Goal: Task Accomplishment & Management: Manage account settings

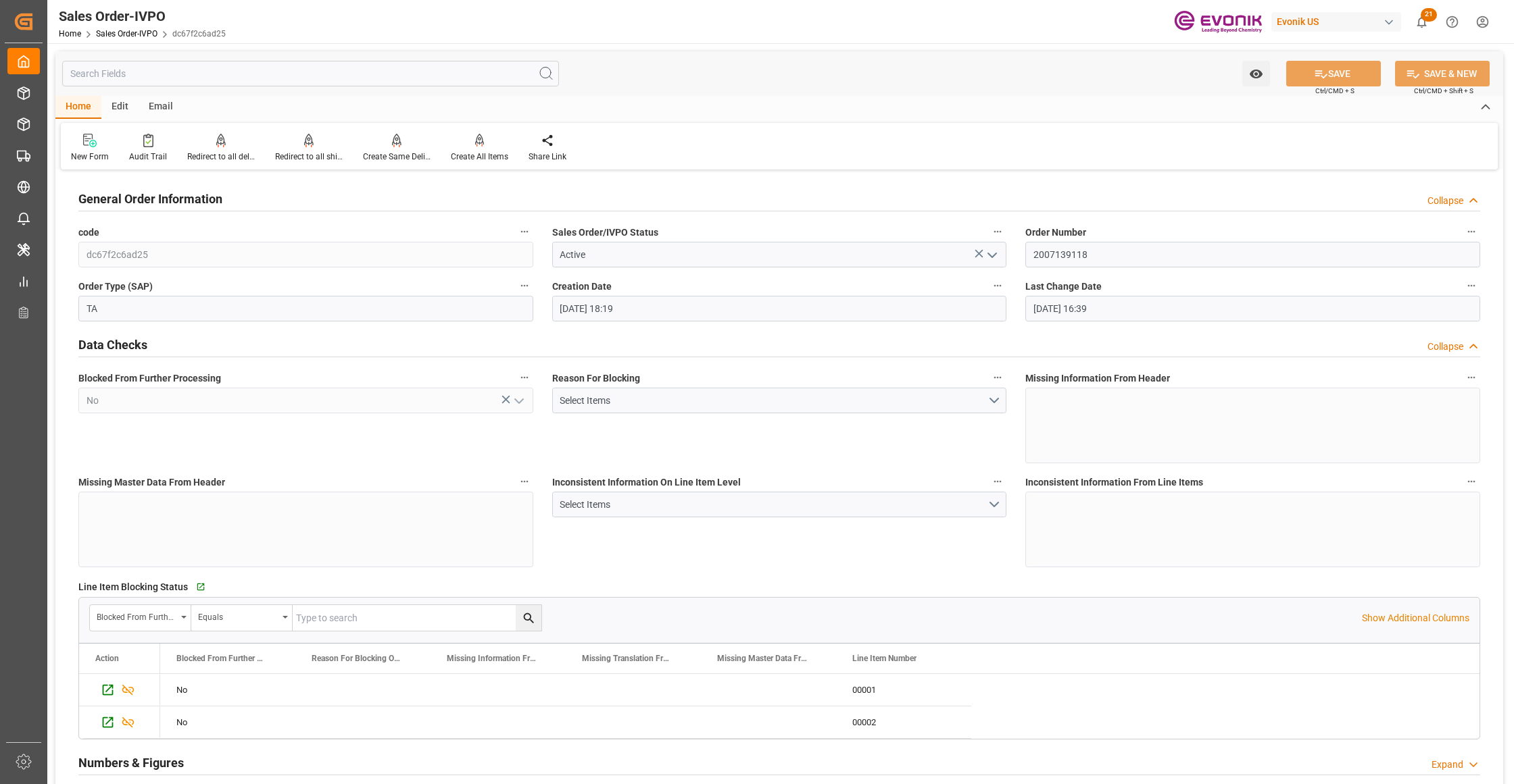
scroll to position [222, 0]
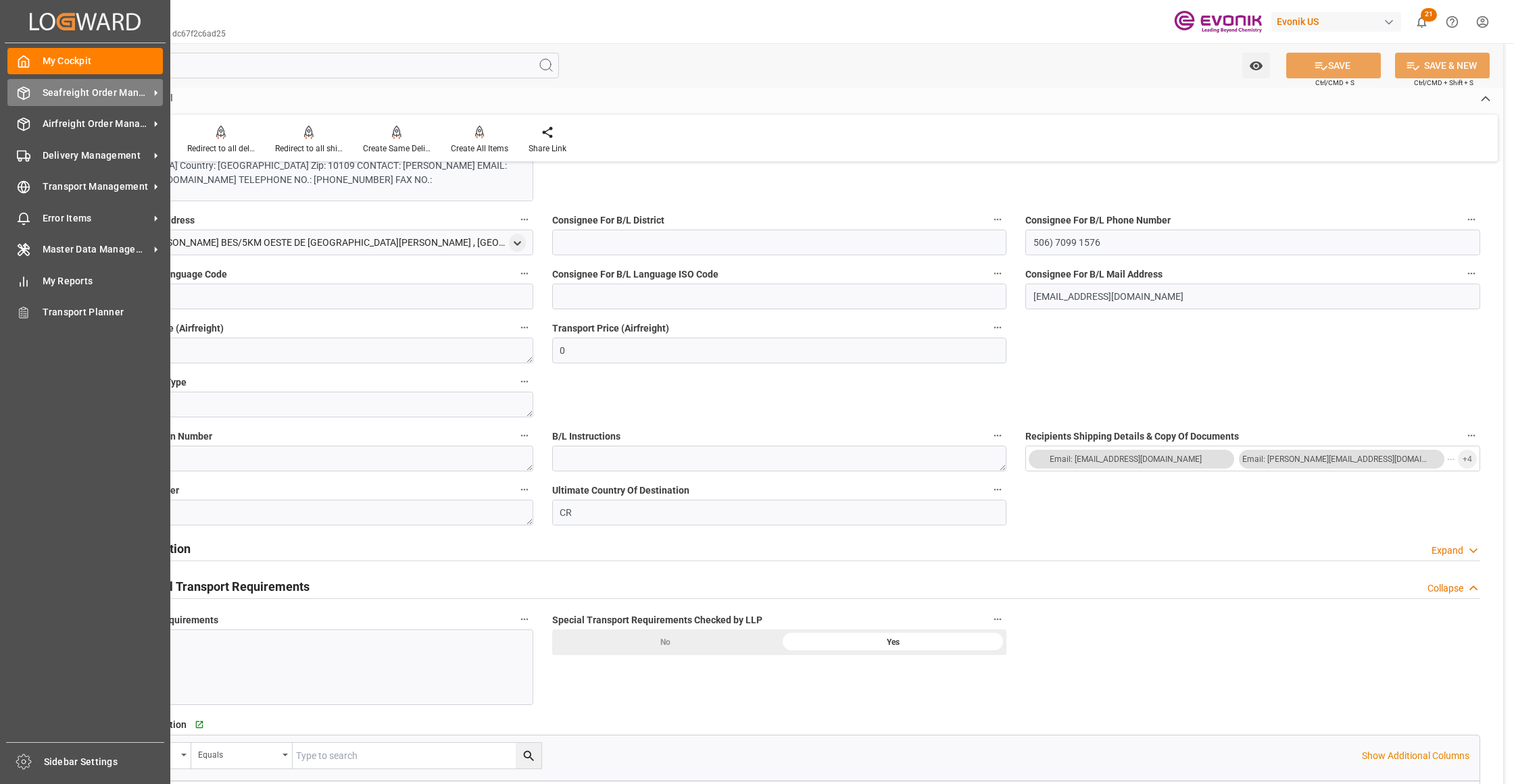
click at [74, 89] on span "Seafreight Order Management" at bounding box center [96, 93] width 107 height 14
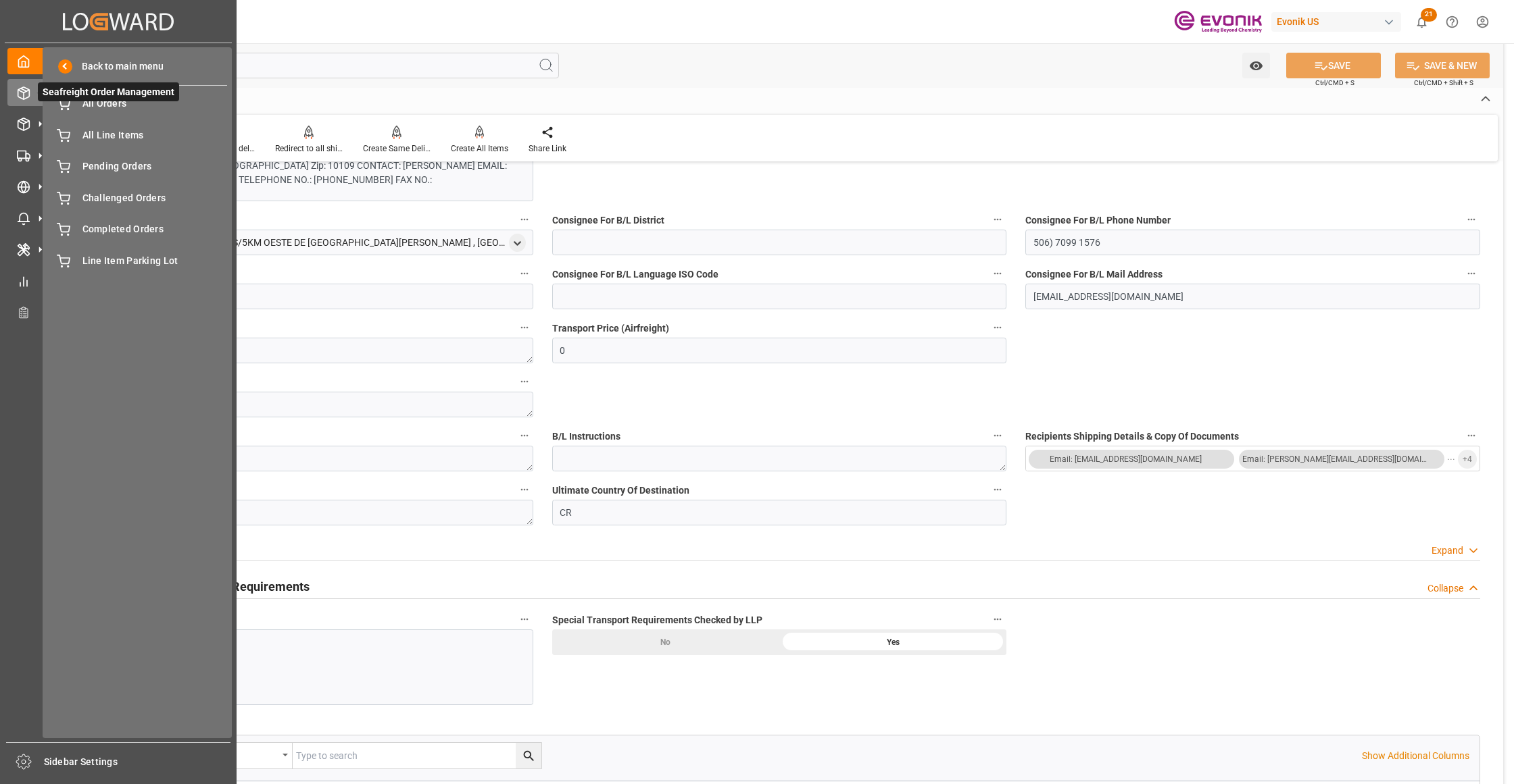
click at [104, 98] on span "Seafreight Order Management" at bounding box center [108, 92] width 141 height 19
click at [117, 106] on span "All Orders" at bounding box center [155, 103] width 145 height 14
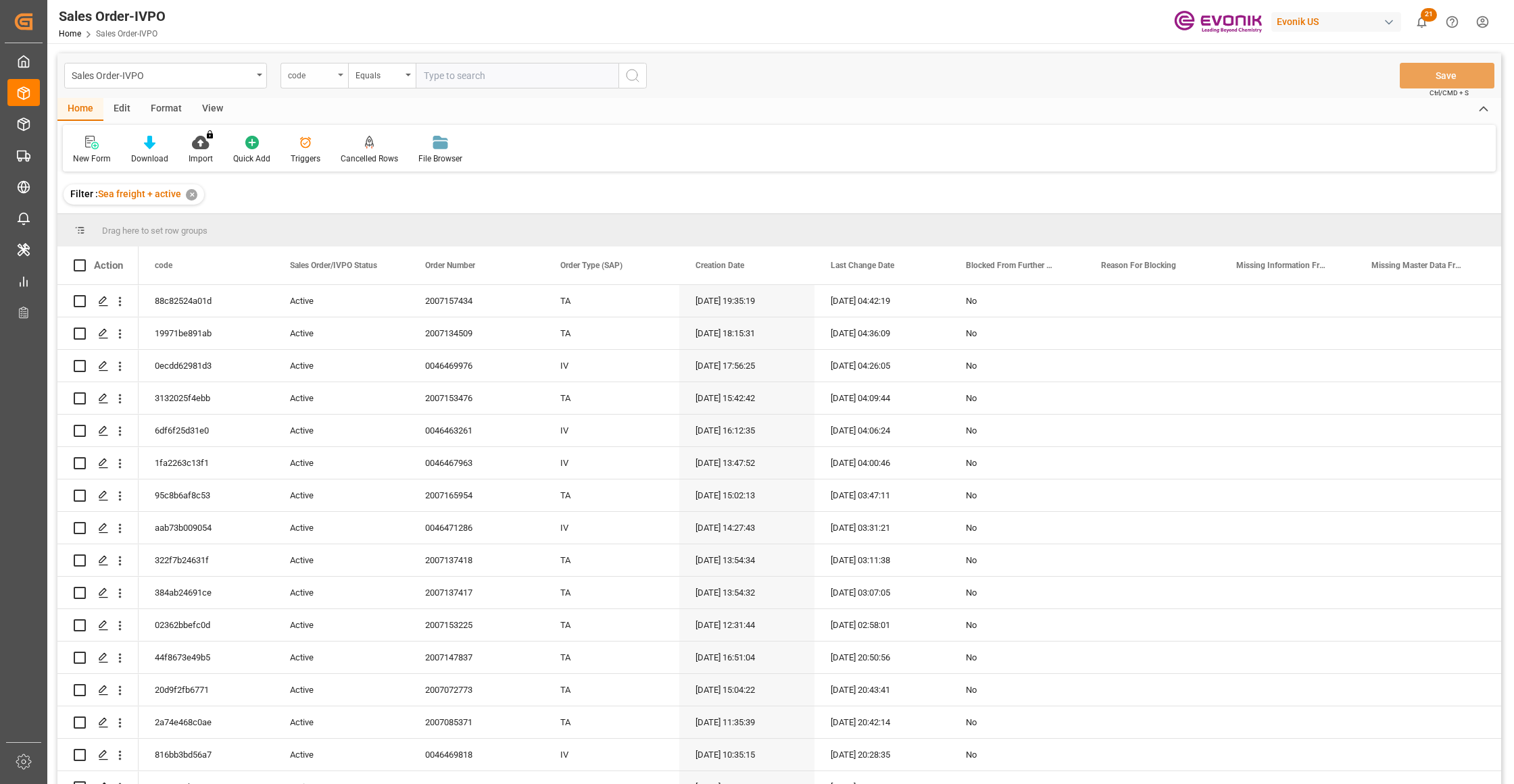
click at [327, 76] on div "code" at bounding box center [310, 74] width 46 height 16
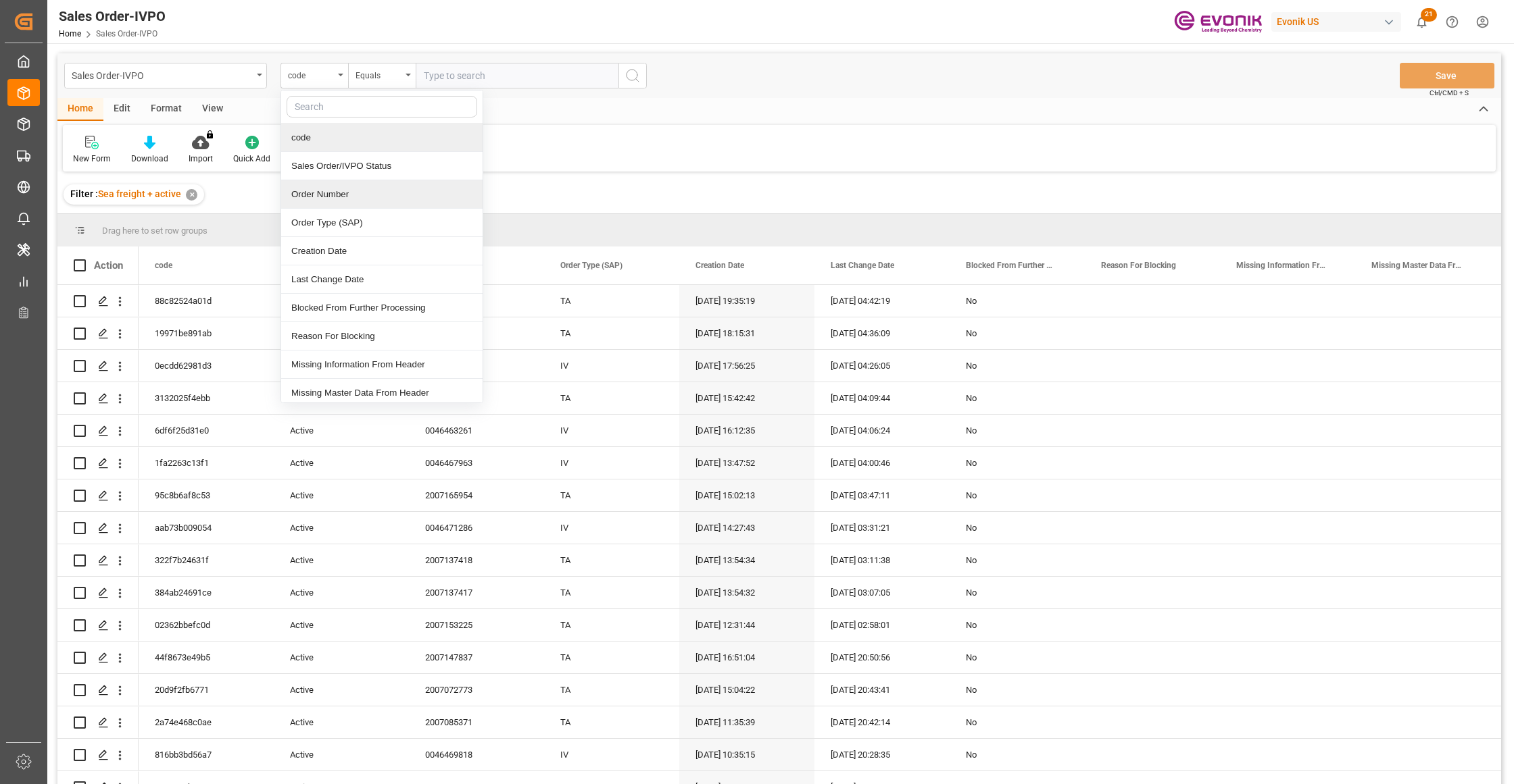
click at [355, 197] on div "Order Number" at bounding box center [381, 194] width 201 height 28
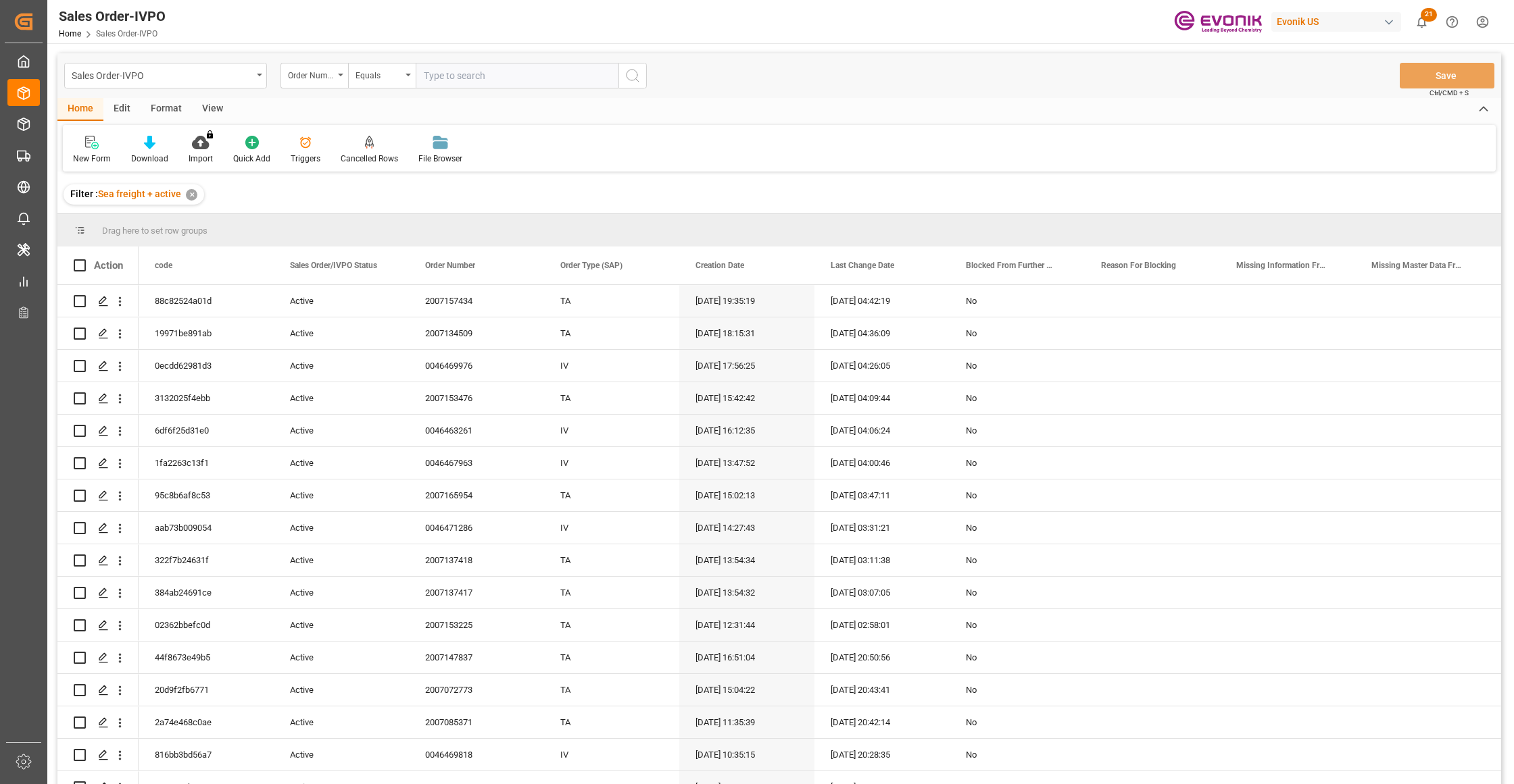
click at [474, 73] on input "text" at bounding box center [517, 76] width 203 height 26
paste input "46467969"
click at [423, 72] on input "46467969" at bounding box center [517, 76] width 203 height 26
type input "0046467969"
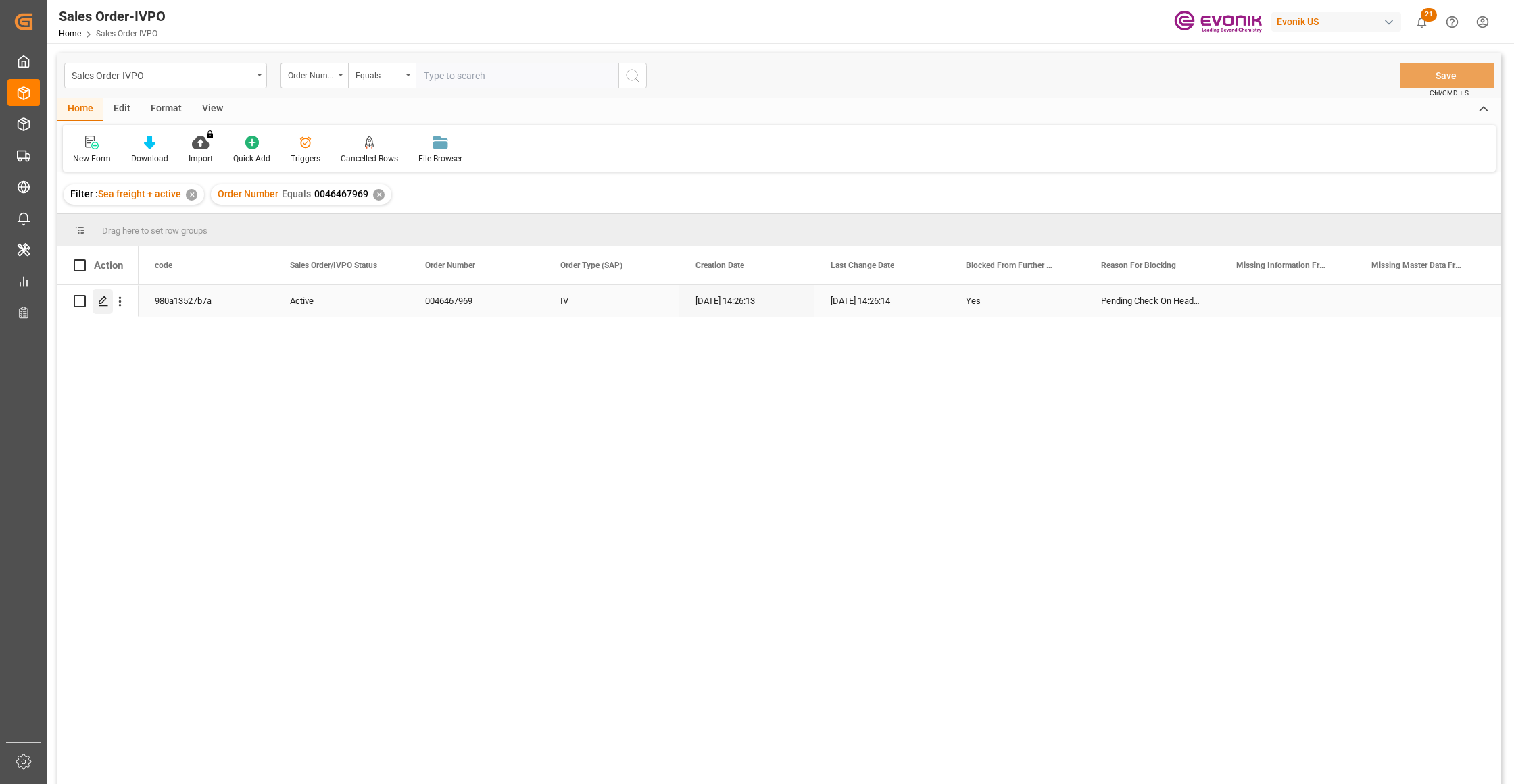
click at [103, 302] on polygon "Press SPACE to select this row." at bounding box center [103, 300] width 7 height 7
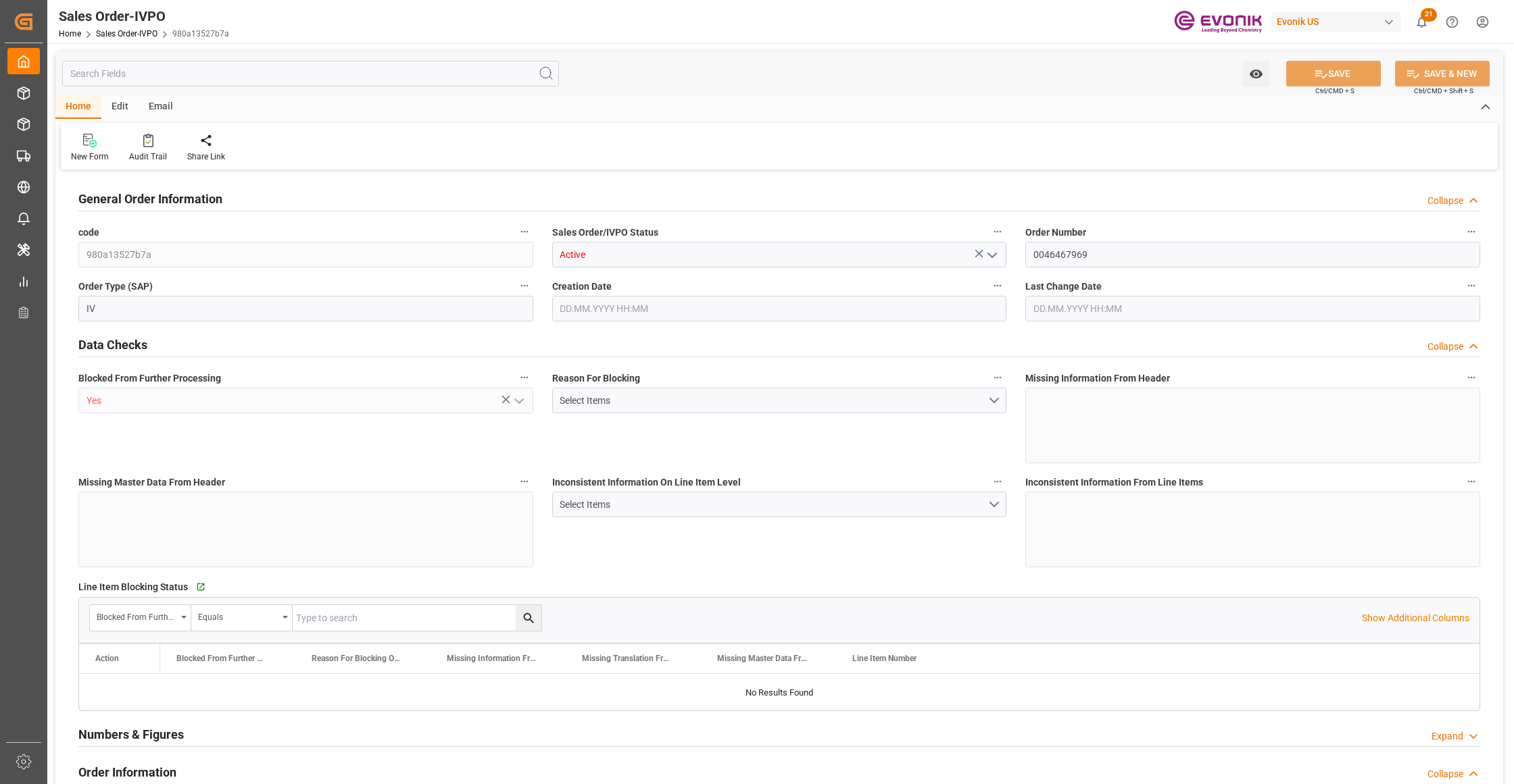
type input "CNHOP"
type input "0"
type input "1"
type input "17115.2"
type input "[DATE] 14:26"
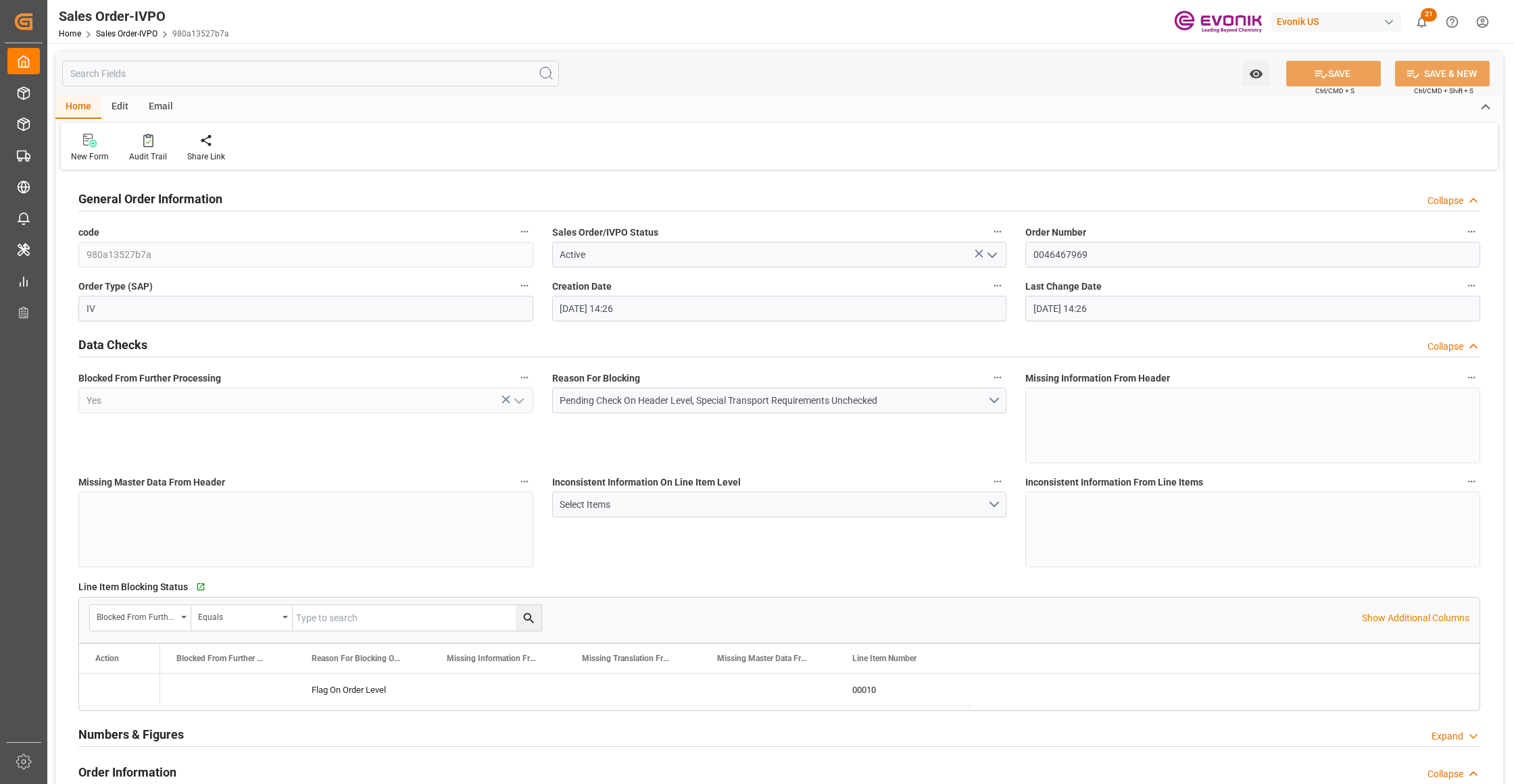
type input "[DATE] 14:26"
click at [1065, 250] on input "0046467969" at bounding box center [1253, 254] width 455 height 26
click at [663, 561] on div "Inconsistent Information On Line Item Level Select Items" at bounding box center [780, 520] width 474 height 104
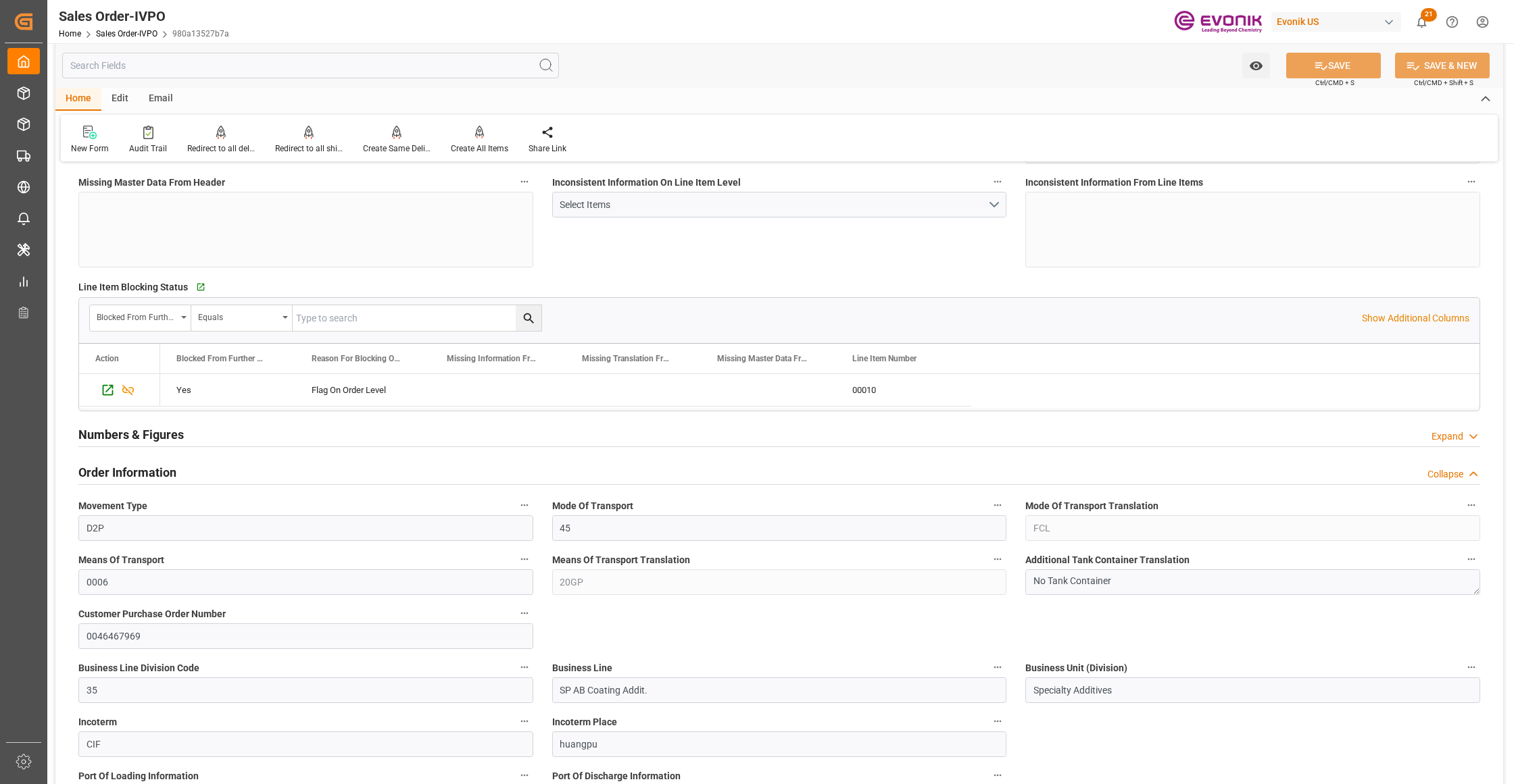
scroll to position [601, 0]
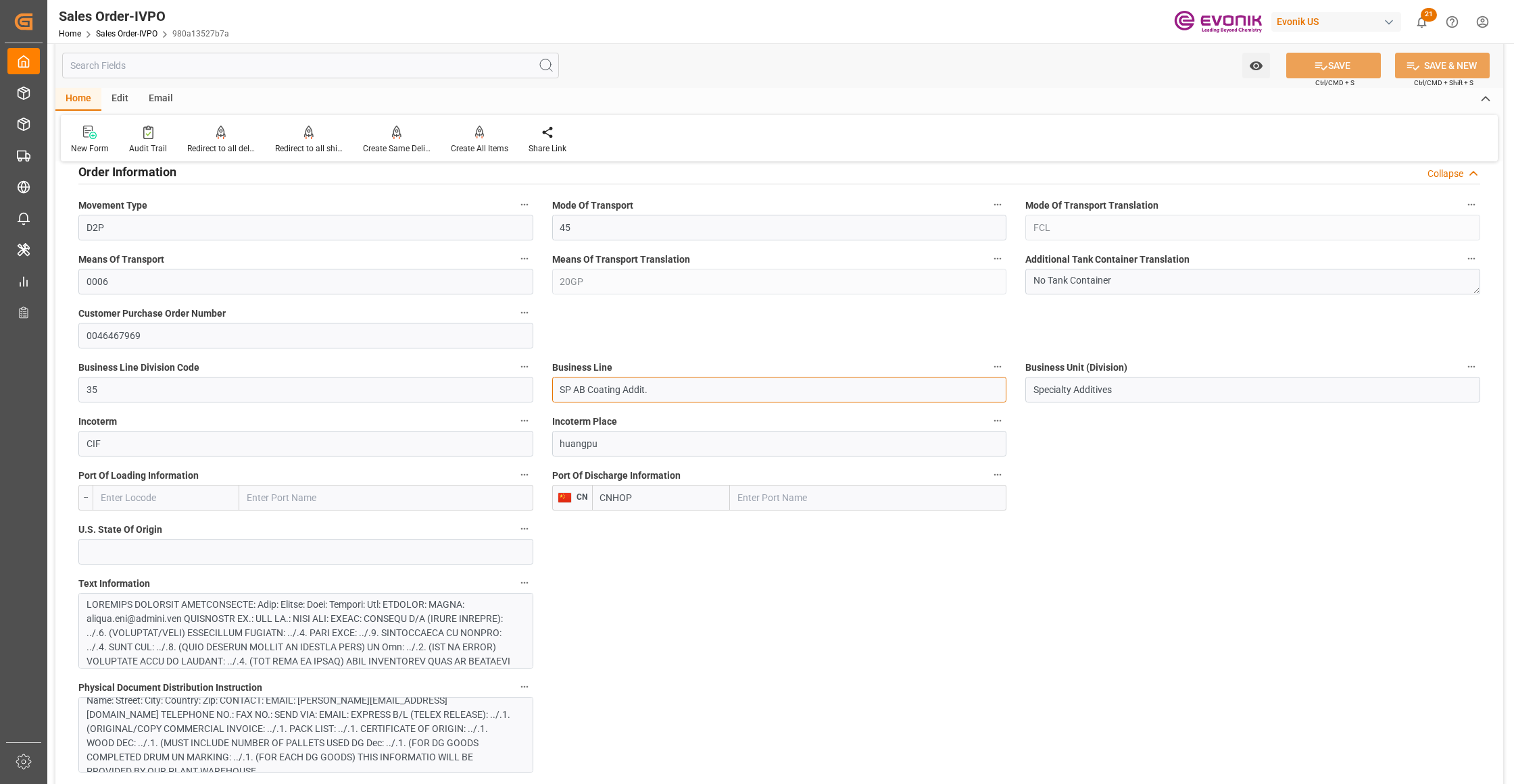
drag, startPoint x: 662, startPoint y: 395, endPoint x: 525, endPoint y: 395, distance: 137.0
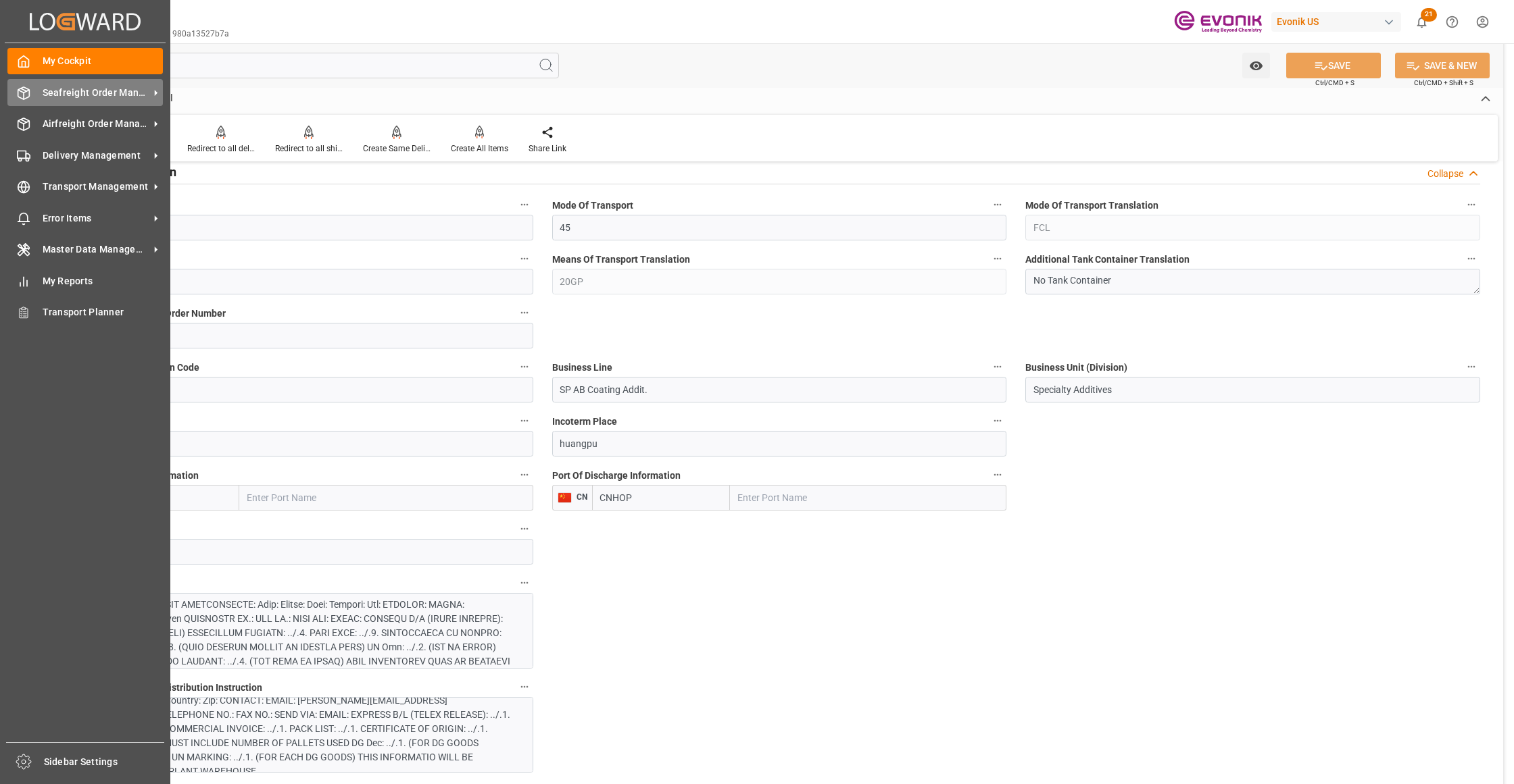
click at [80, 88] on span "Seafreight Order Management" at bounding box center [96, 93] width 107 height 14
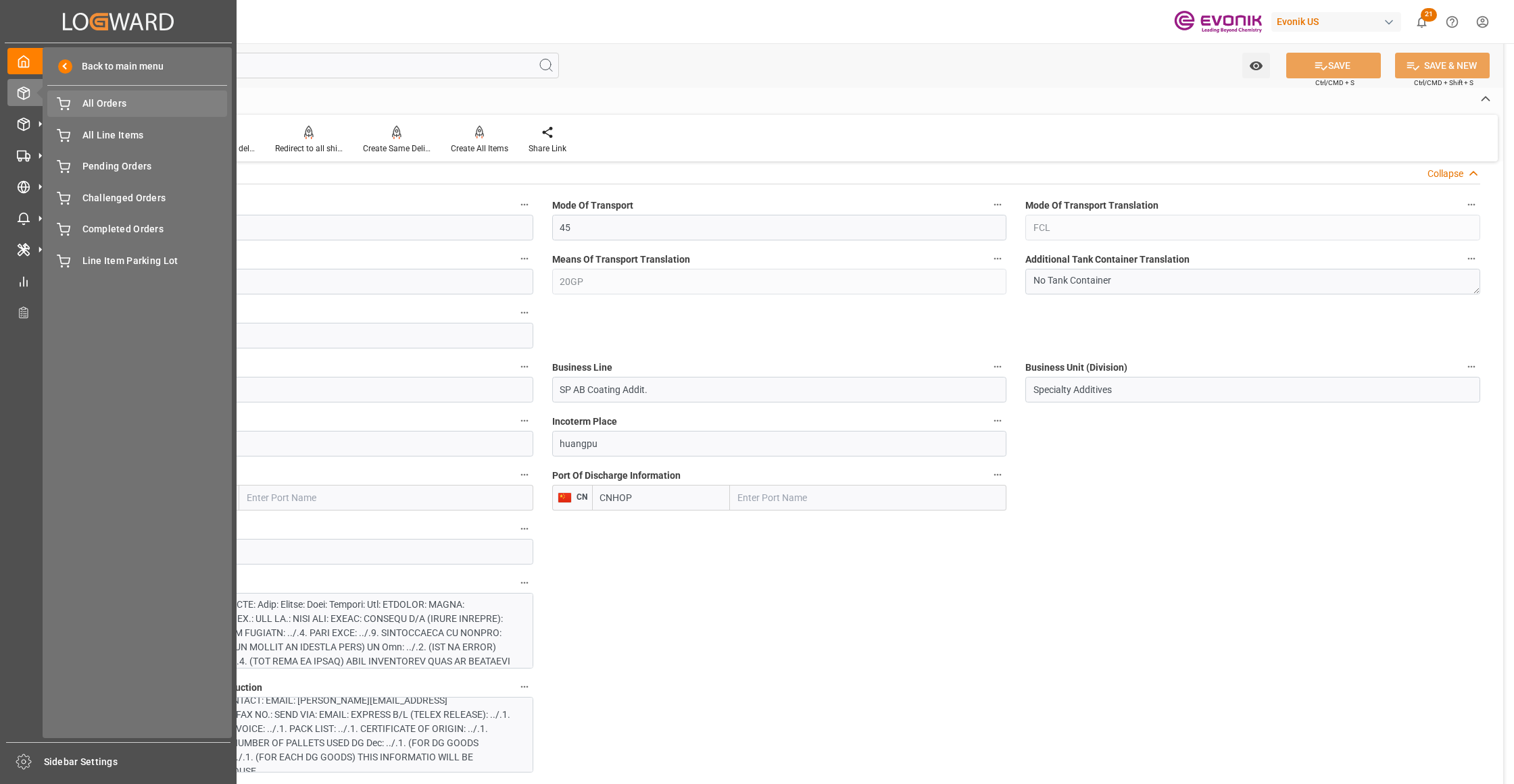
click at [123, 104] on span "All Orders" at bounding box center [155, 103] width 145 height 14
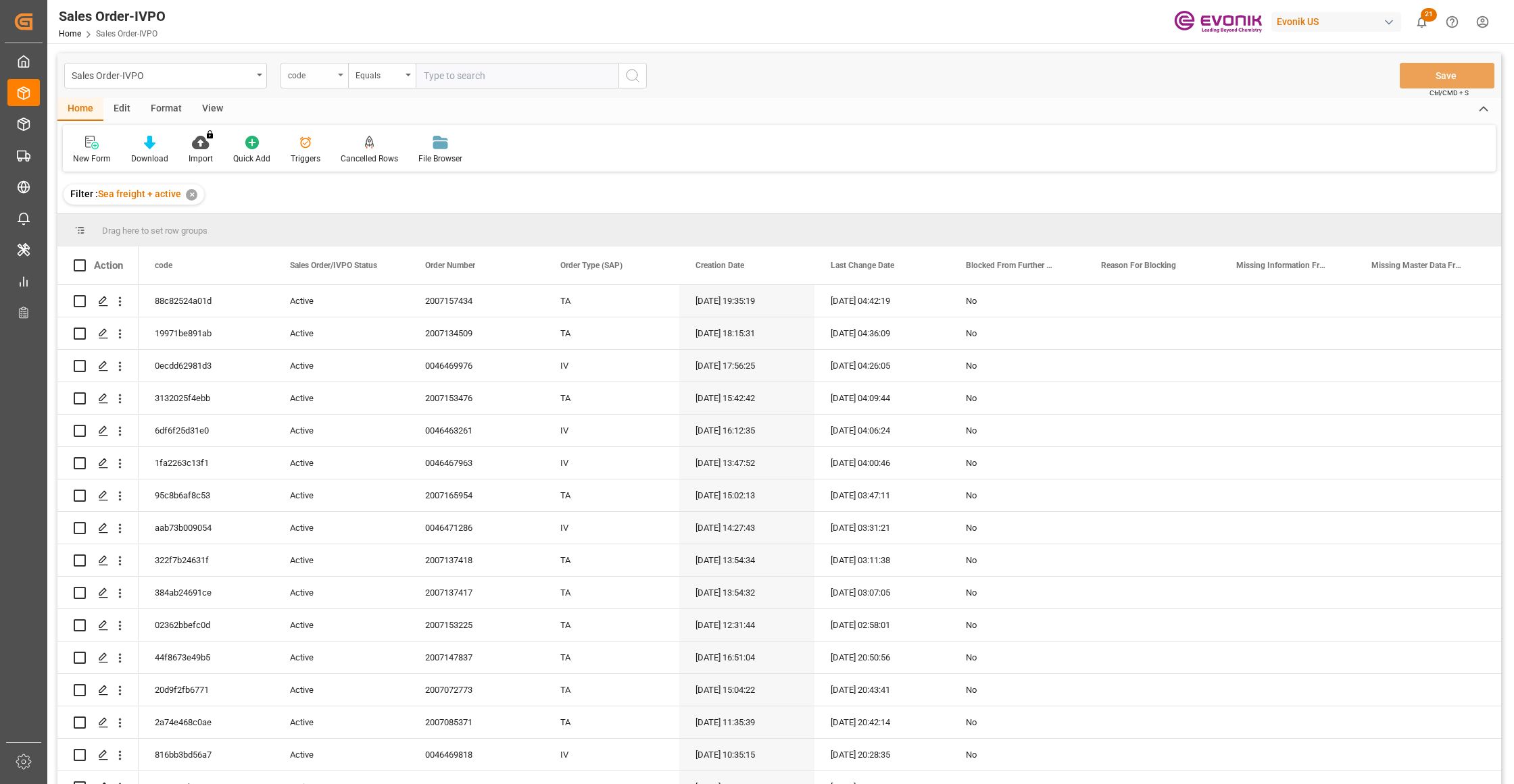
click at [315, 74] on div "code" at bounding box center [310, 74] width 46 height 16
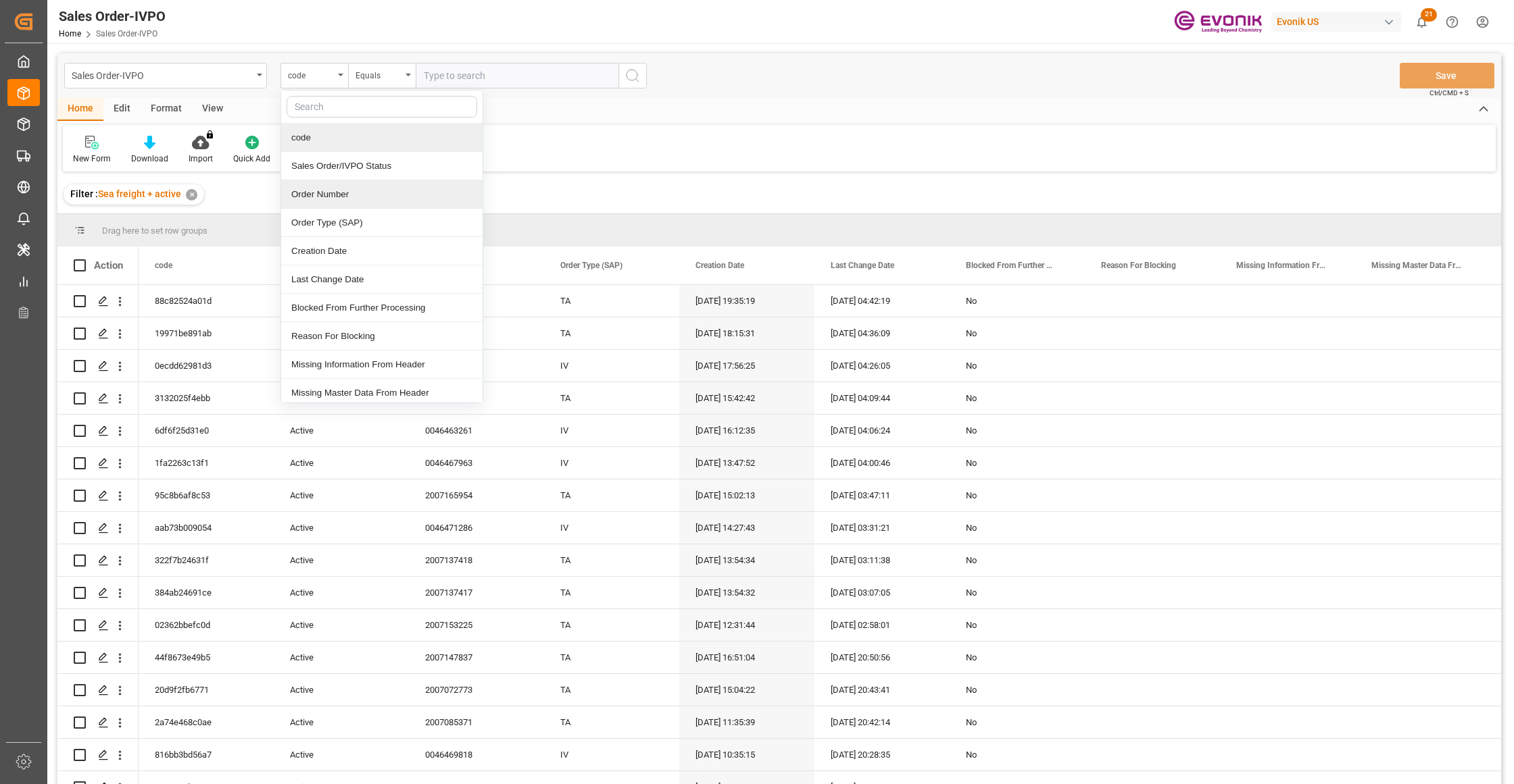
click at [336, 197] on div "Order Number" at bounding box center [381, 194] width 201 height 28
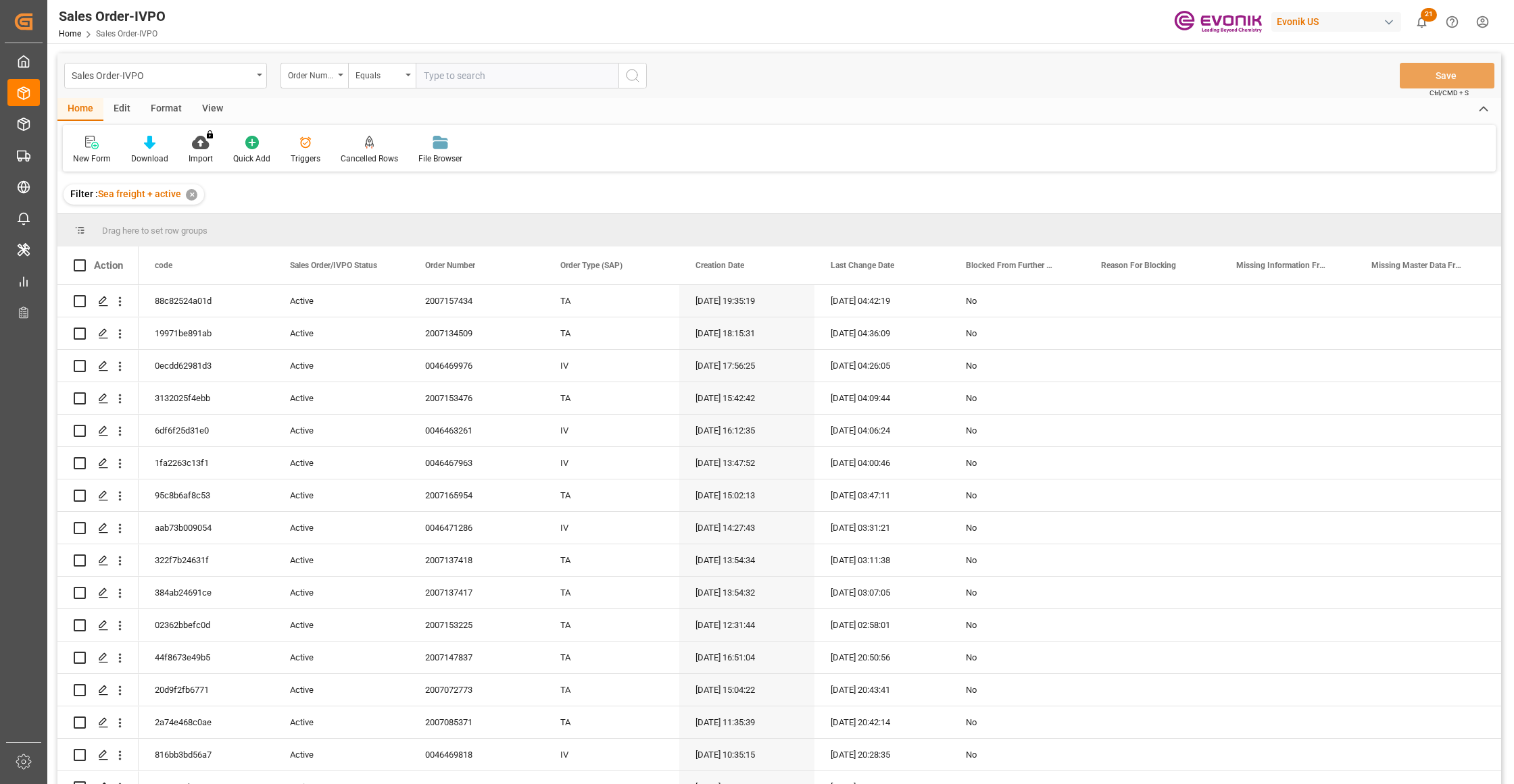
click at [456, 73] on input "text" at bounding box center [517, 76] width 203 height 26
paste input "0046470480"
type input "0046470480"
click at [630, 74] on icon "search button" at bounding box center [633, 76] width 17 height 17
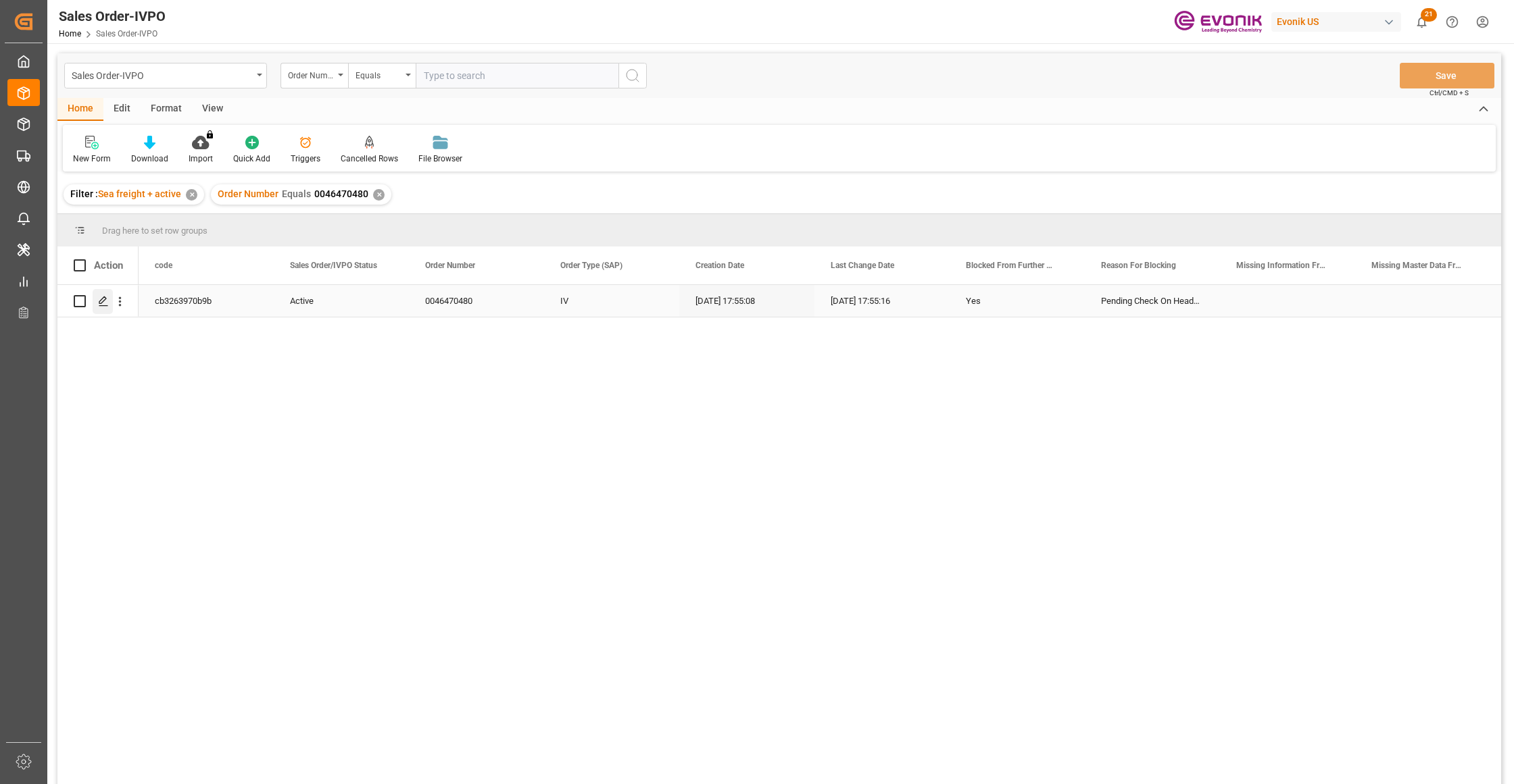
click at [105, 297] on polygon "Press SPACE to select this row." at bounding box center [103, 300] width 7 height 7
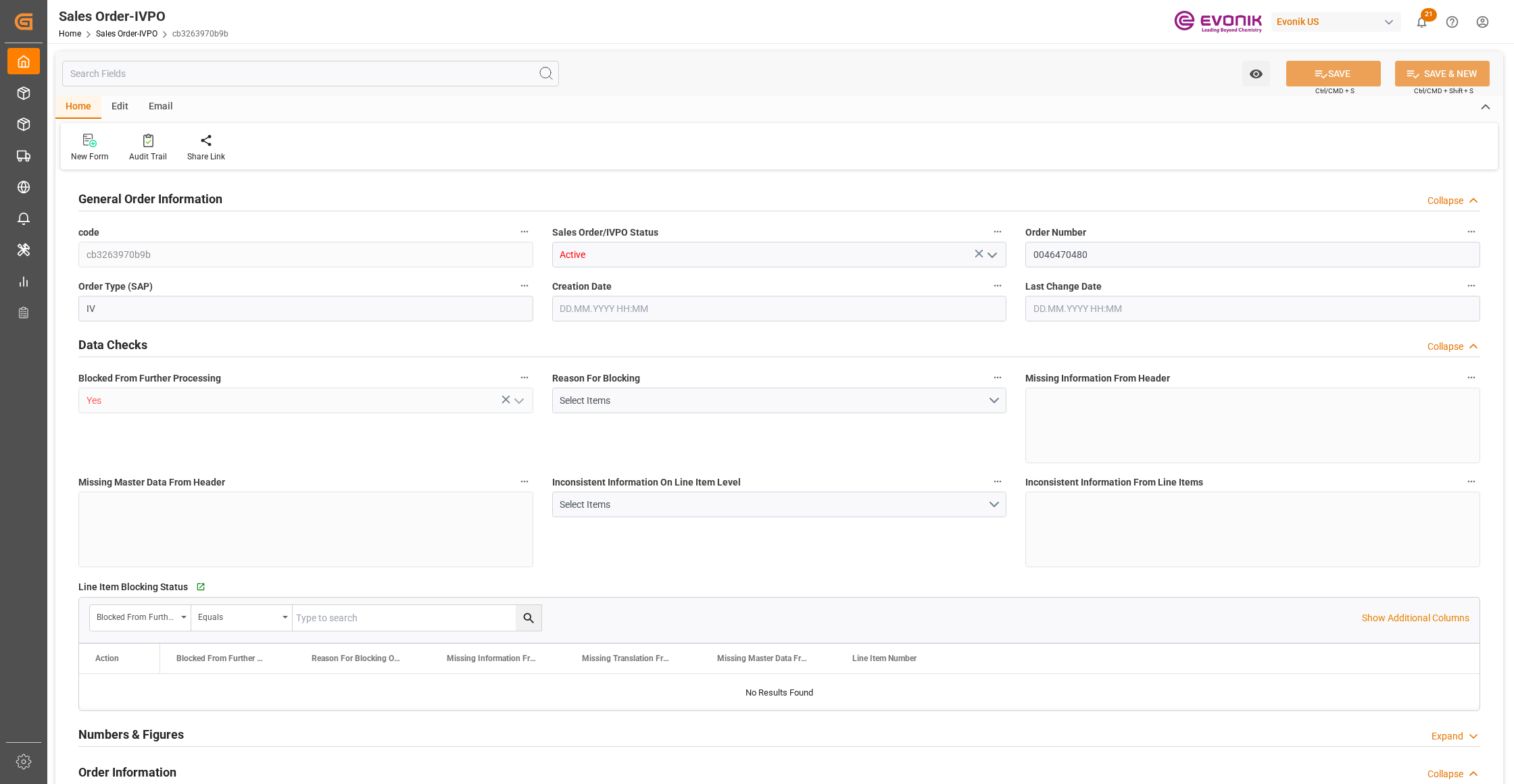
type input "CNHUN"
type input "0"
type input "1"
type input "5879.04"
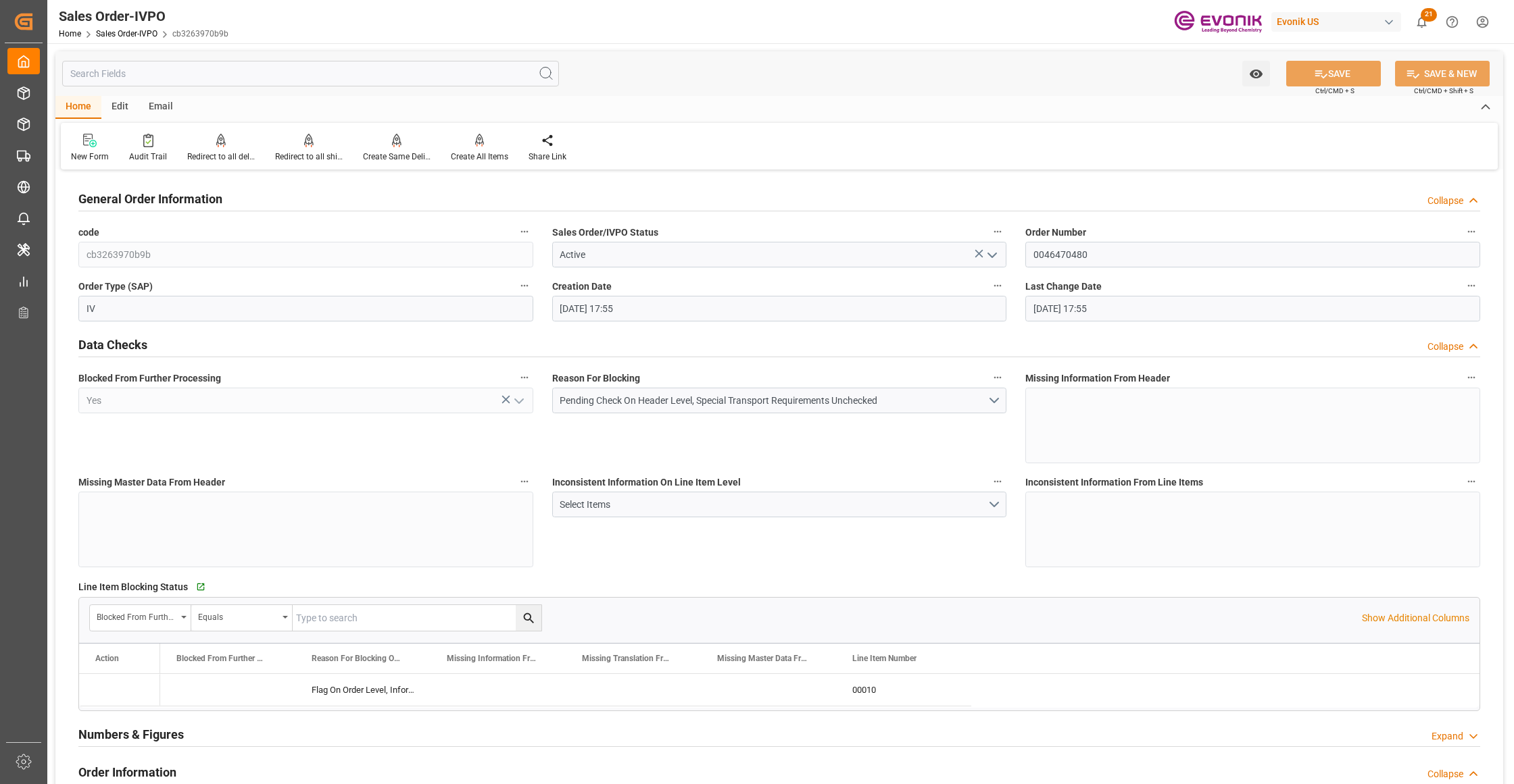
type input "[DATE] 17:55"
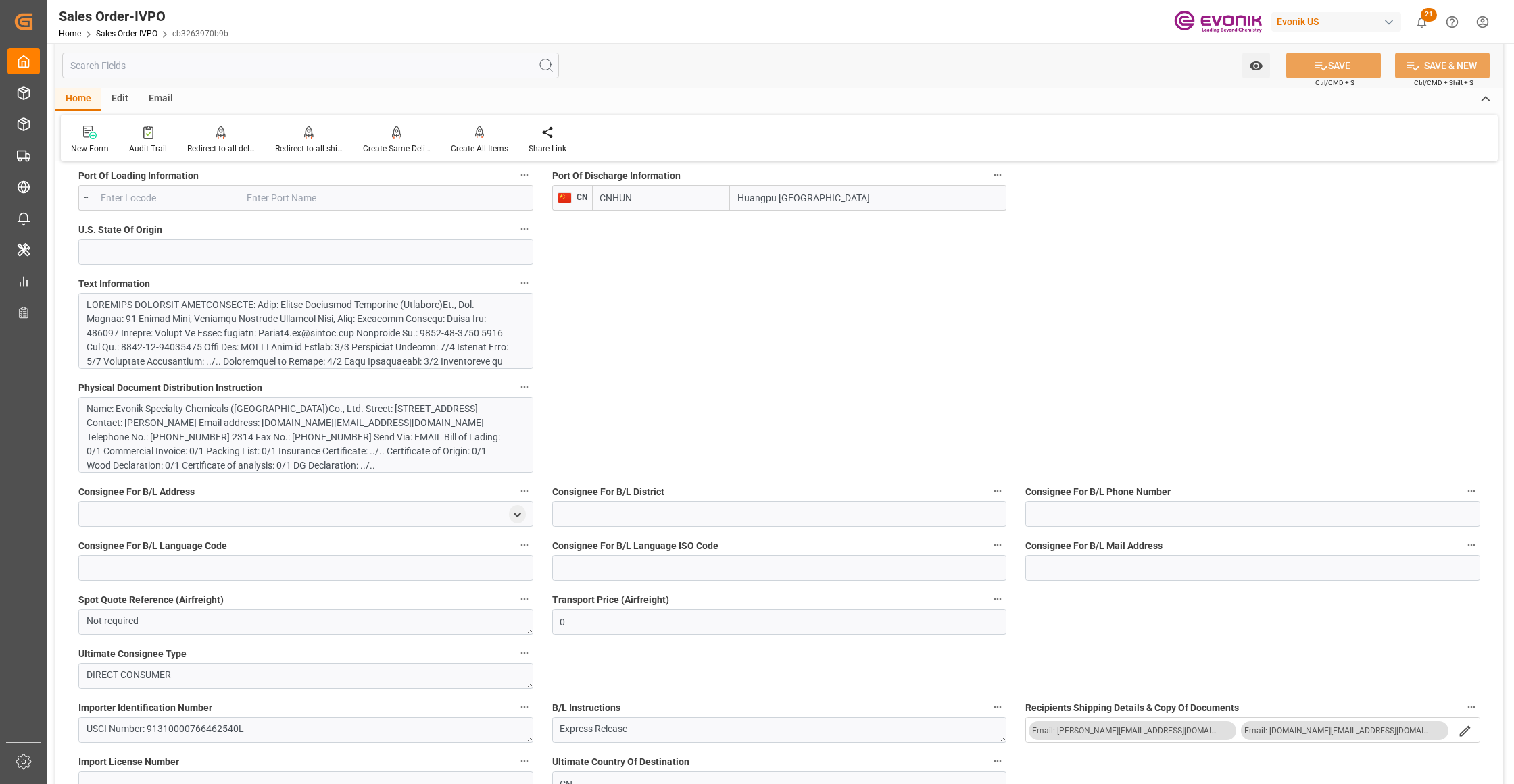
scroll to position [1200, 0]
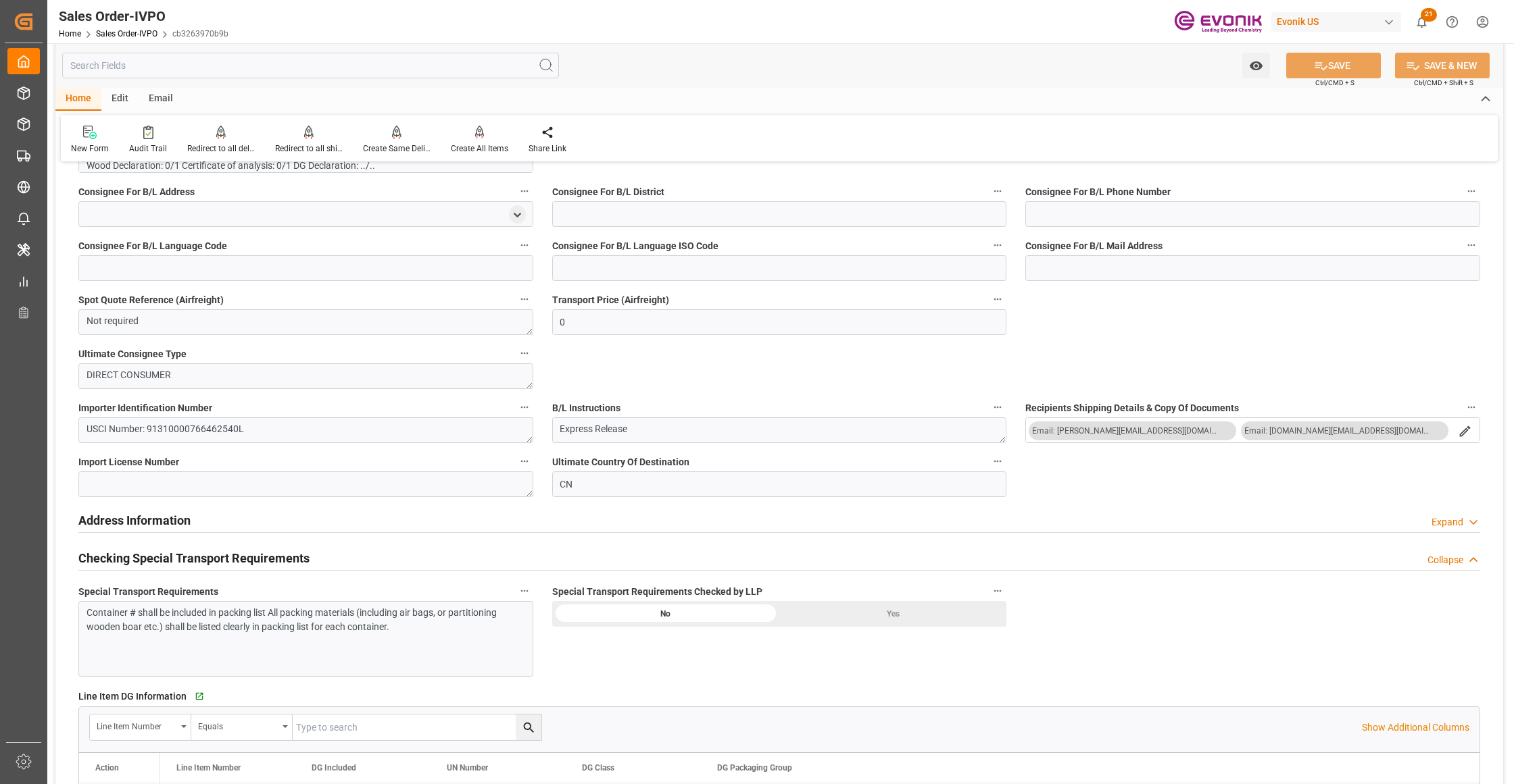
click at [317, 641] on div "Container # shall be included in packing list All packing materials (including …" at bounding box center [306, 639] width 455 height 76
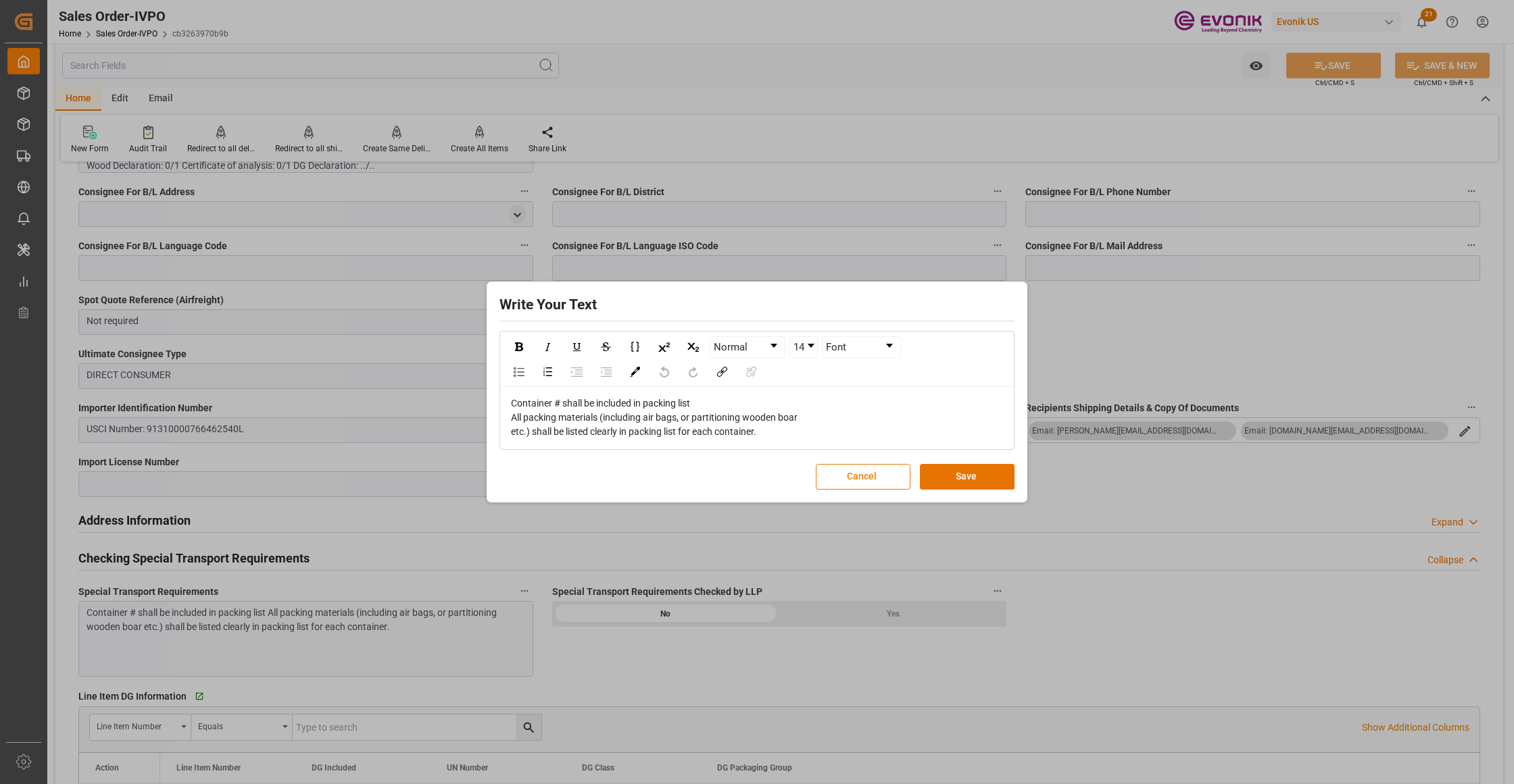
click at [858, 477] on button "Cancel" at bounding box center [863, 477] width 95 height 26
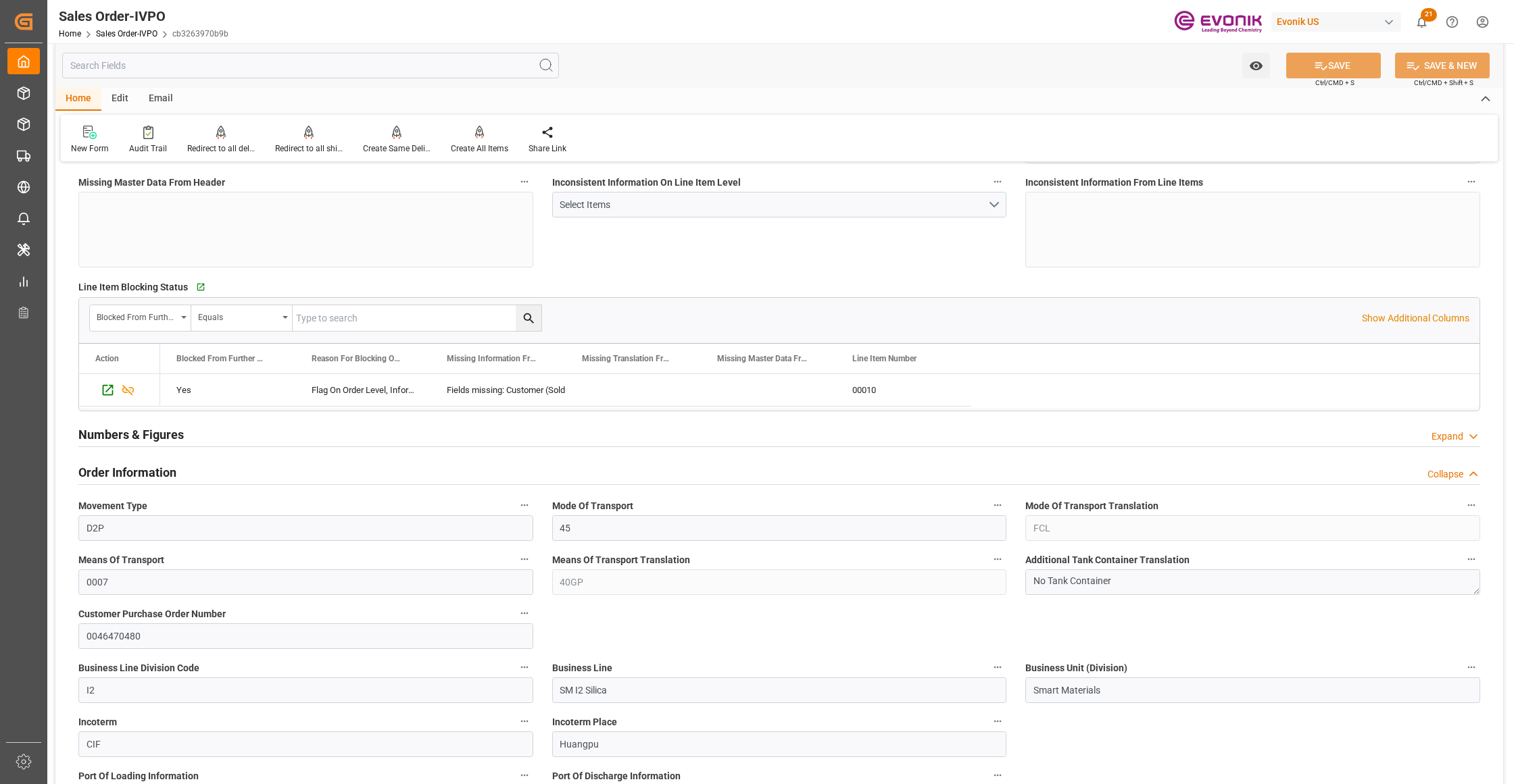
scroll to position [0, 0]
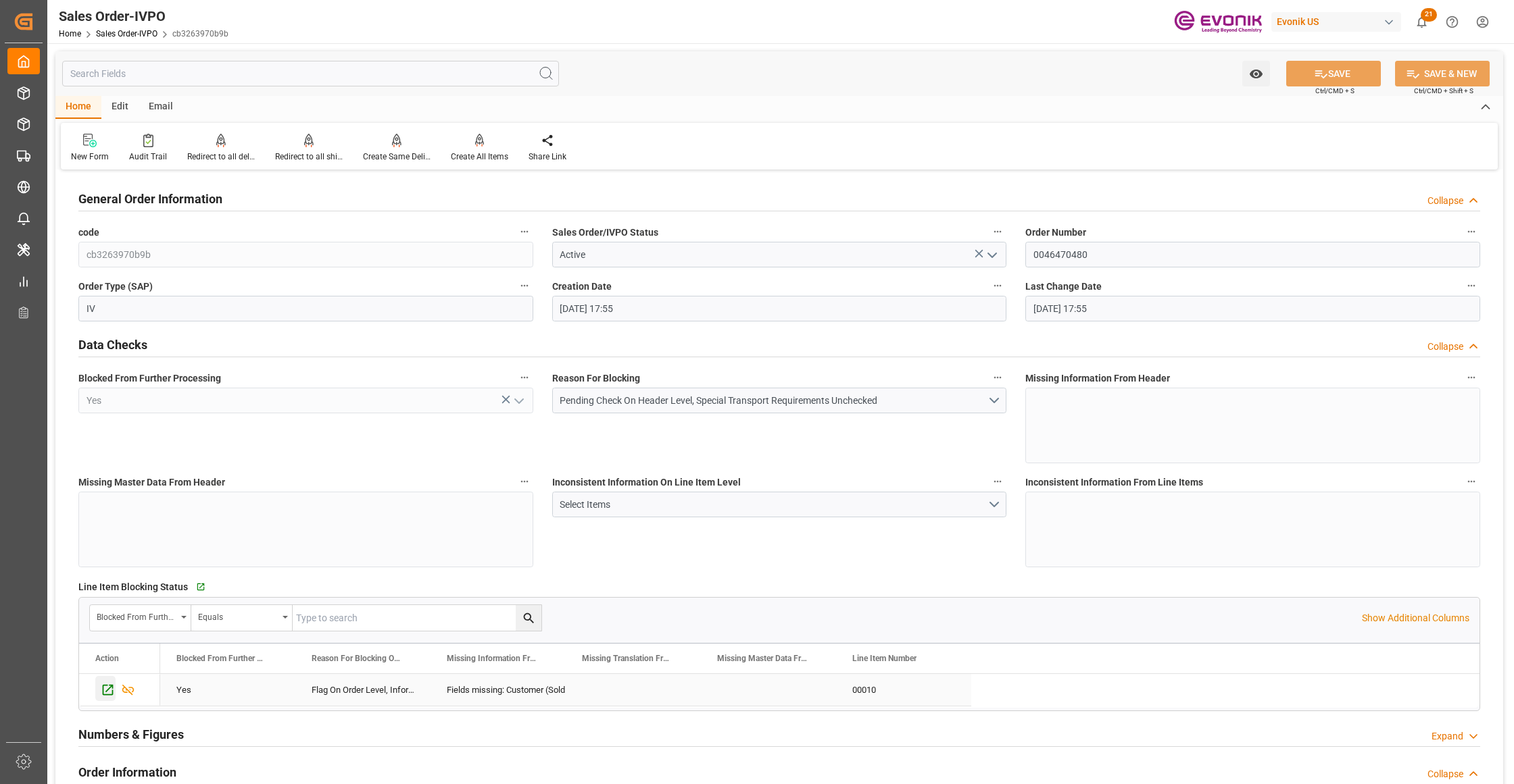
click at [105, 692] on icon "Press SPACE to select this row." at bounding box center [107, 690] width 14 height 14
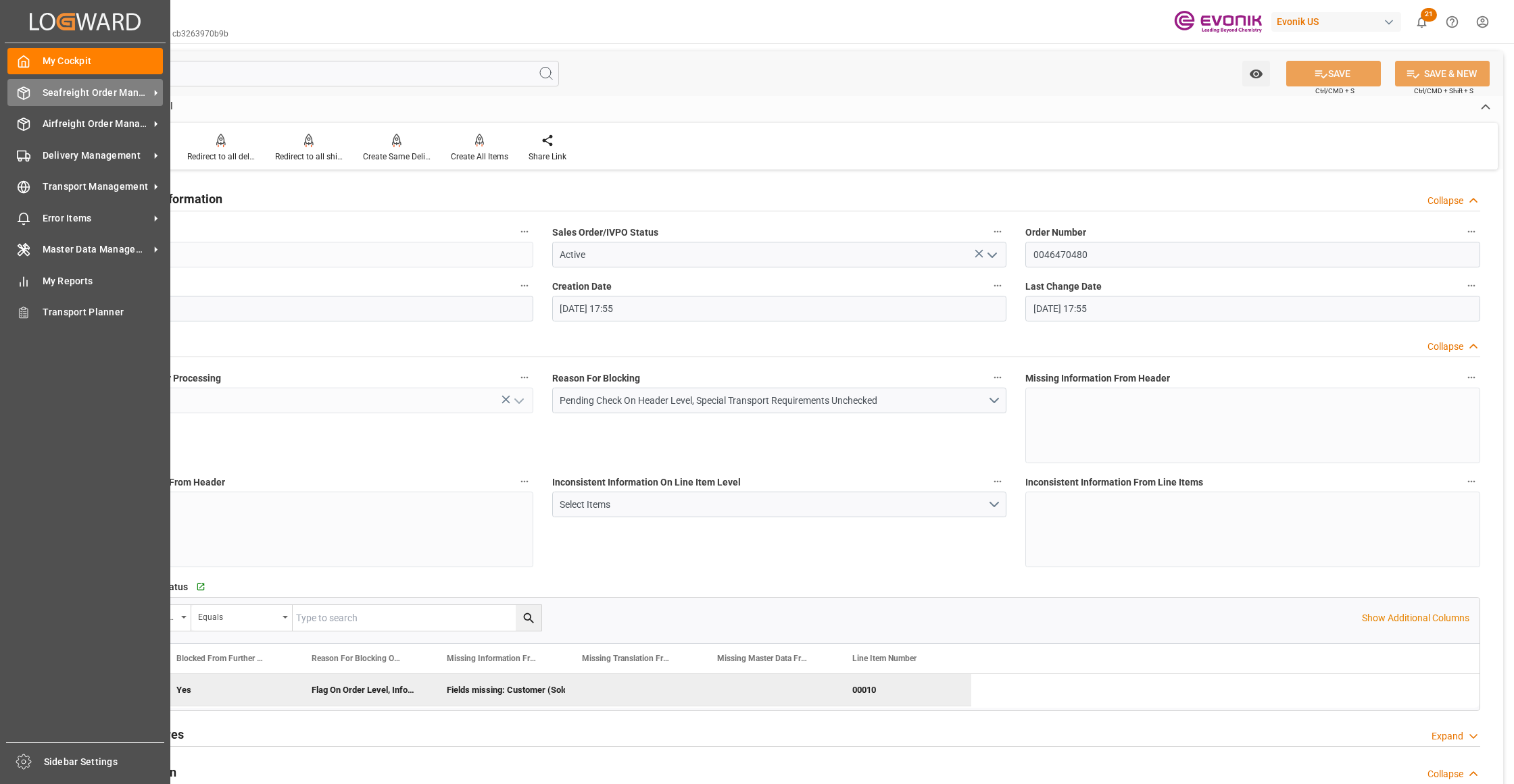
click at [70, 92] on span "Seafreight Order Management" at bounding box center [96, 93] width 107 height 14
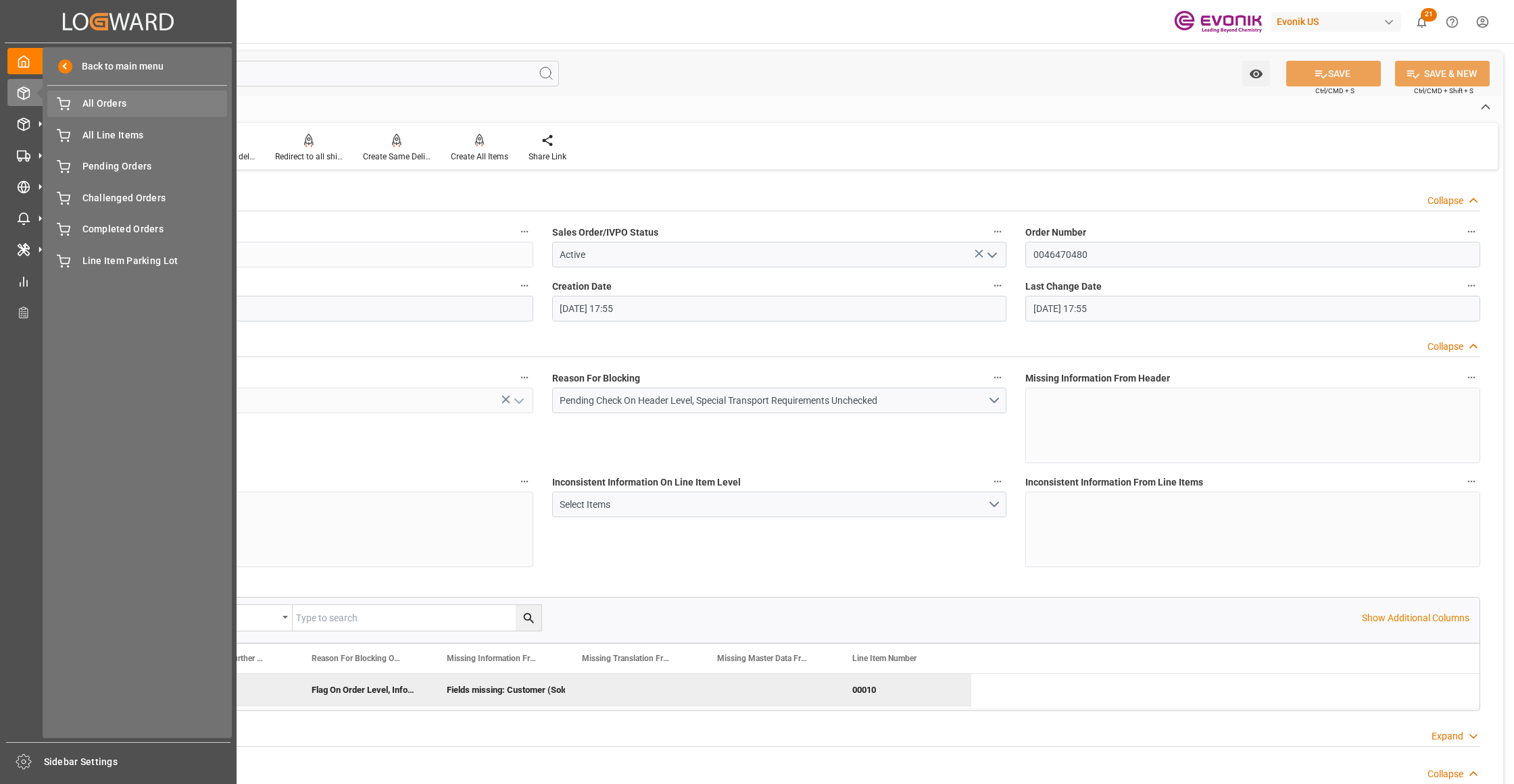
click at [126, 116] on div "All Orders All Orders" at bounding box center [137, 103] width 180 height 26
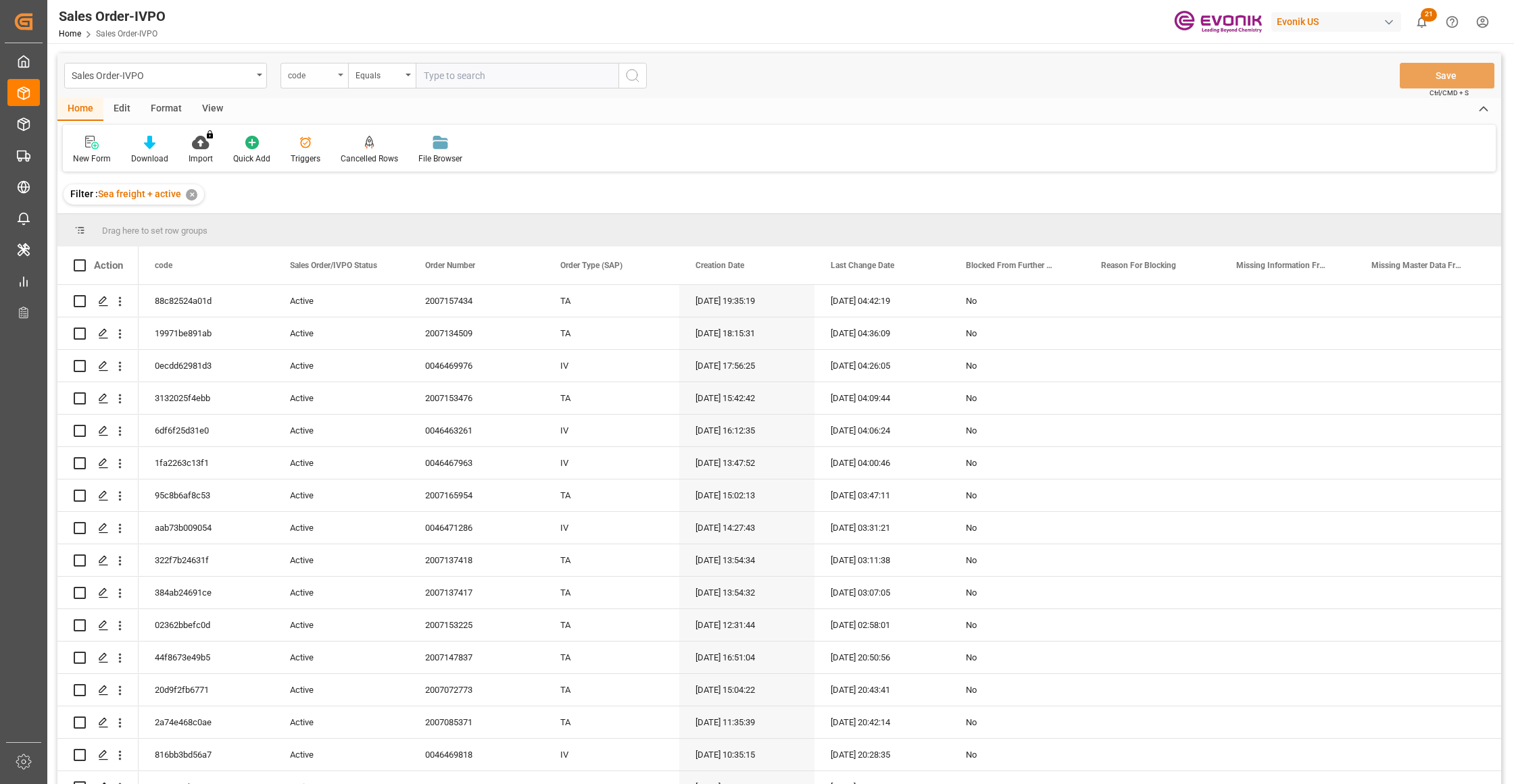
click at [320, 80] on div "code" at bounding box center [310, 74] width 46 height 16
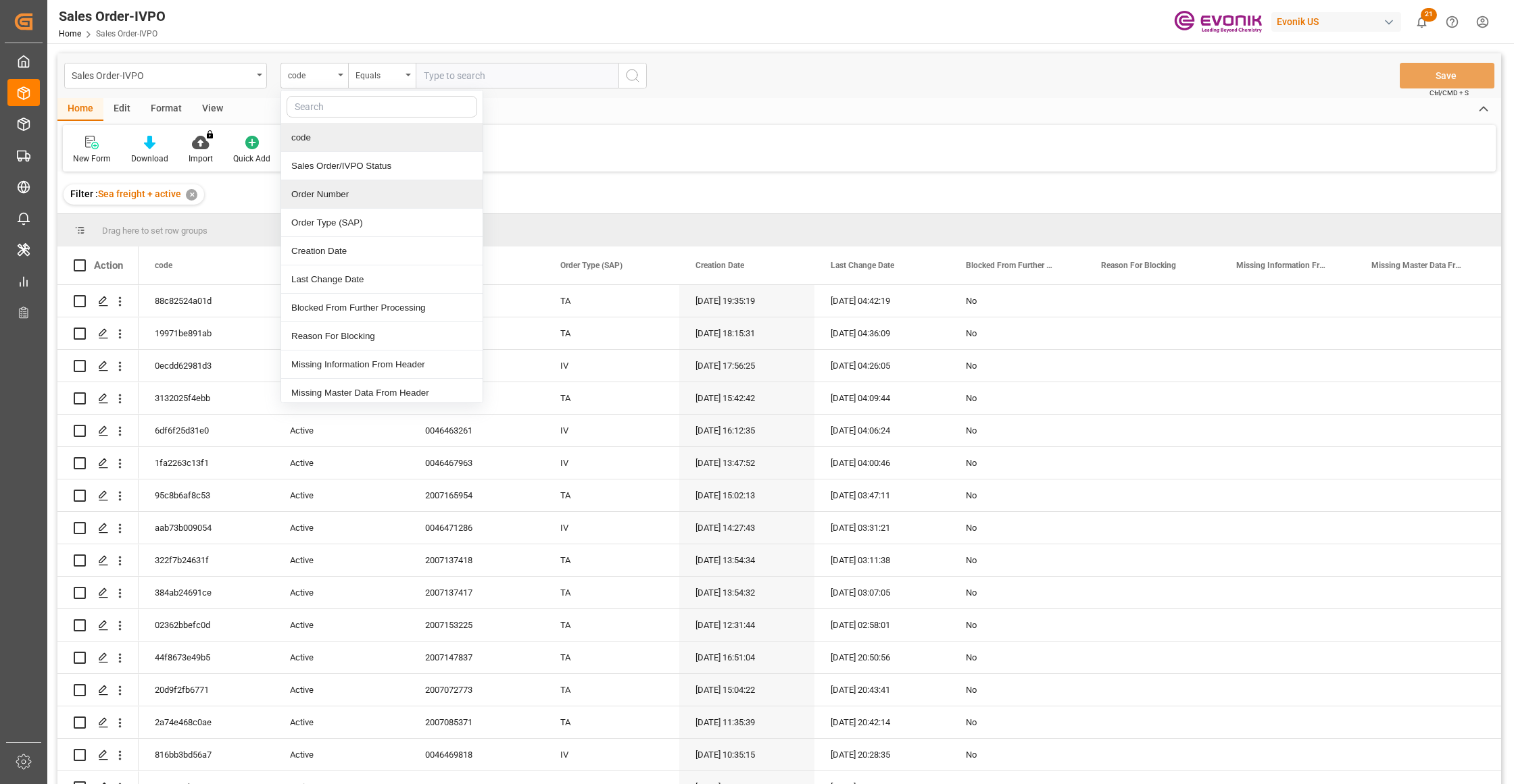
click at [353, 196] on div "Order Number" at bounding box center [381, 194] width 201 height 28
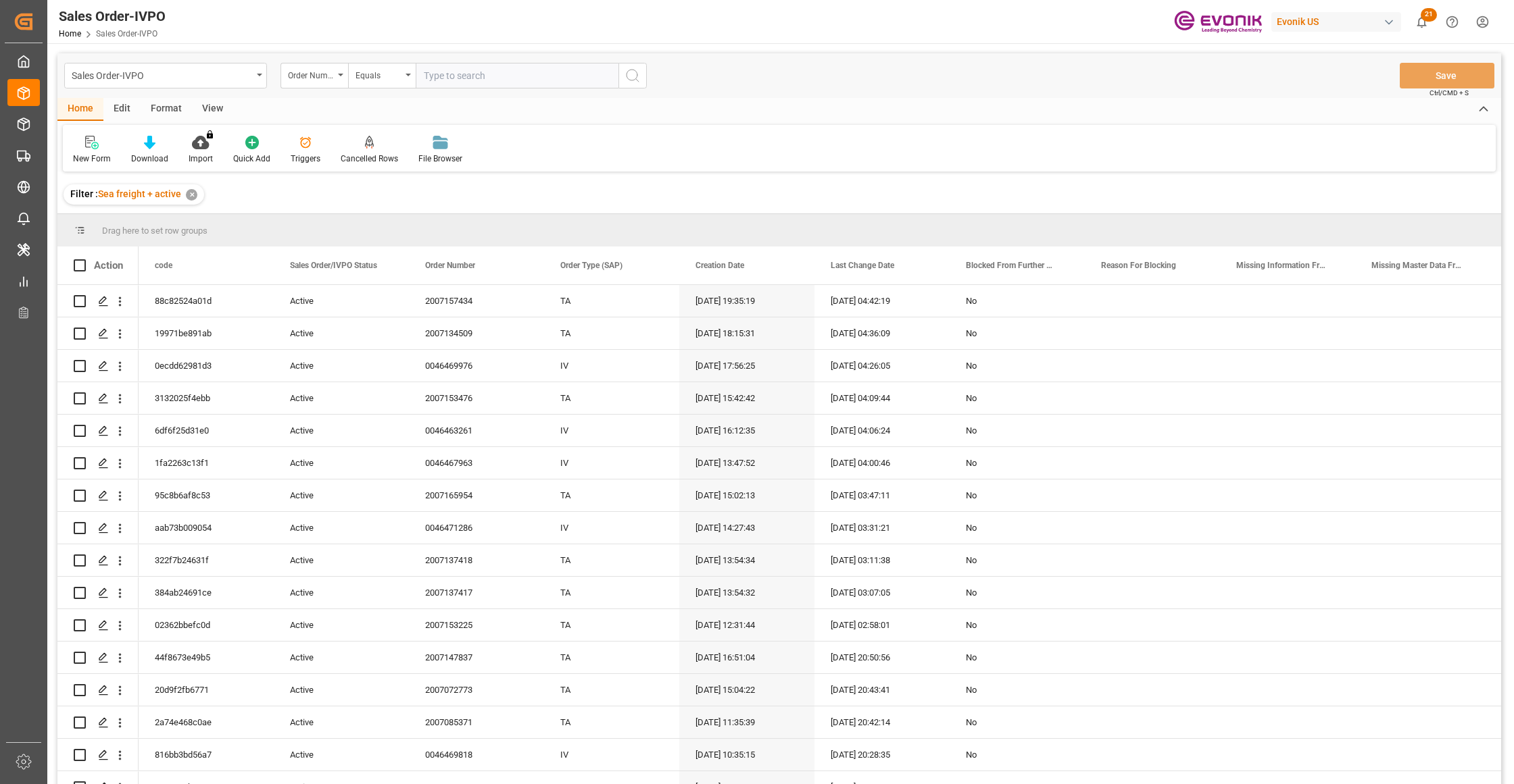
click at [460, 73] on input "text" at bounding box center [517, 76] width 203 height 26
paste input "2007139118"
type input "2007139118"
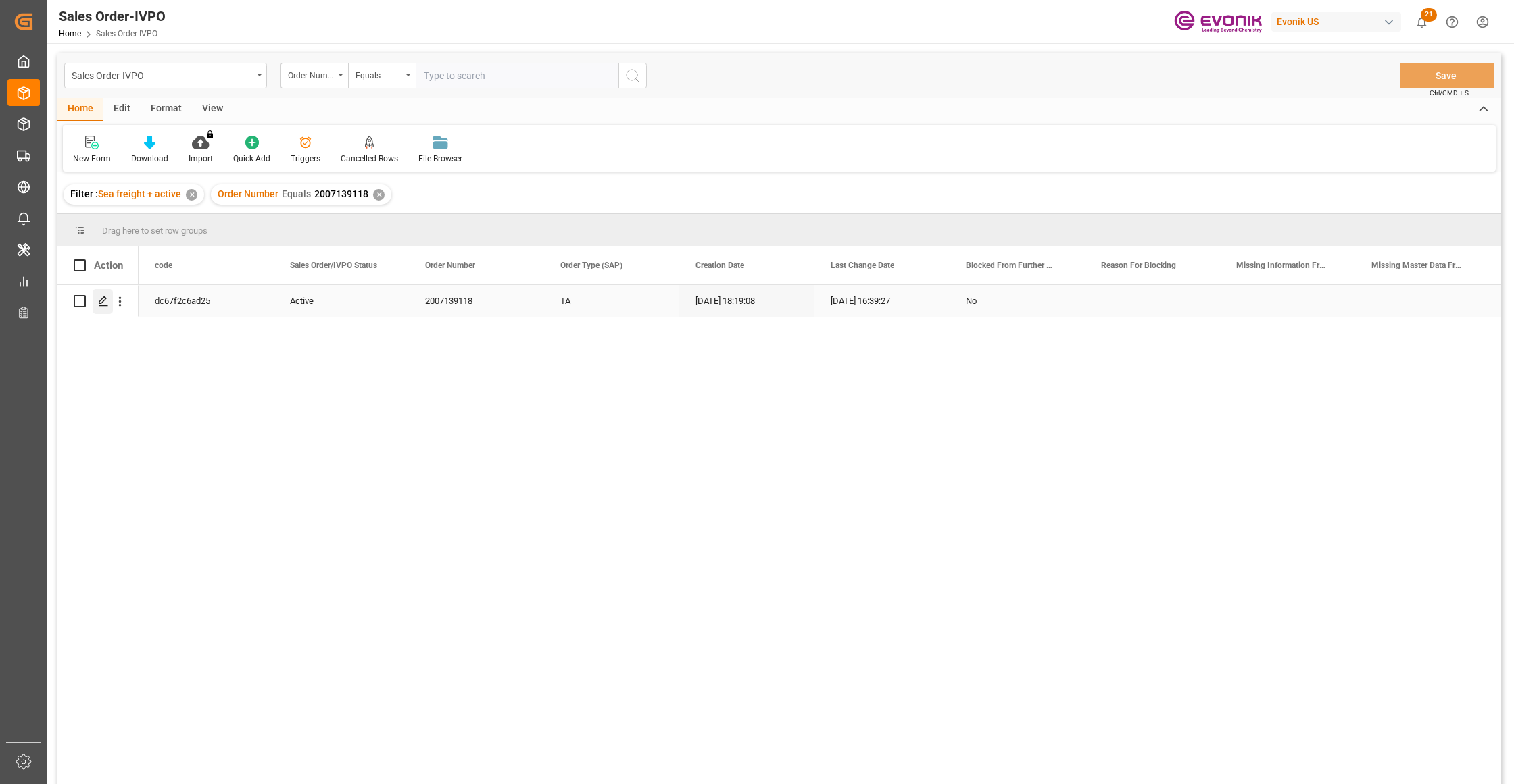
click at [100, 302] on polygon "Press SPACE to select this row." at bounding box center [103, 300] width 7 height 7
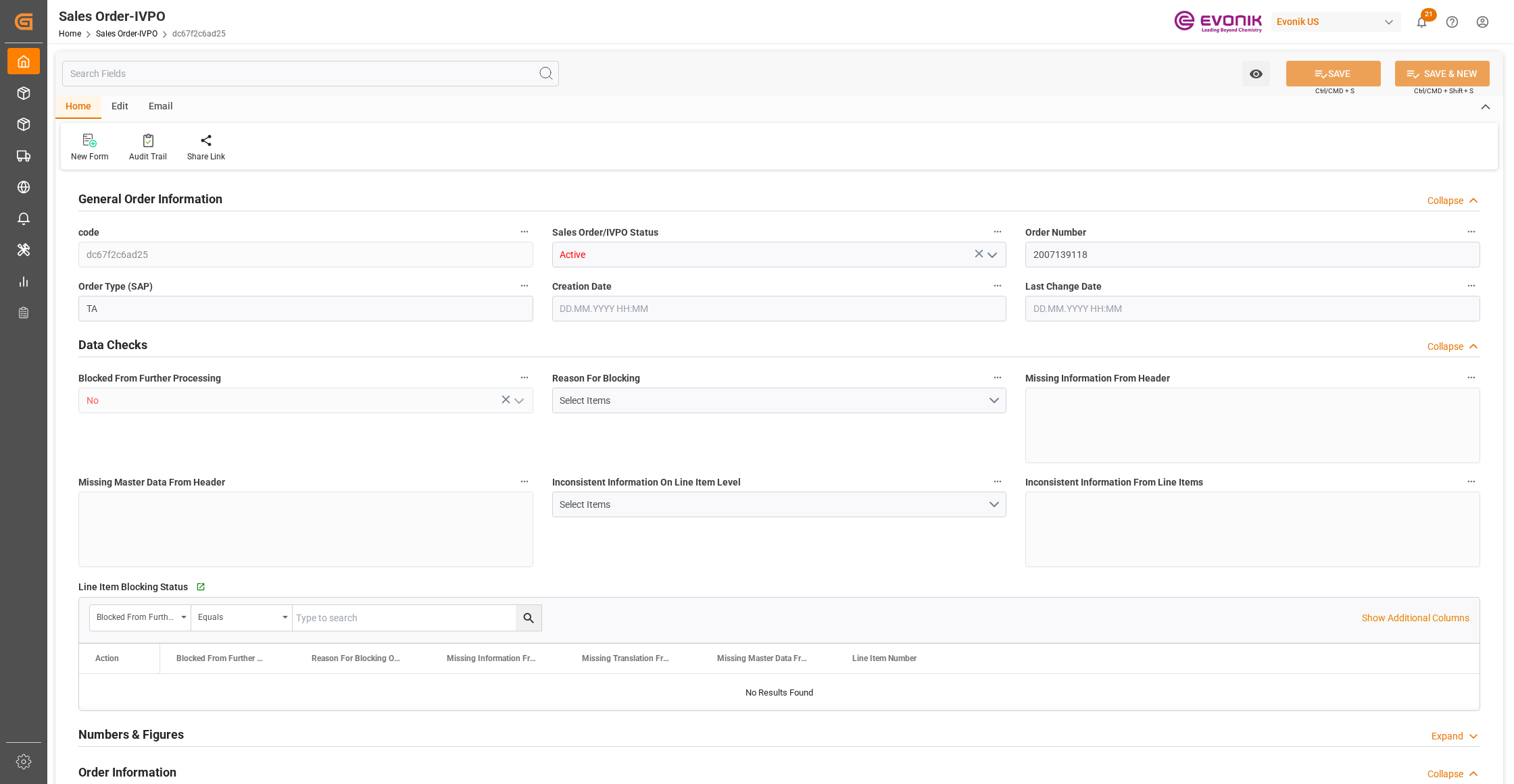
type input "COPUL"
type input "0"
type input "1"
type input "17074"
type input "44.544"
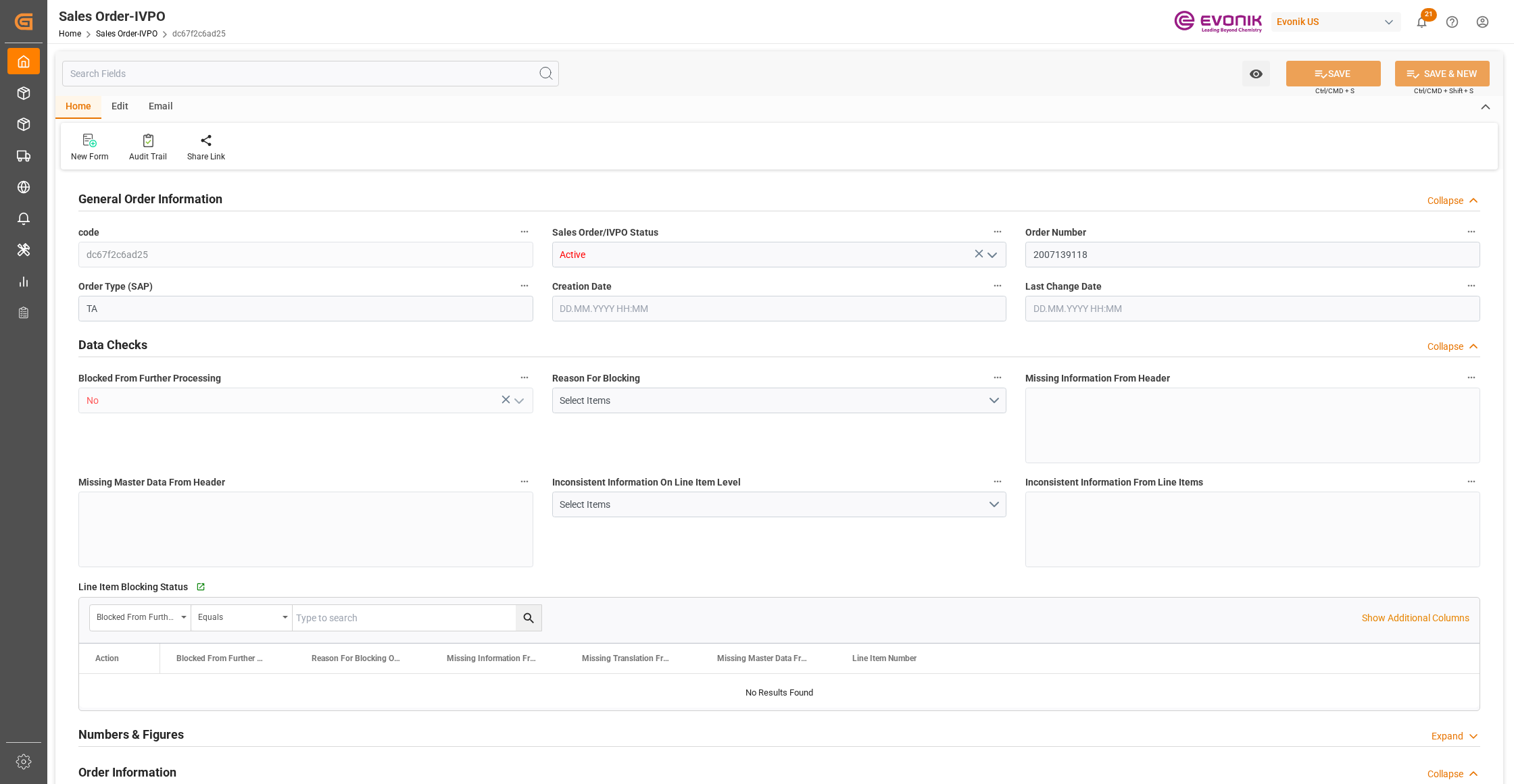
type input "0"
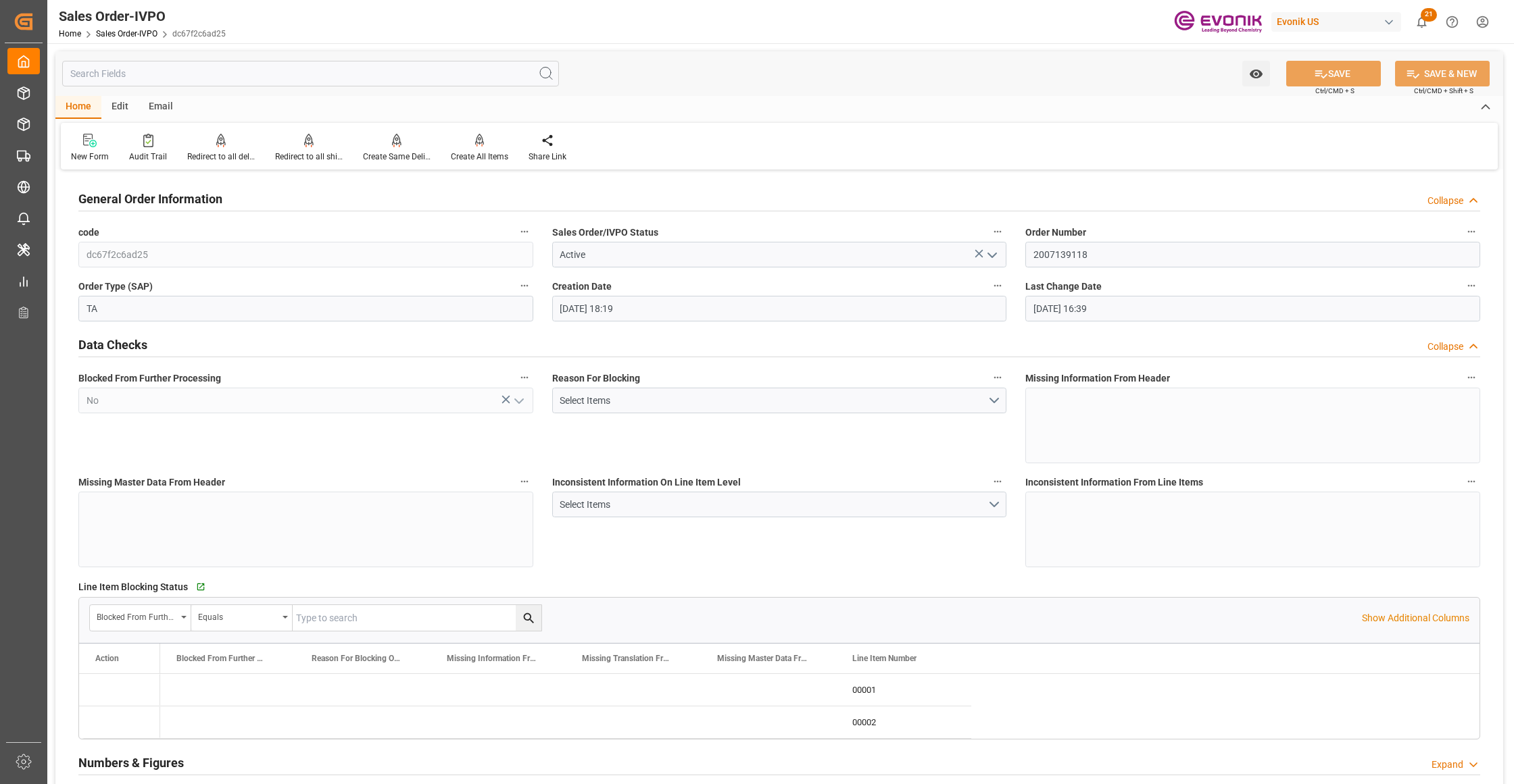
type input "[DATE] 18:19"
type input "[DATE] 16:39"
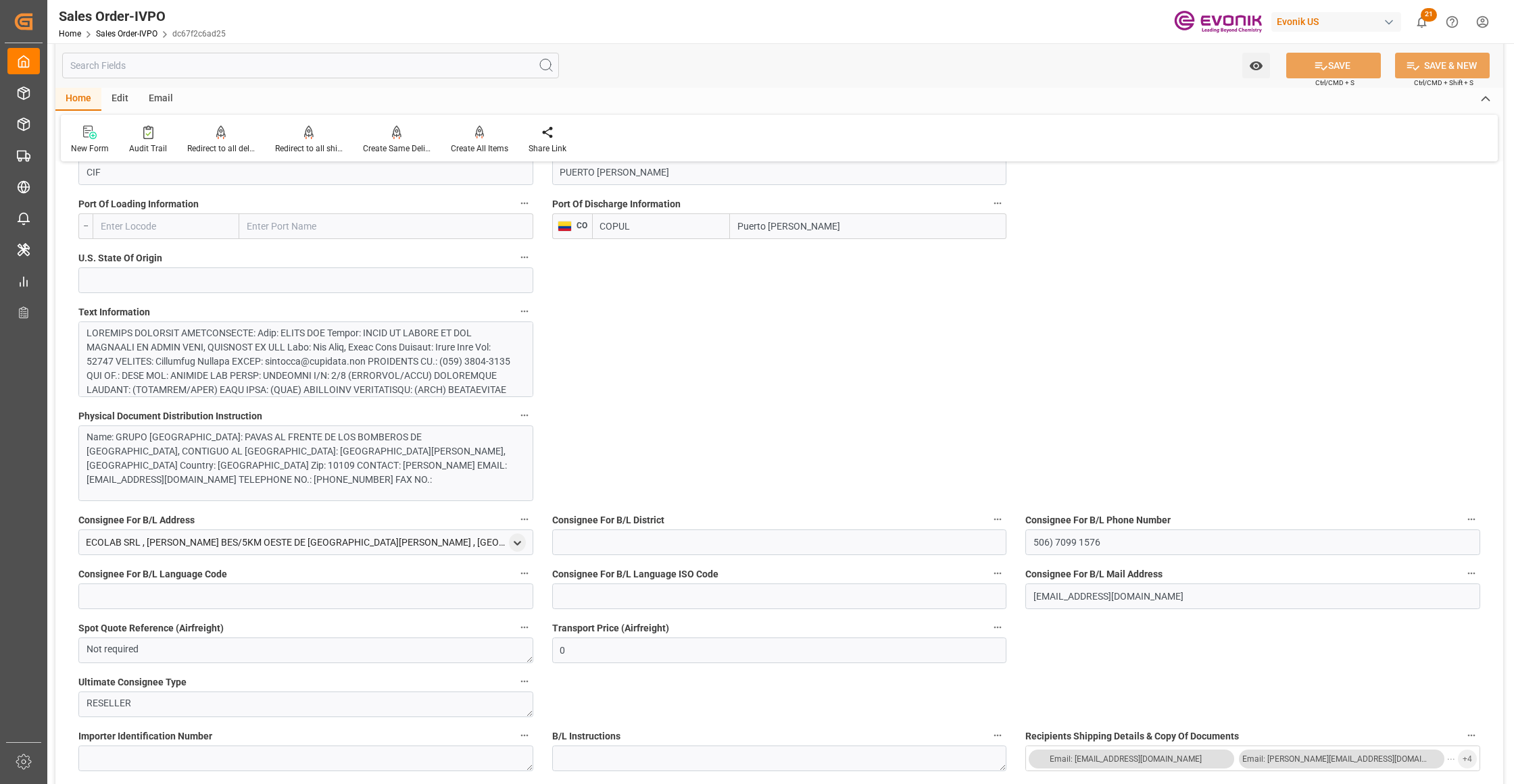
scroll to position [601, 0]
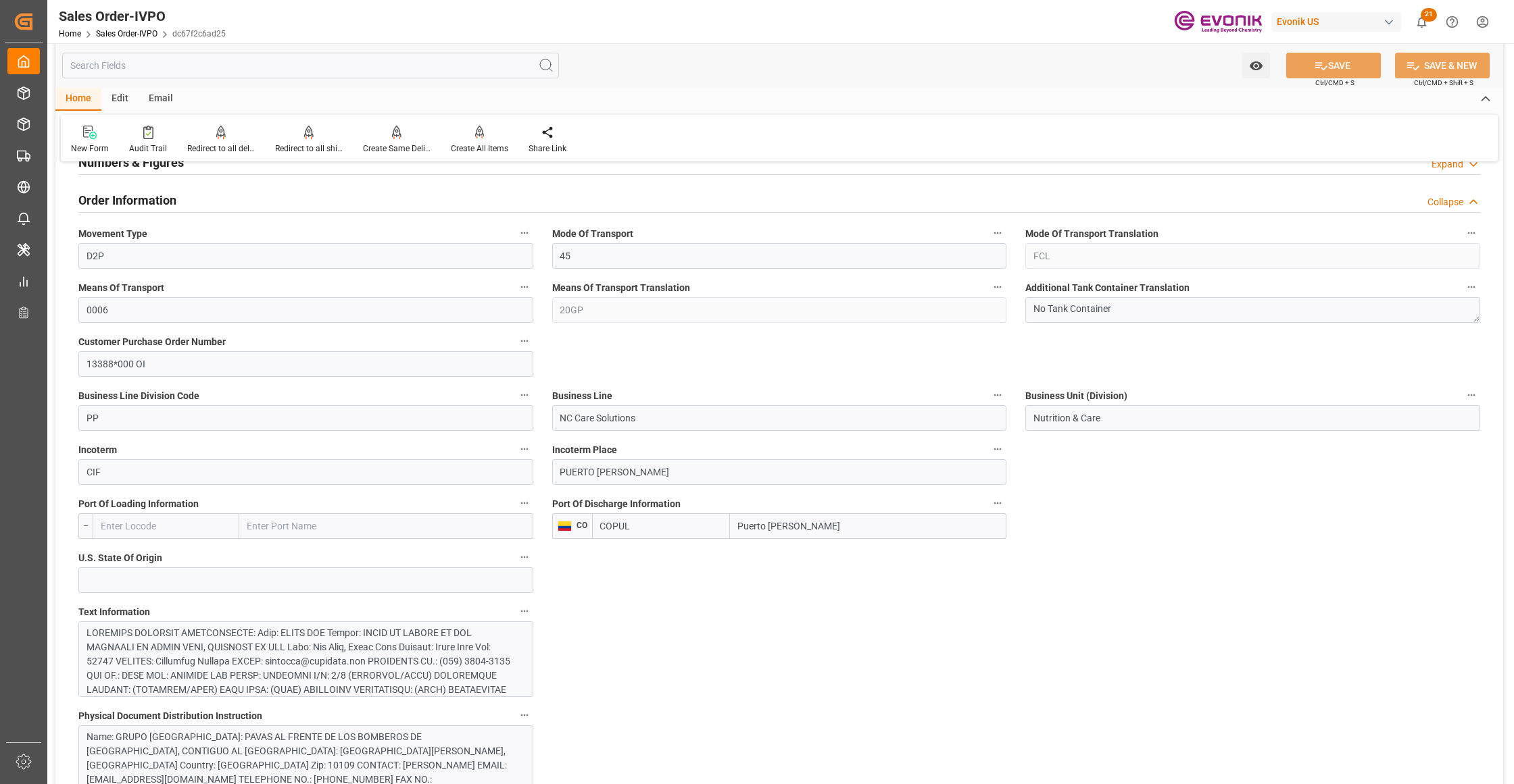
click at [616, 524] on input "COPUL" at bounding box center [661, 526] width 138 height 26
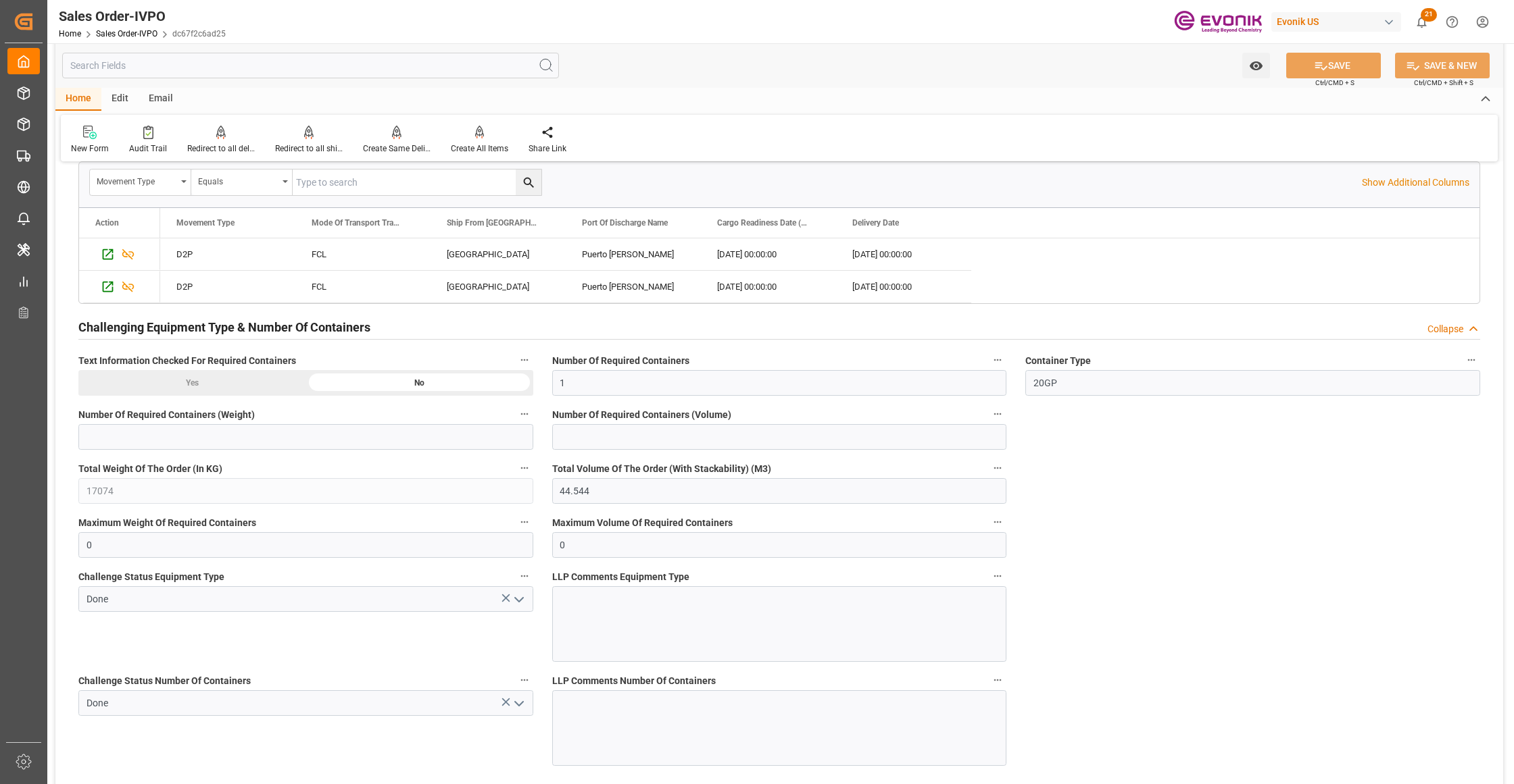
scroll to position [2101, 0]
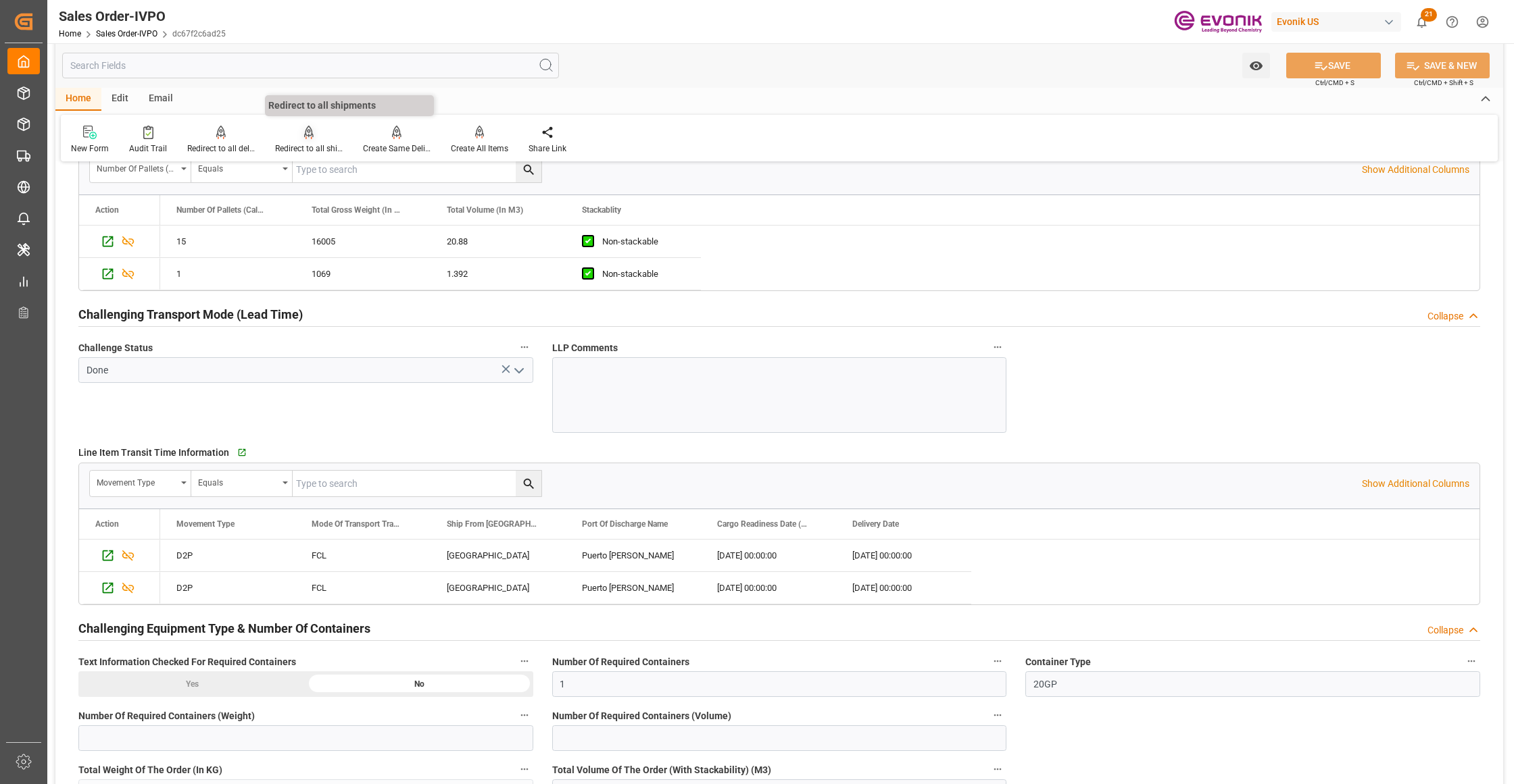
click at [306, 138] on icon at bounding box center [309, 132] width 9 height 13
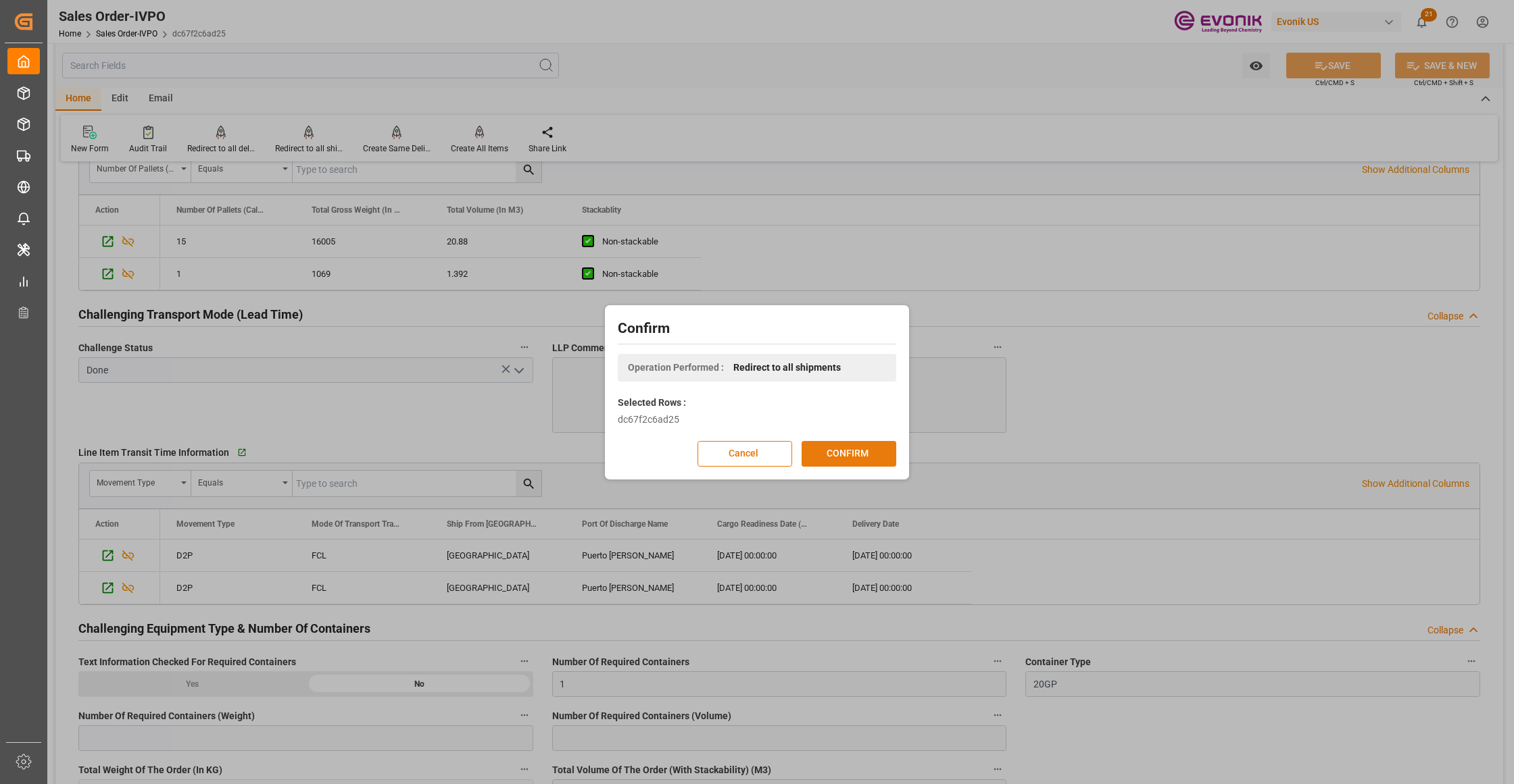
click at [849, 454] on button "CONFIRM" at bounding box center [849, 454] width 95 height 26
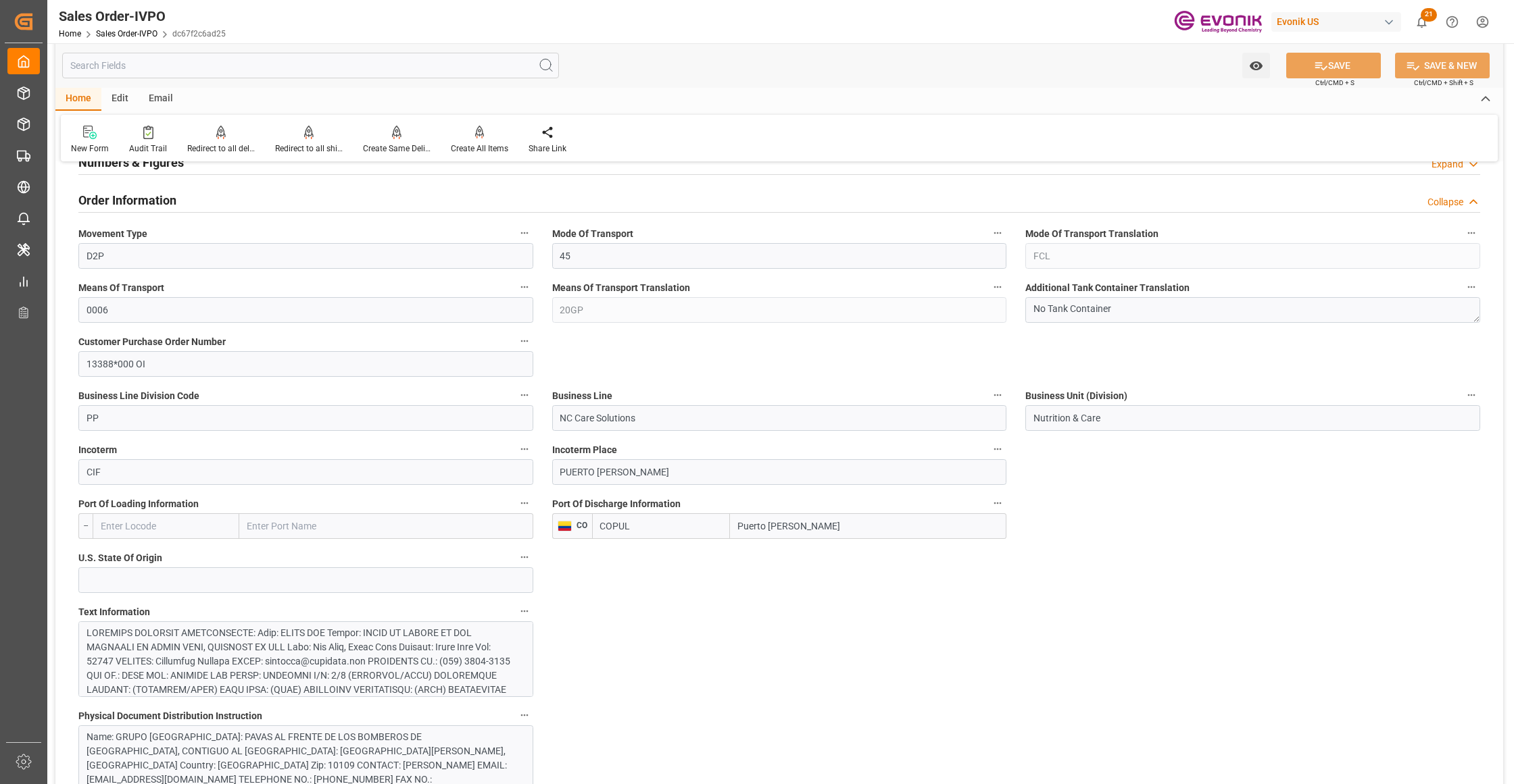
scroll to position [901, 0]
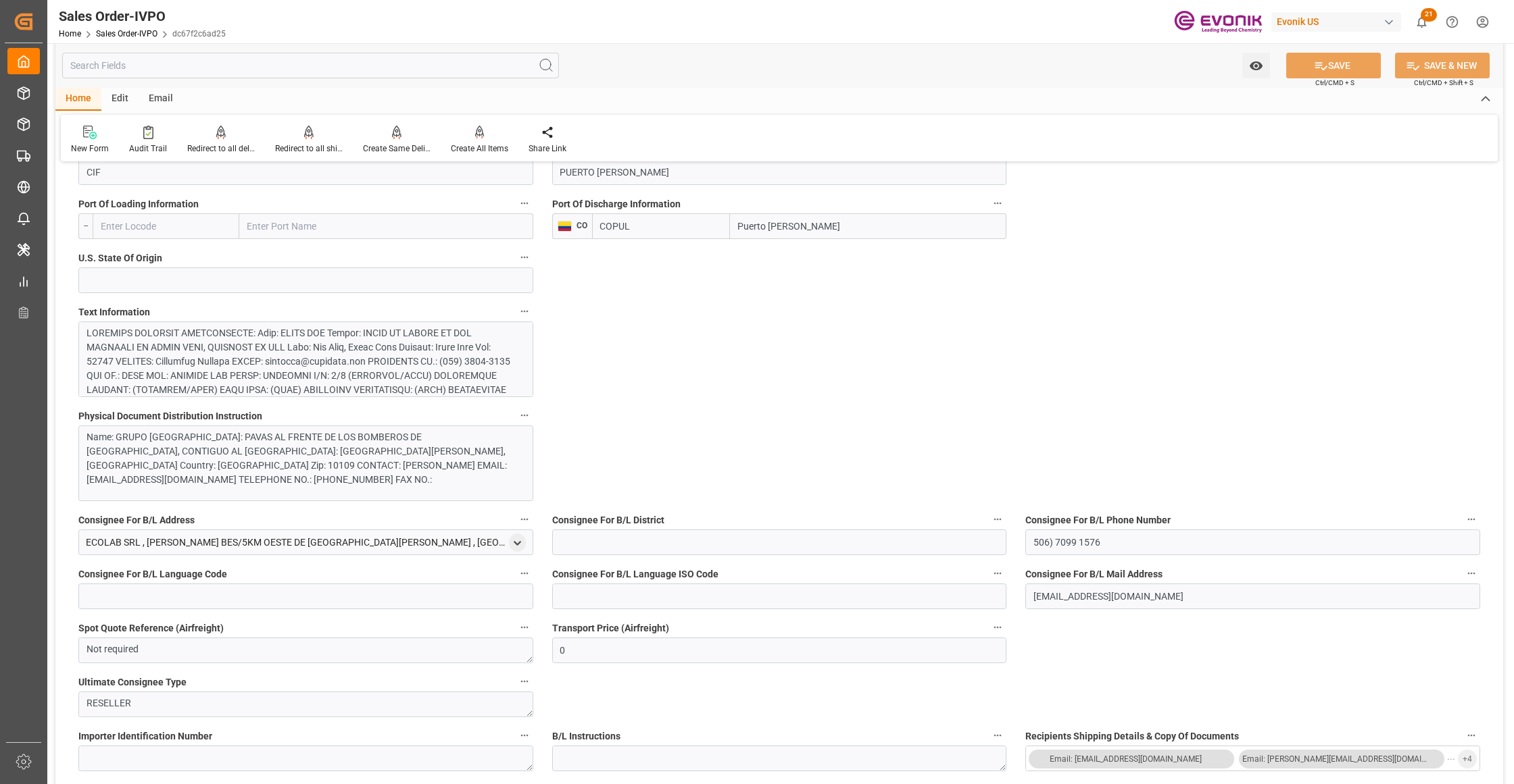
click at [419, 358] on div at bounding box center [299, 467] width 426 height 283
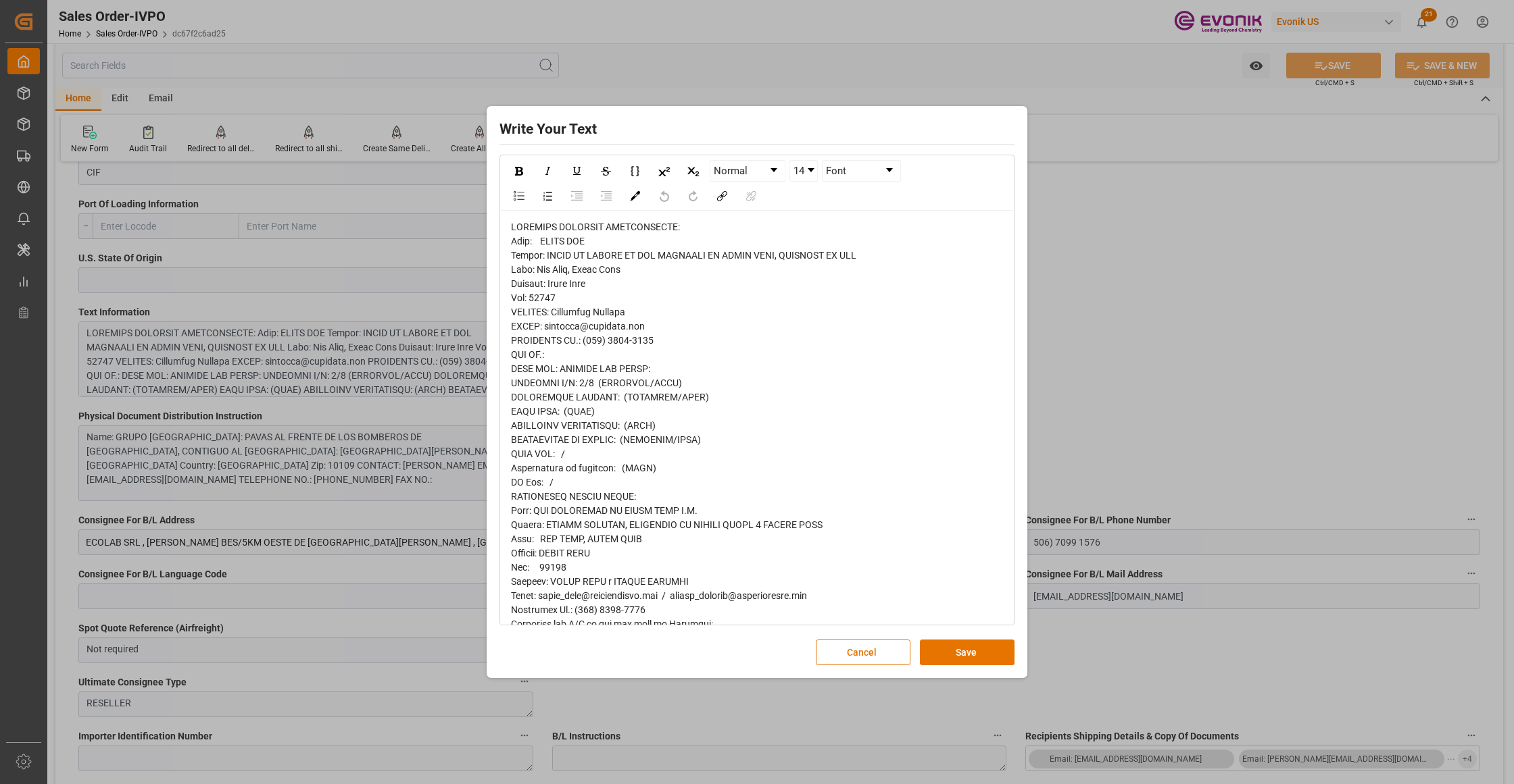
click at [431, 376] on div "Write Your Text Normal 14 Font Cancel Save" at bounding box center [757, 392] width 1514 height 784
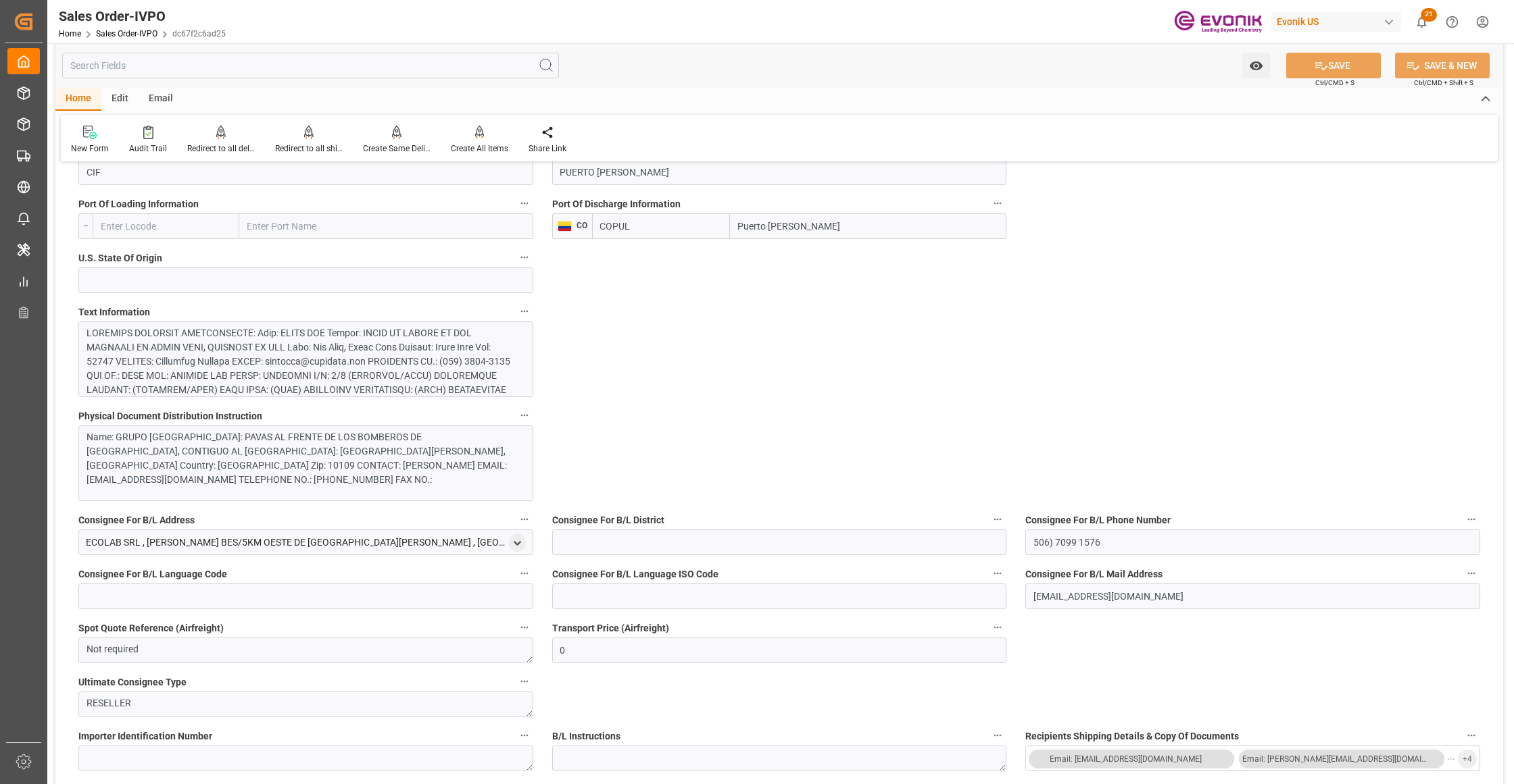
click at [435, 367] on div at bounding box center [299, 467] width 426 height 283
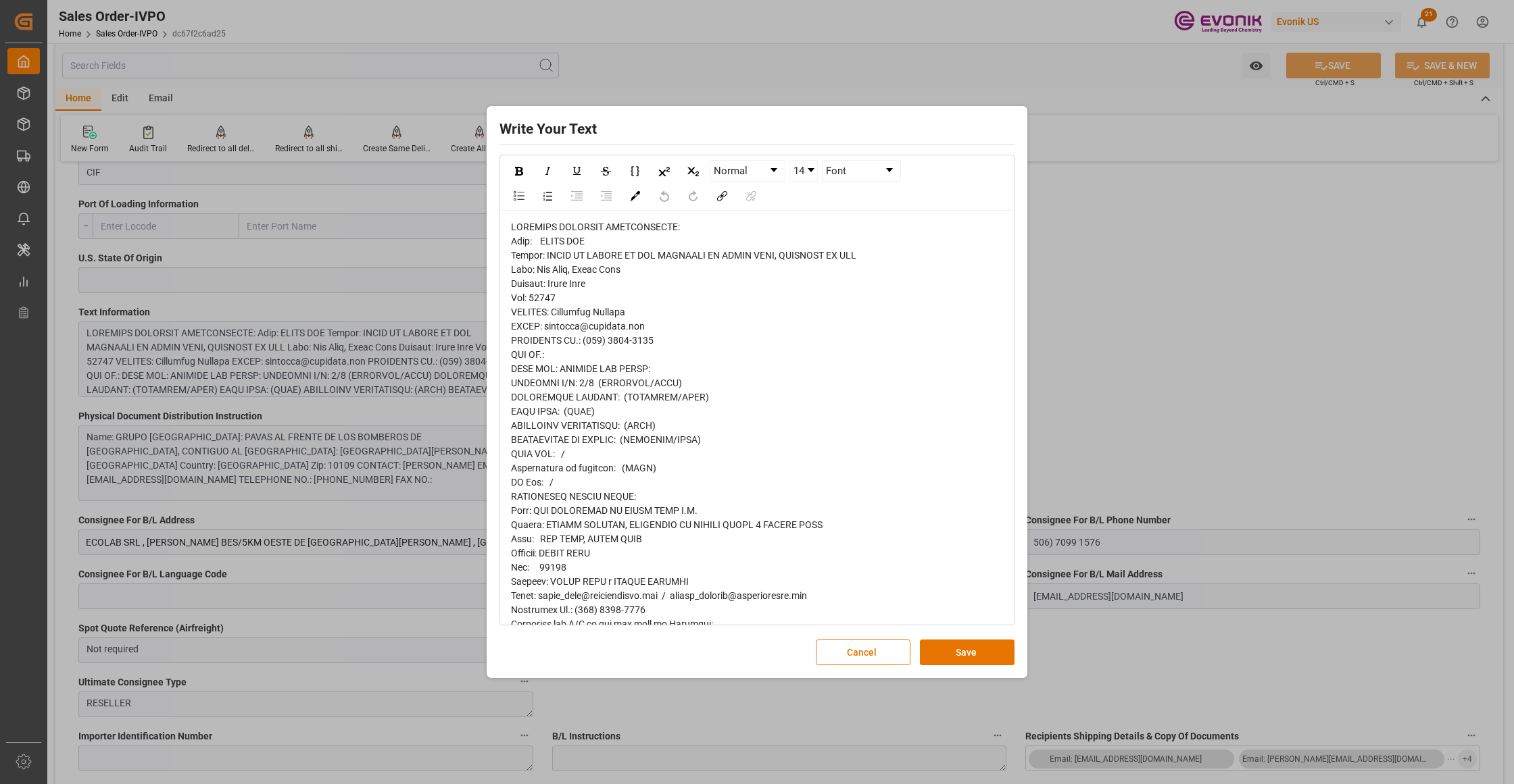
click at [523, 249] on div "rdw-editor" at bounding box center [757, 660] width 493 height 880
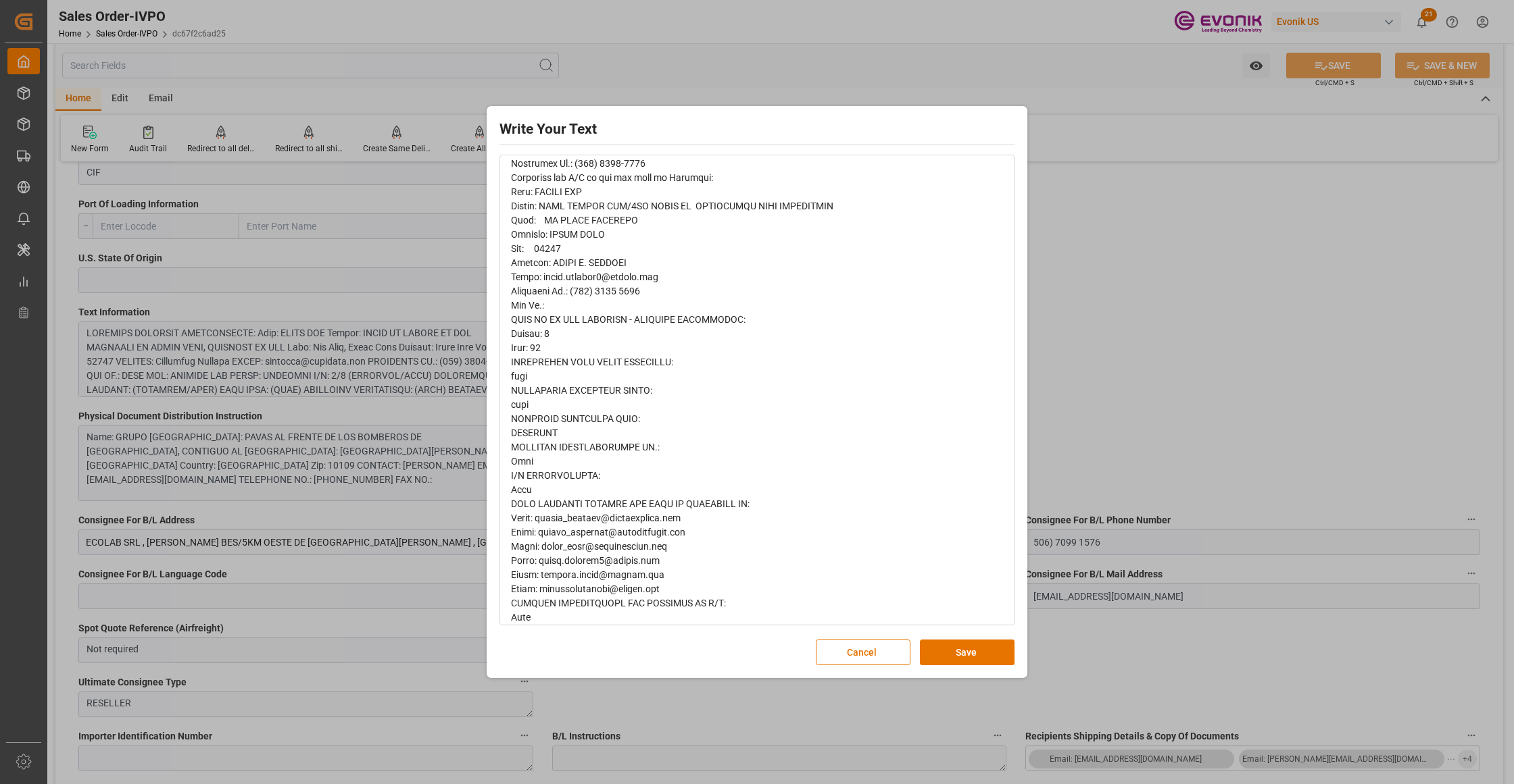
scroll to position [475, 0]
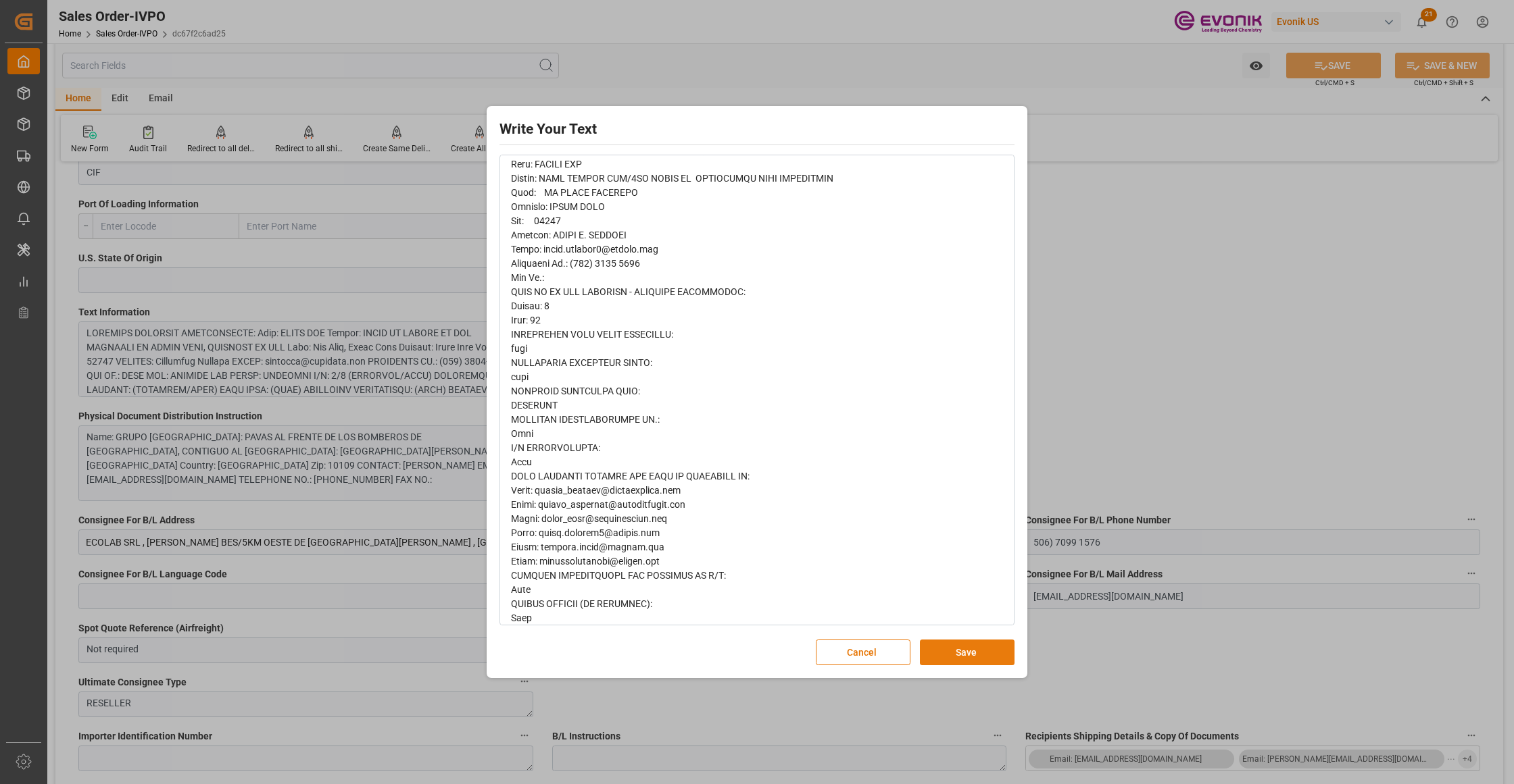
click at [976, 649] on button "Save" at bounding box center [967, 652] width 95 height 26
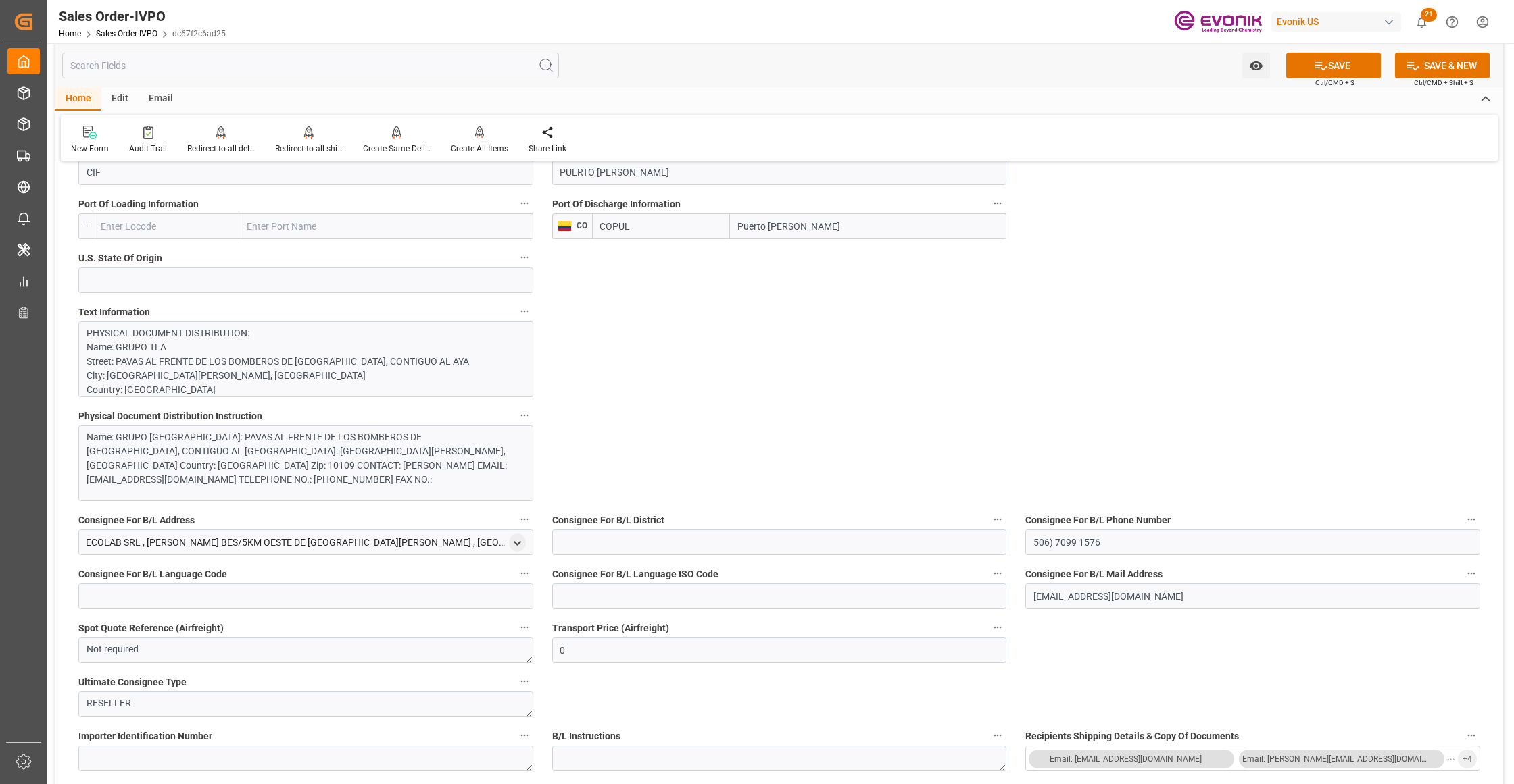
click at [359, 466] on div "Name: GRUPO [GEOGRAPHIC_DATA]: PAVAS AL FRENTE DE LOS BOMBEROS DE [GEOGRAPHIC_D…" at bounding box center [299, 459] width 426 height 57
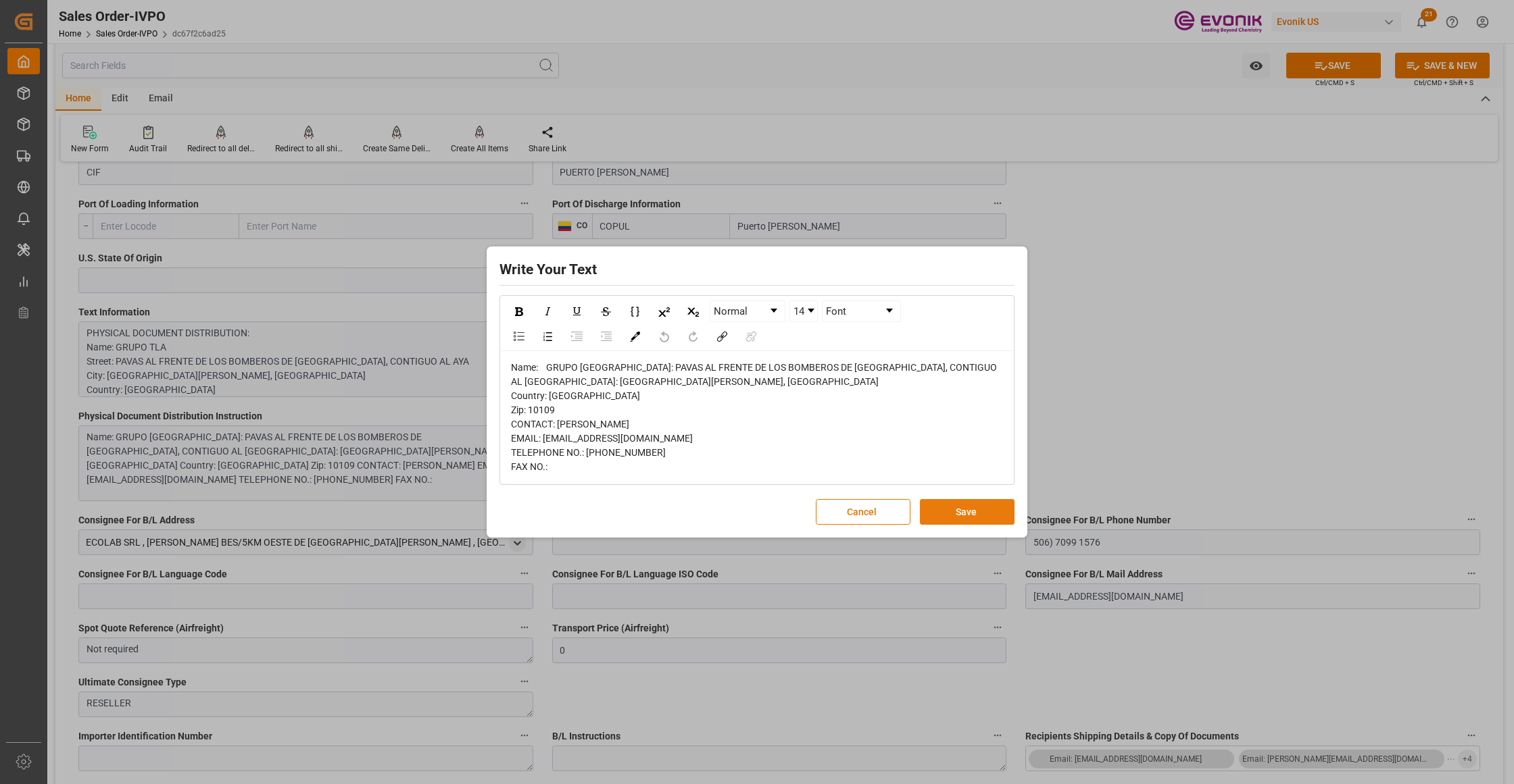
click at [961, 520] on button "Save" at bounding box center [967, 512] width 95 height 26
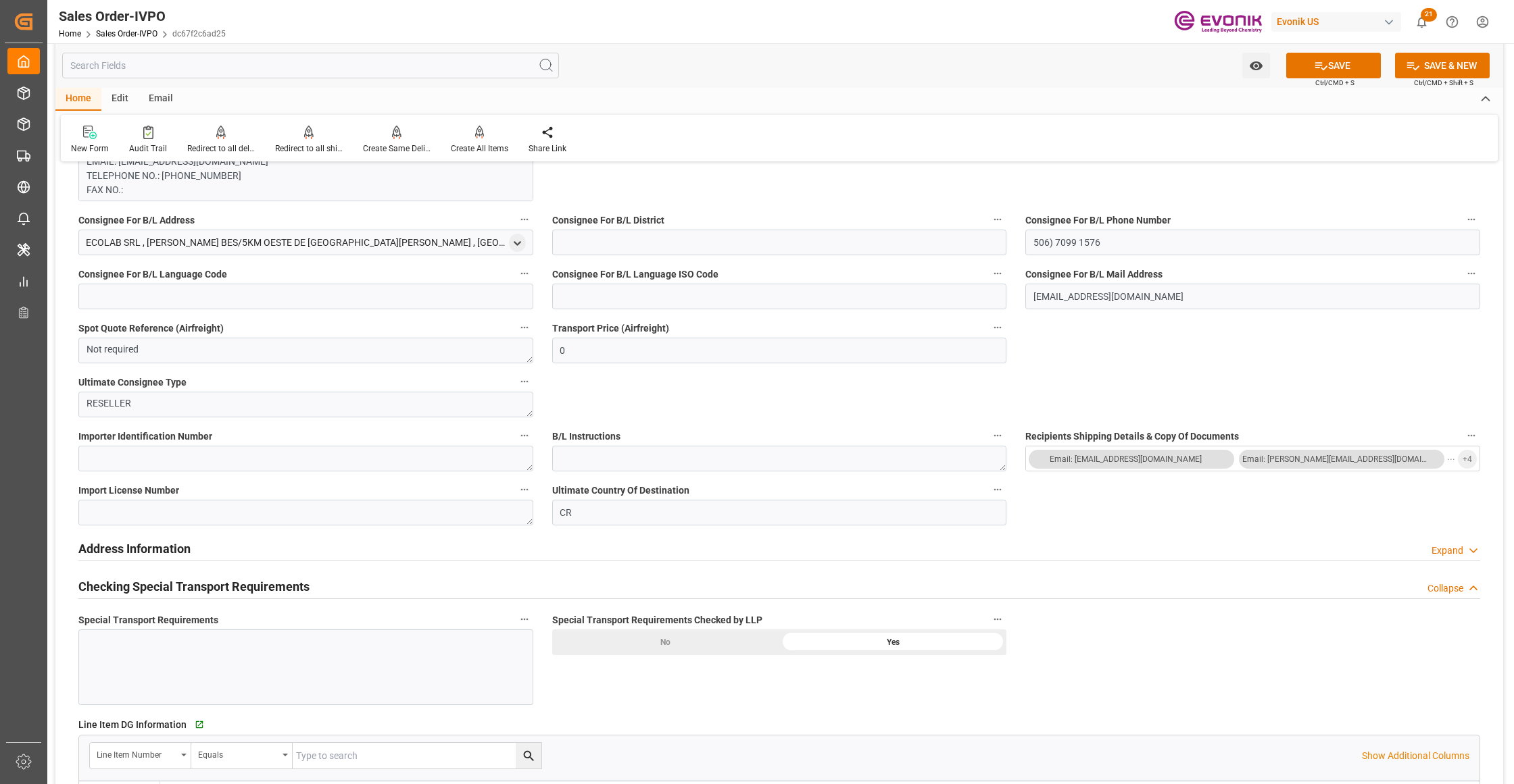
scroll to position [601, 0]
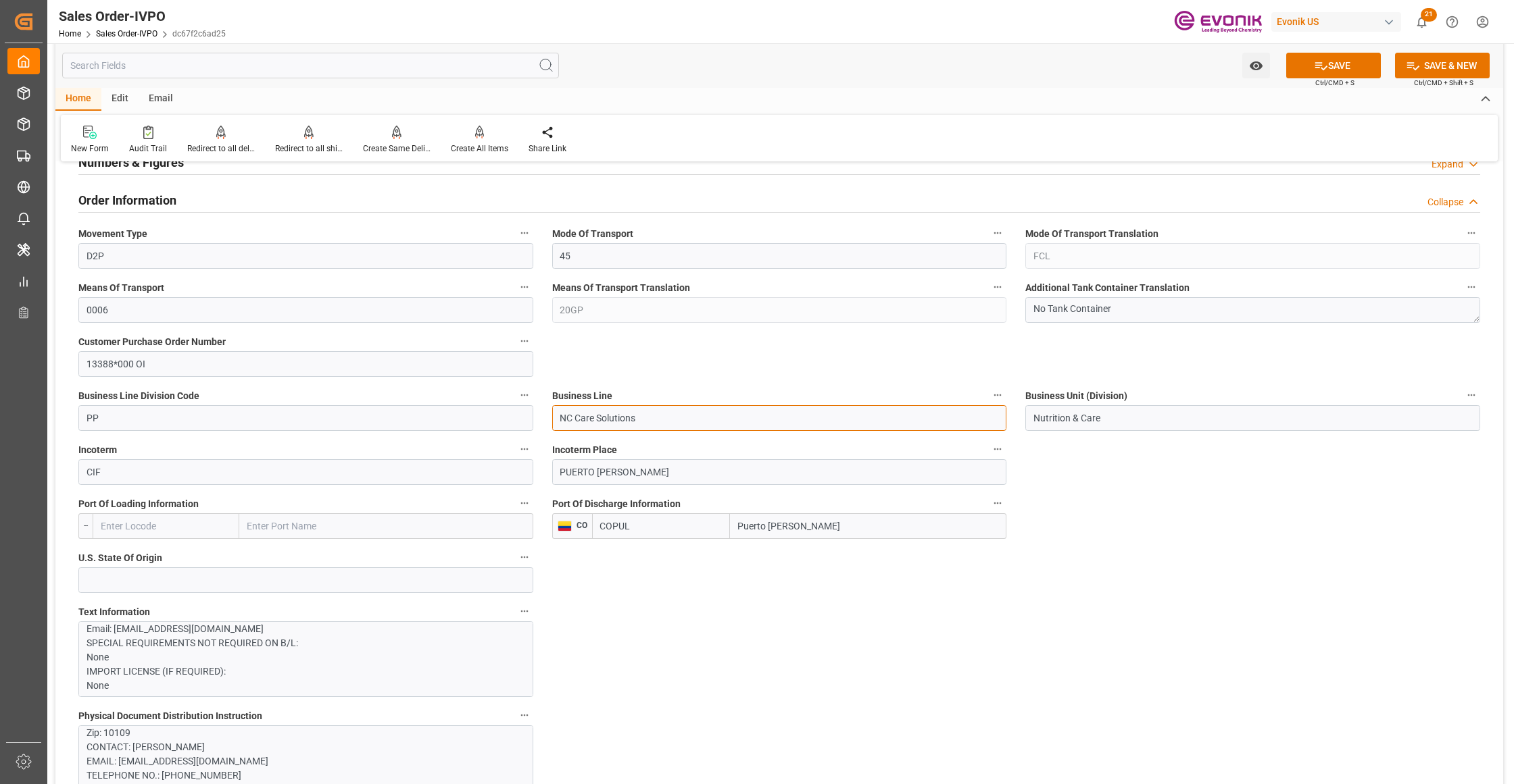
drag, startPoint x: 659, startPoint y: 411, endPoint x: 520, endPoint y: 409, distance: 139.0
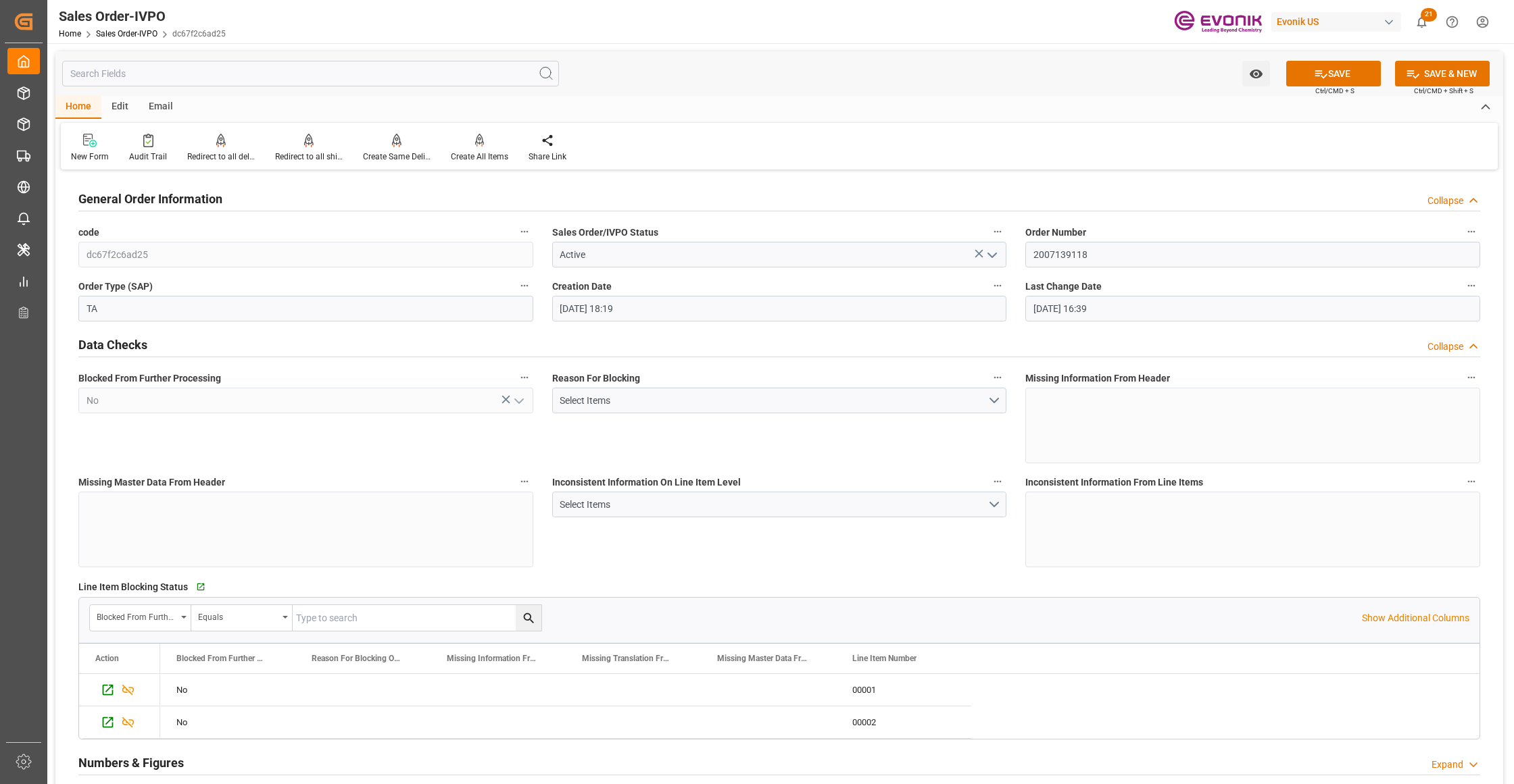
click at [69, 254] on div "code dc67f2c6ad25" at bounding box center [306, 245] width 474 height 54
click at [901, 559] on div "Inconsistent Information On Line Item Level Select Items" at bounding box center [780, 520] width 474 height 104
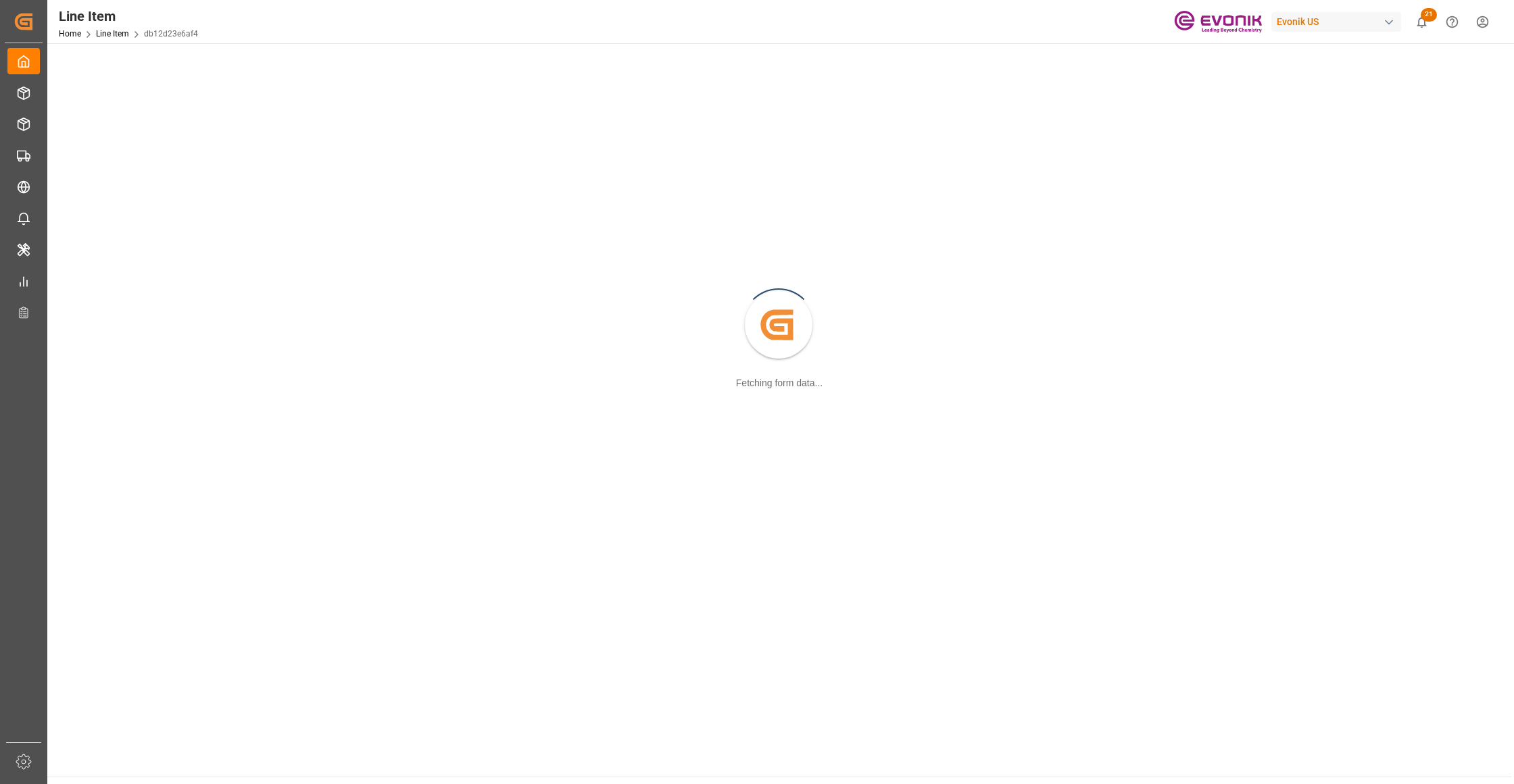
scroll to position [147, 0]
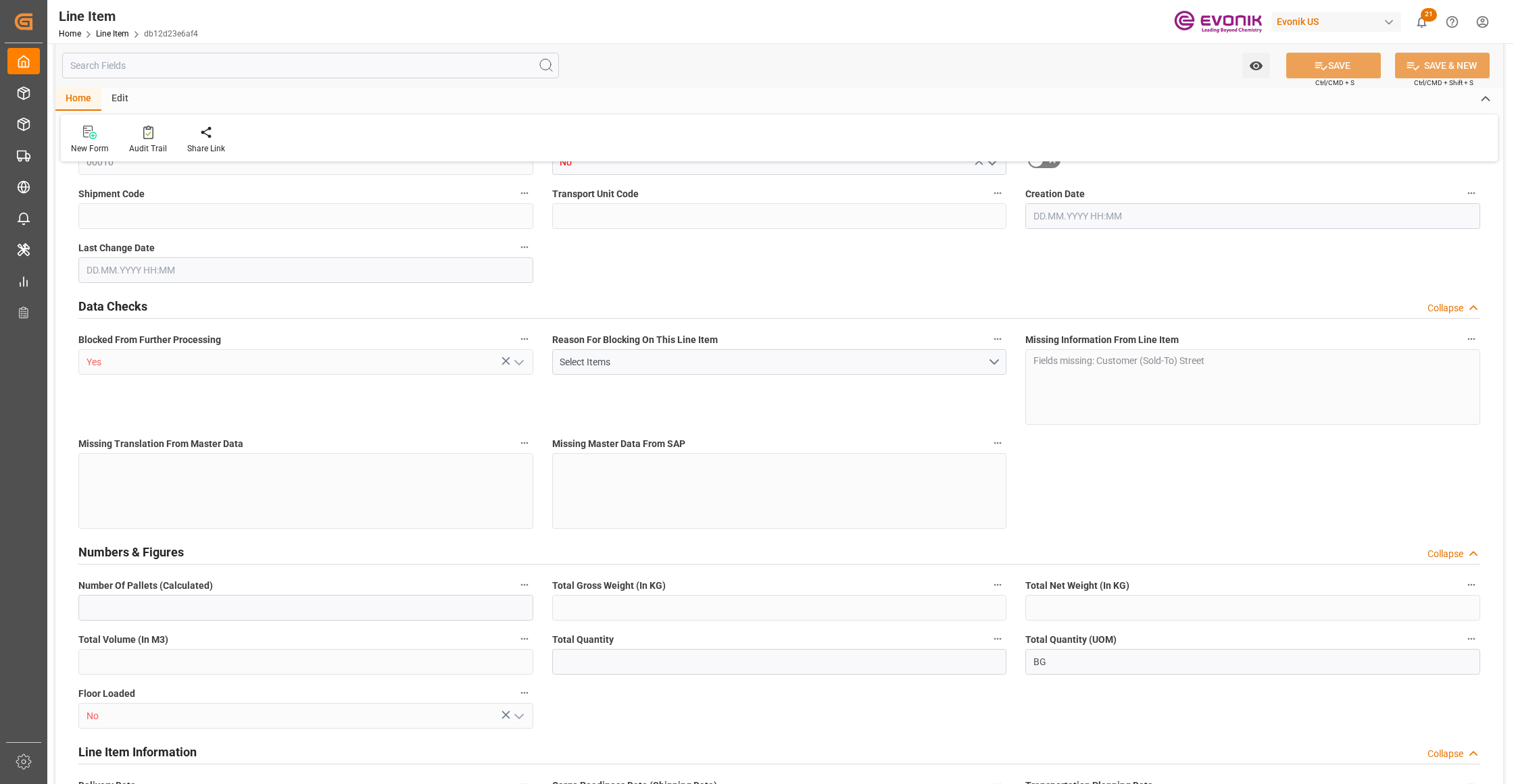
type input "16"
type input "5624.64"
type input "5443.2"
type input "24.4382"
type input "480"
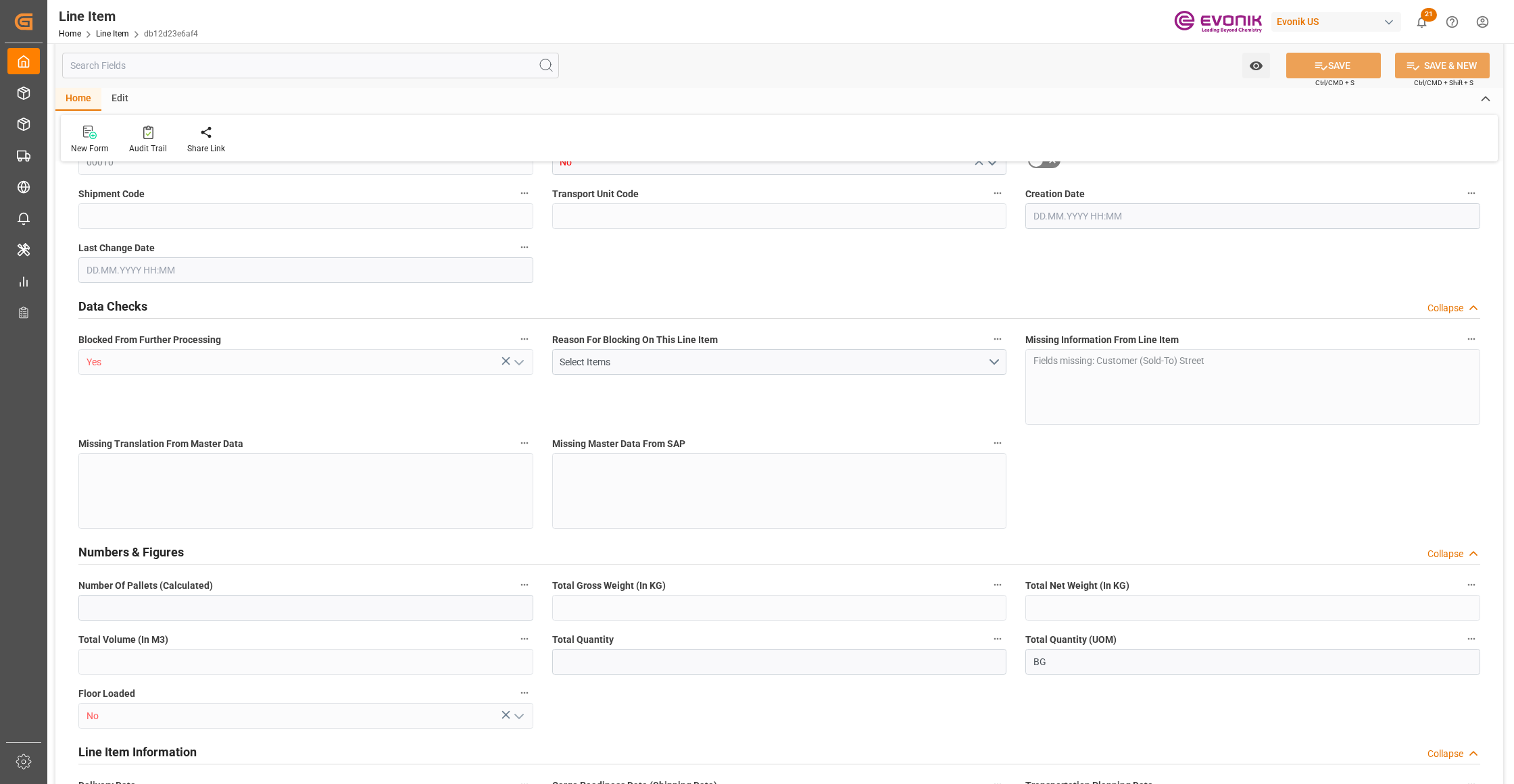
type input "18234.72"
type input "480"
type input "5624.64"
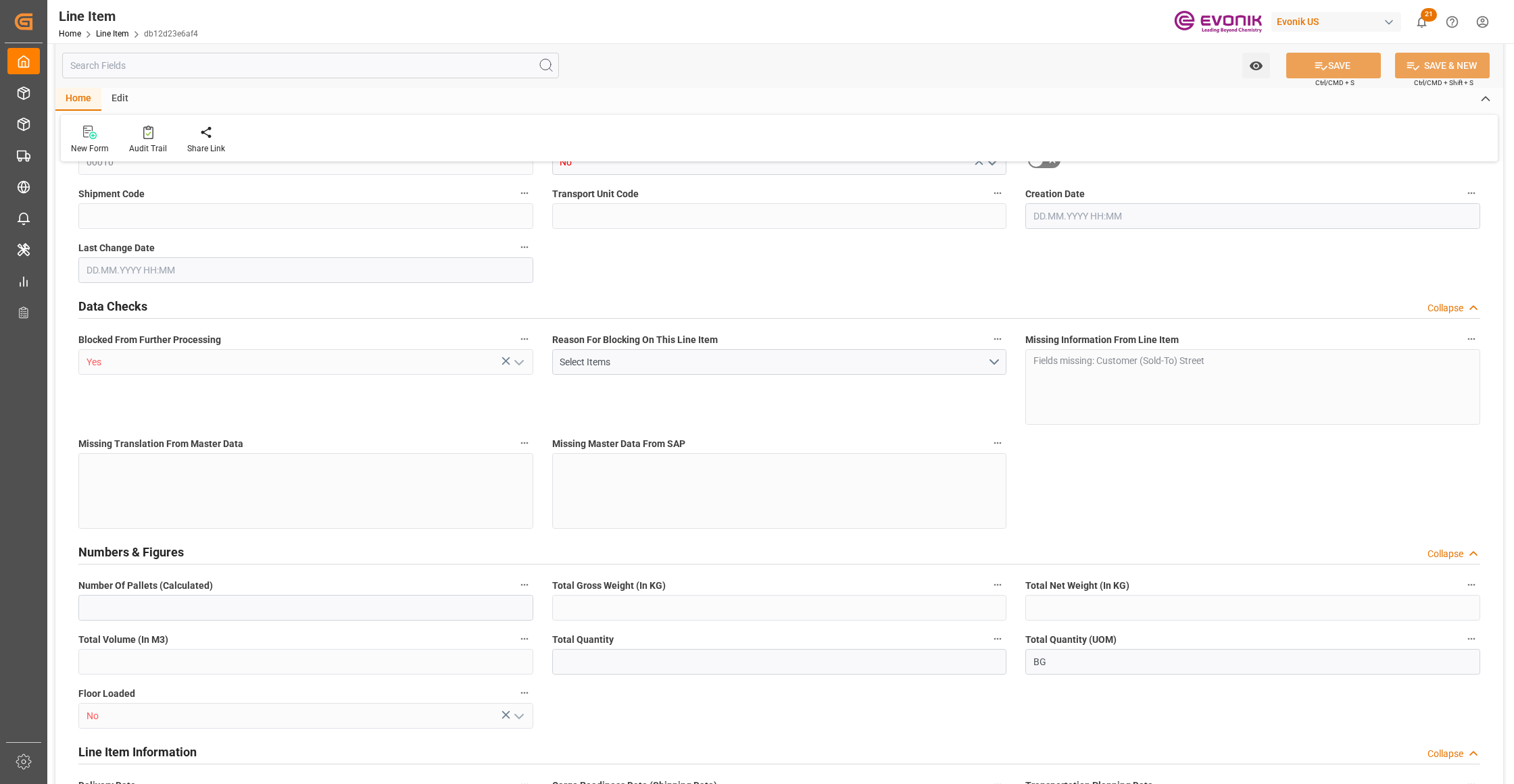
type input "5879.04"
type input "5443.2"
type input "24.4382"
type input "24438.24"
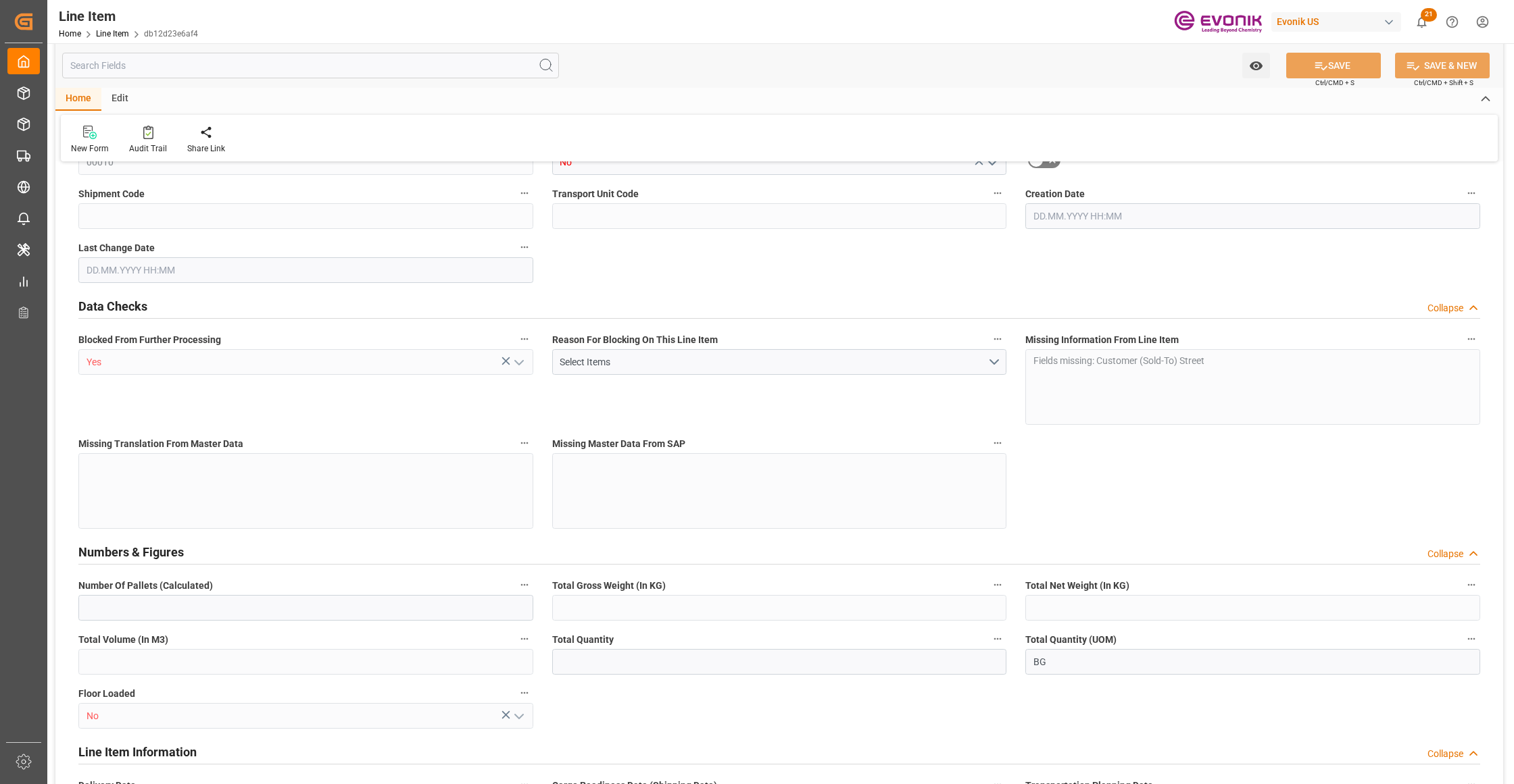
type input "0"
type input "[DATE] 17:55"
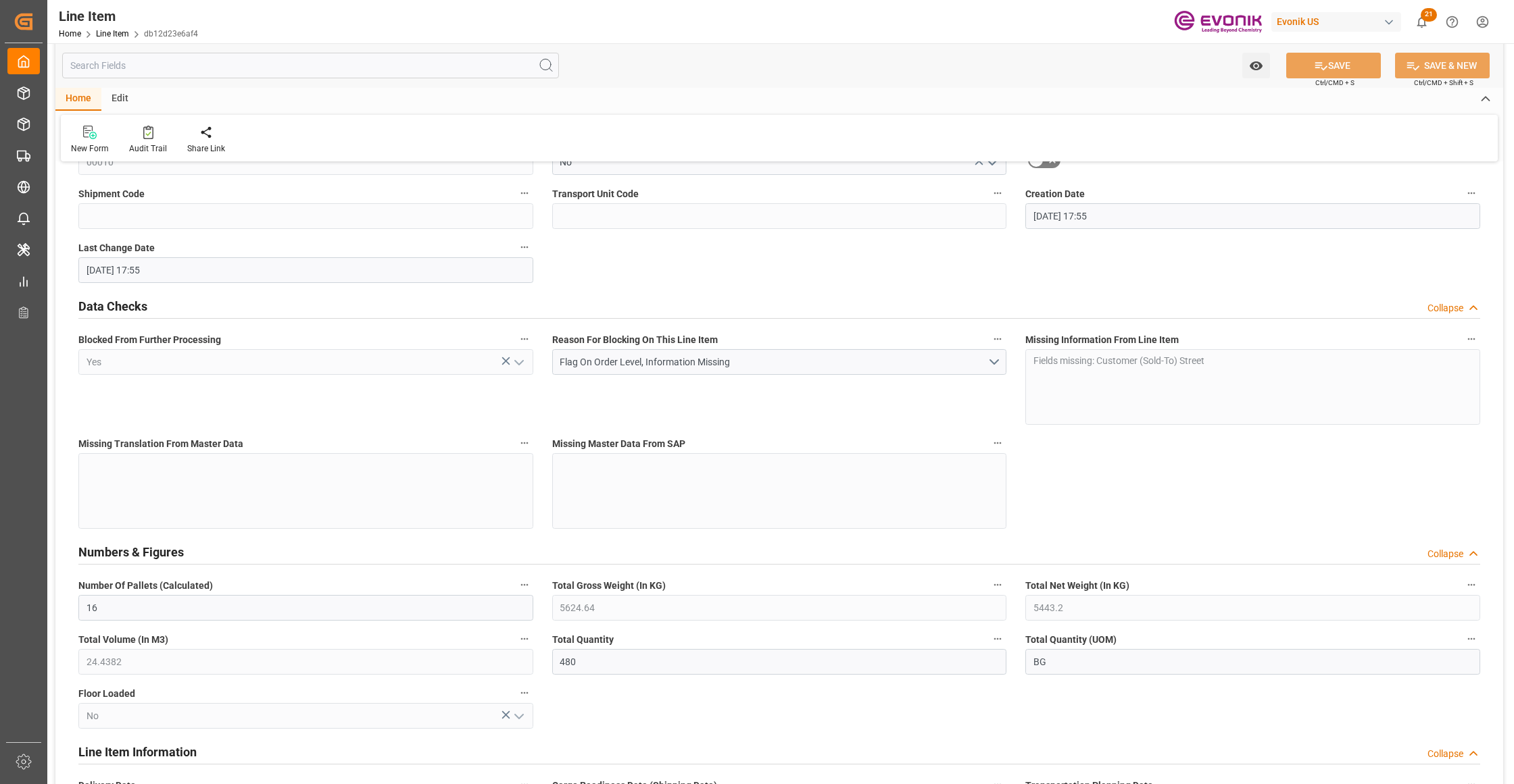
type input "[DATE] 17:55"
type input "17.11.2025"
type input "24.09.2025"
type input "17.09.2025"
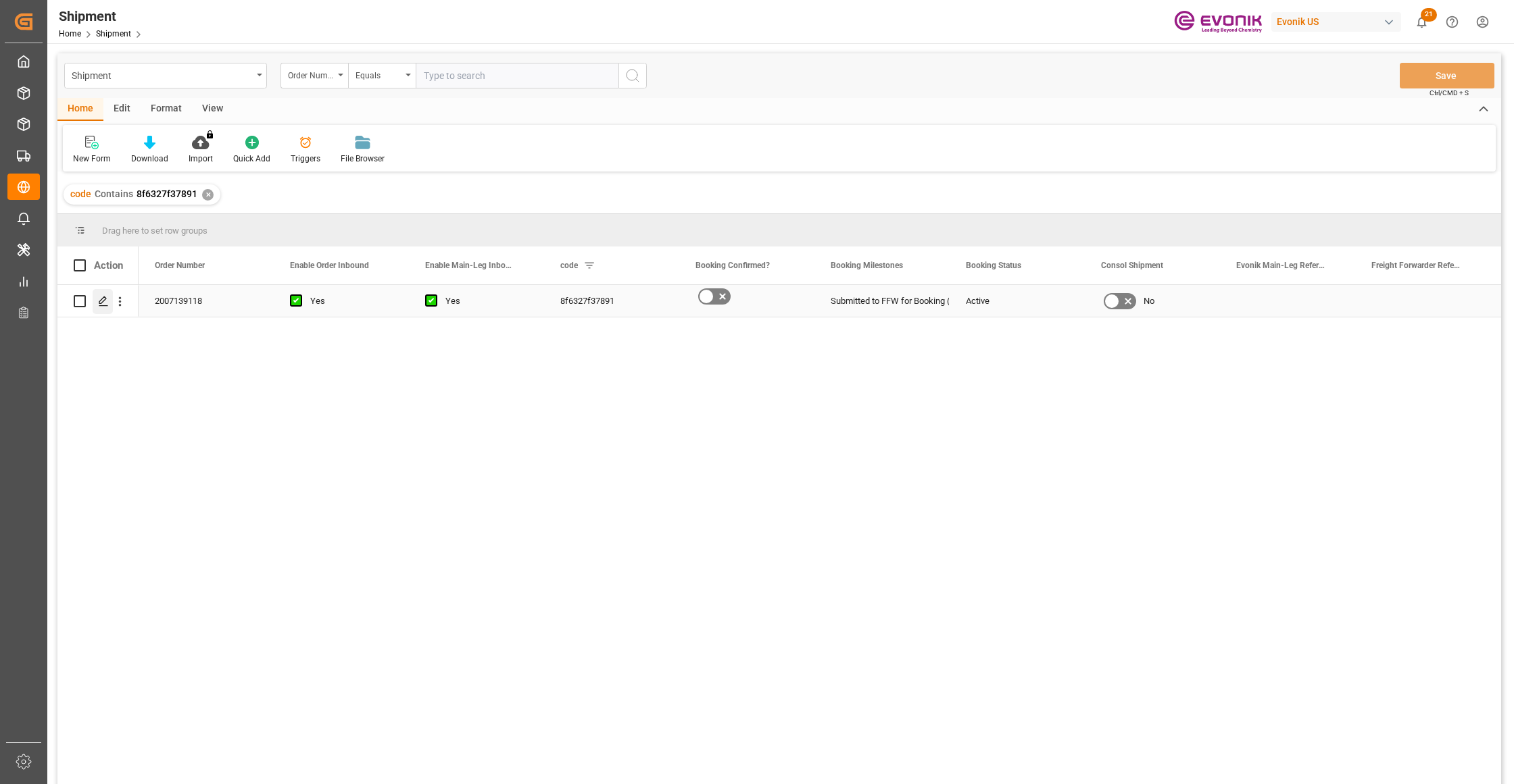
click at [100, 306] on icon "Press SPACE to select this row." at bounding box center [103, 302] width 11 height 11
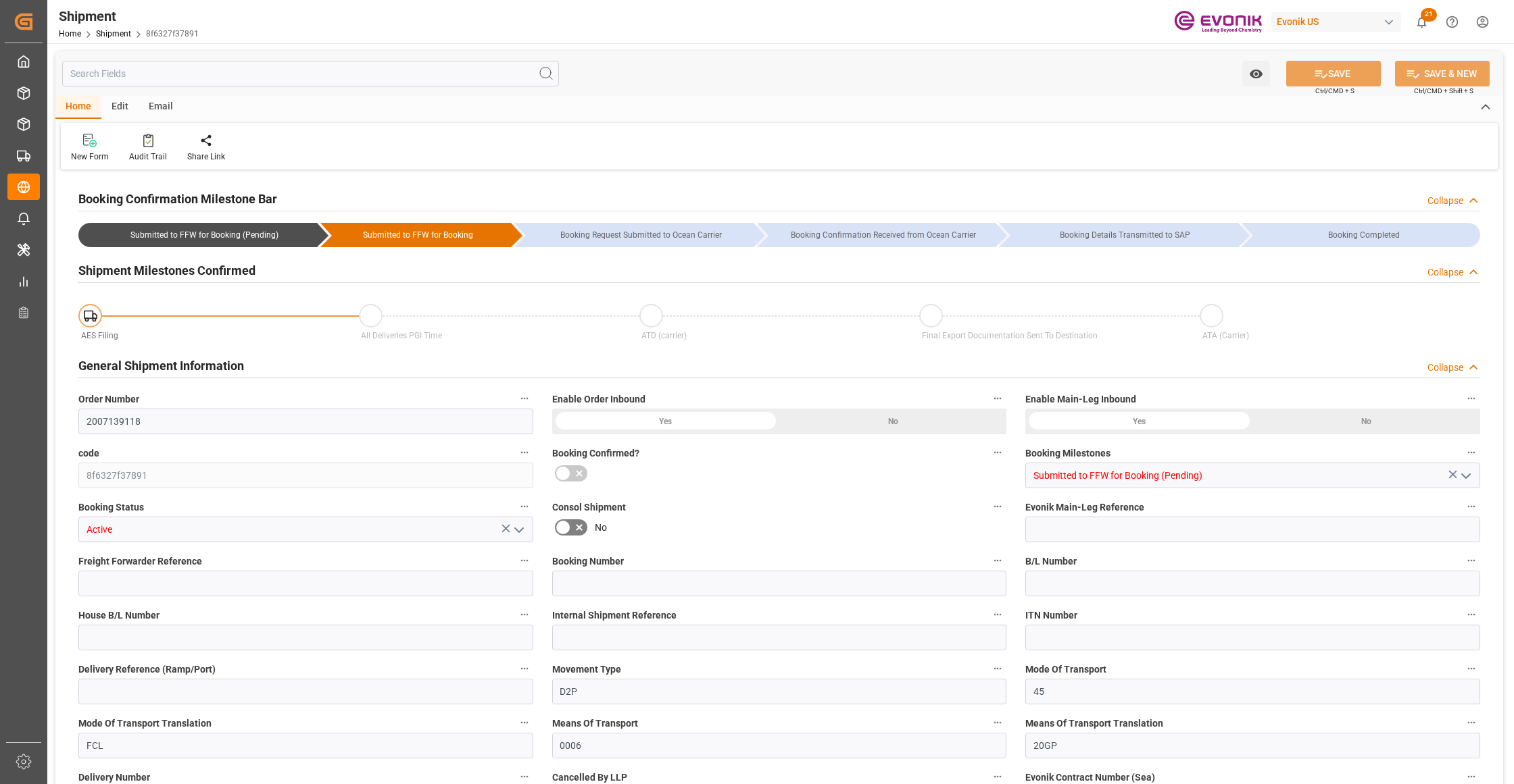
type input "AC Containerline"
type input "AC Containerline GmbH"
type input "19.10.2025 00:00"
type input "25.10.2025 00:00"
type input "06.10.2025 00:00"
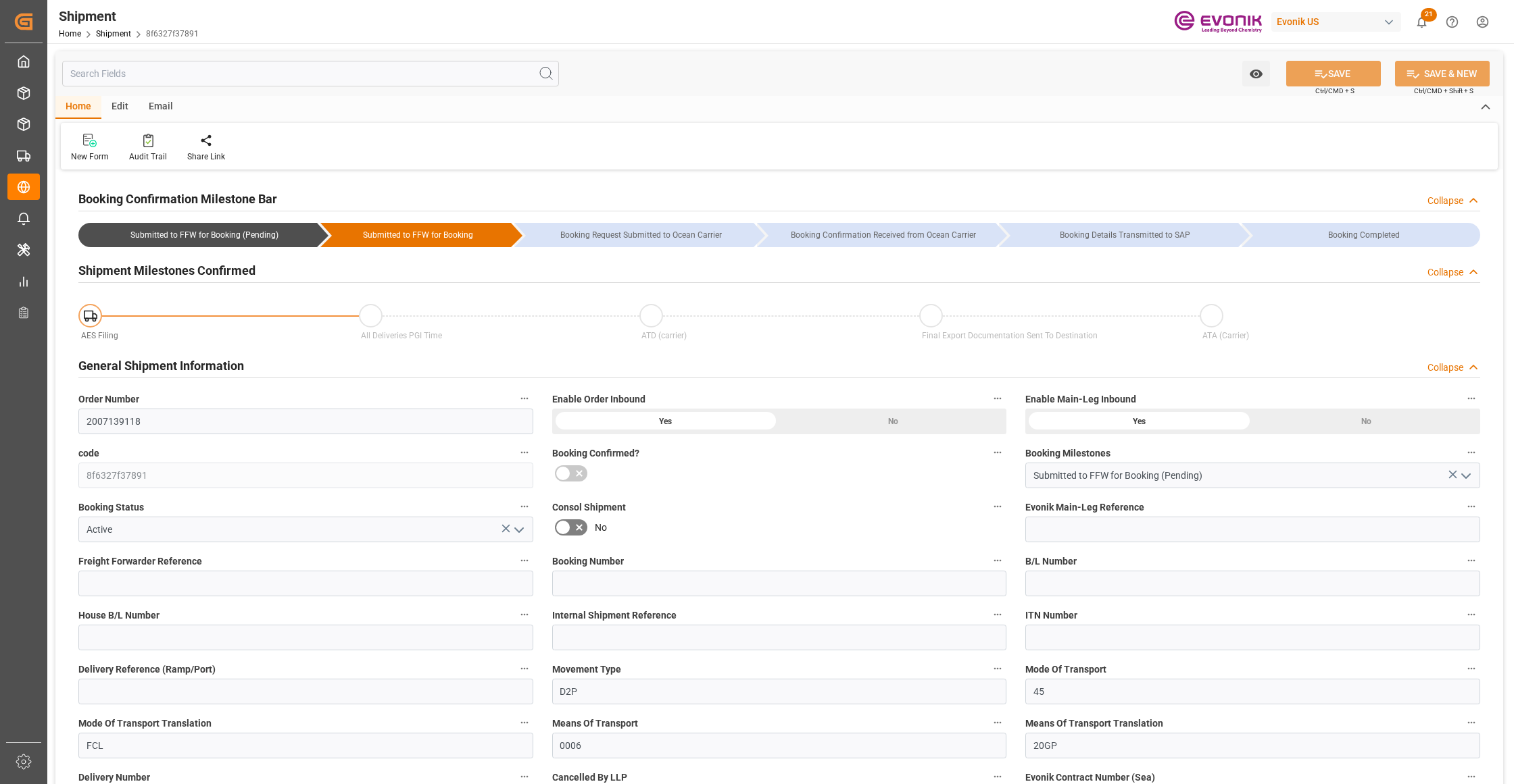
type input "06.10.2025 00:00"
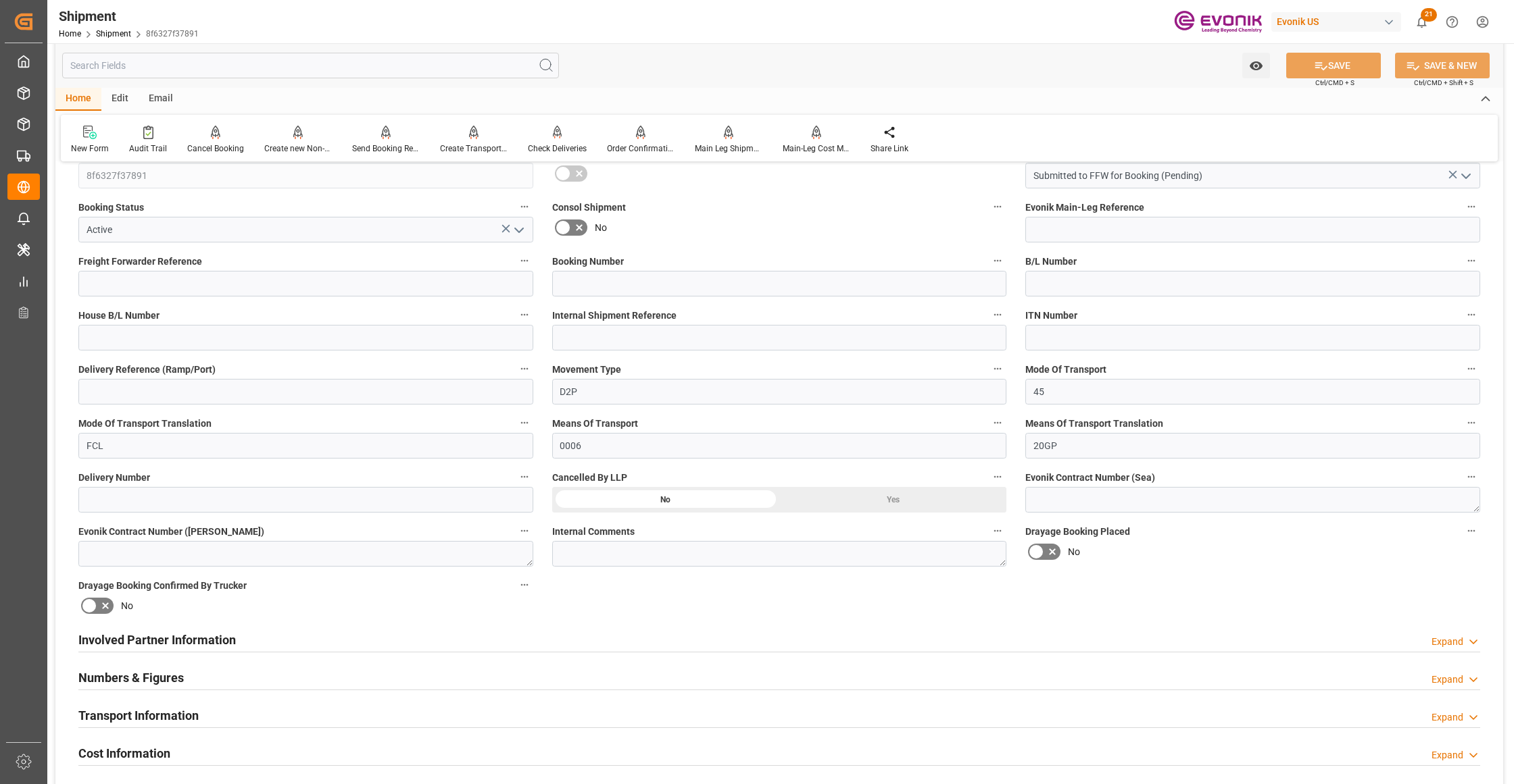
scroll to position [601, 0]
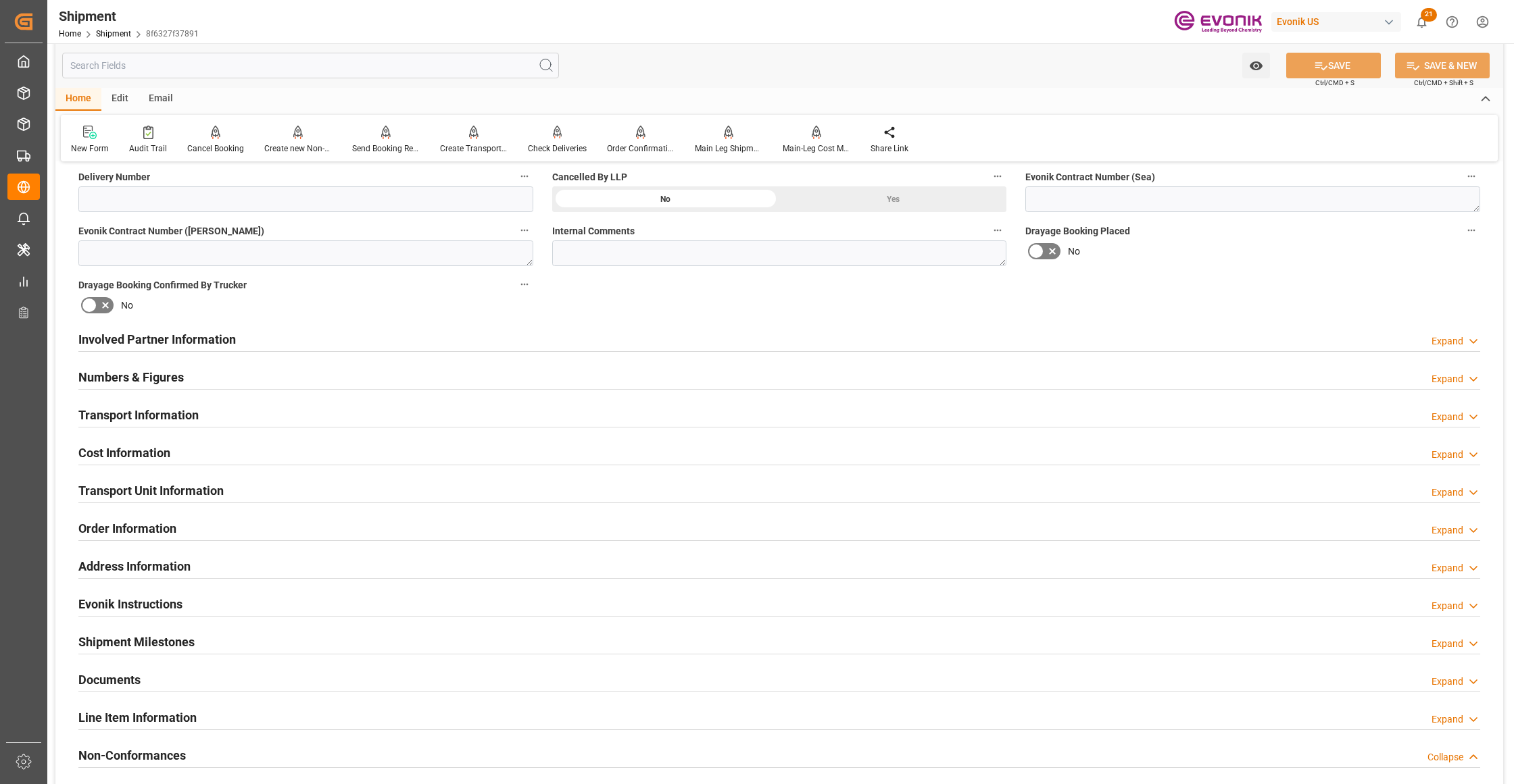
click at [601, 339] on div "Involved Partner Information Expand" at bounding box center [779, 338] width 1402 height 26
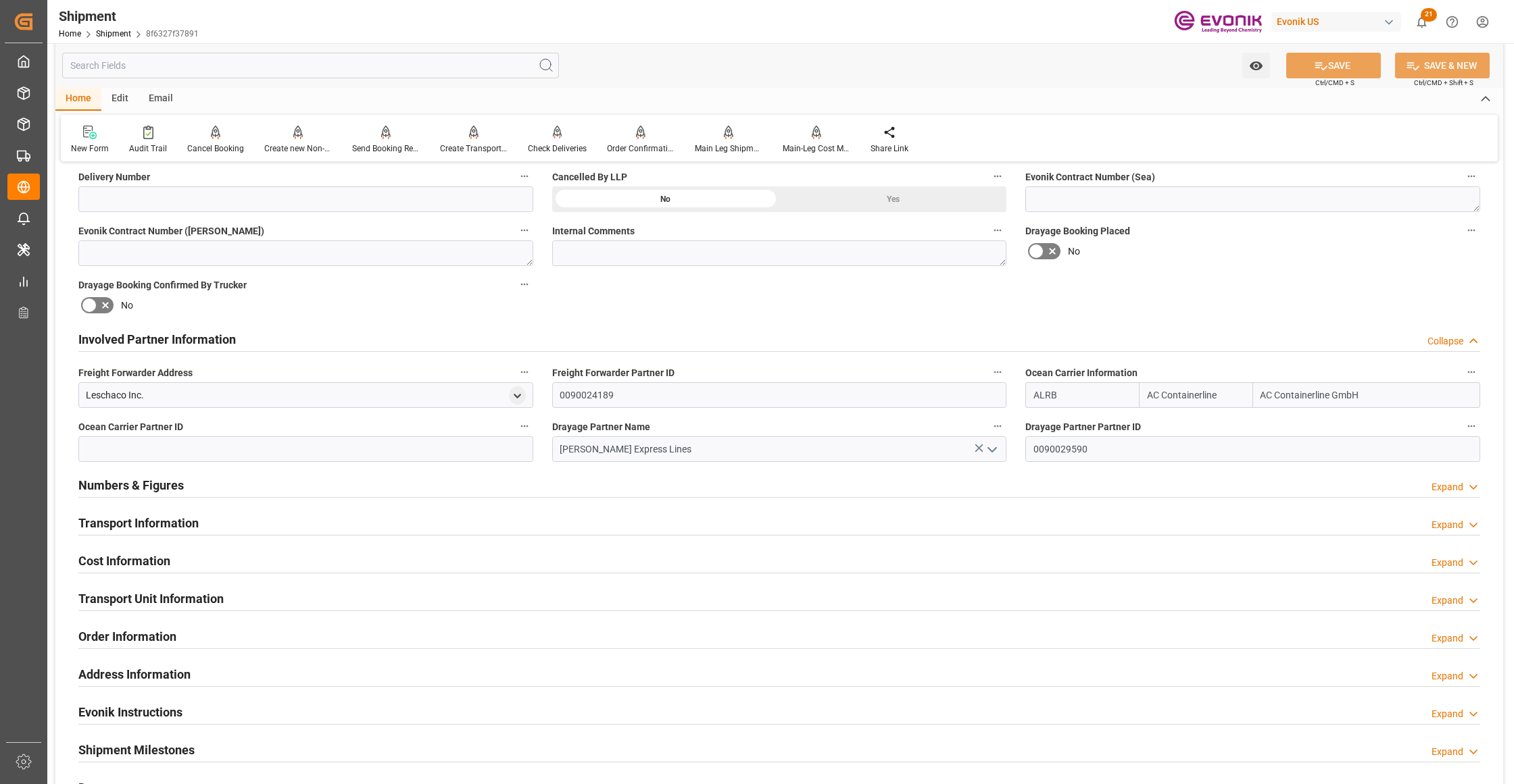
click at [578, 527] on div "Transport Information Expand" at bounding box center [779, 522] width 1402 height 26
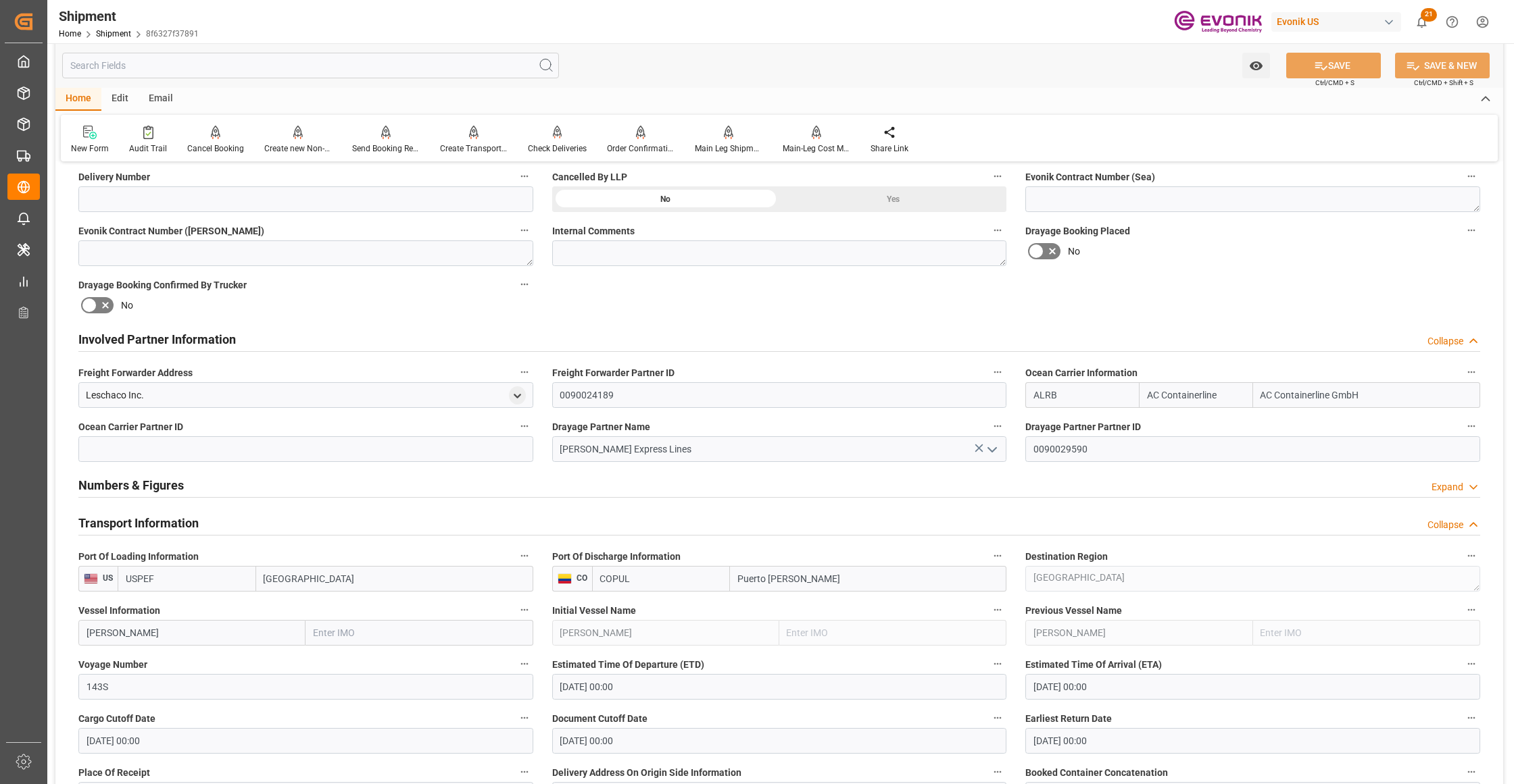
drag, startPoint x: 1230, startPoint y: 392, endPoint x: 1147, endPoint y: 391, distance: 83.0
click at [1147, 391] on input "AC Containerline" at bounding box center [1196, 395] width 114 height 26
type input "hapag"
click at [1182, 419] on b "Hapag Lloyd" at bounding box center [1184, 432] width 73 height 25
type input "HLCU"
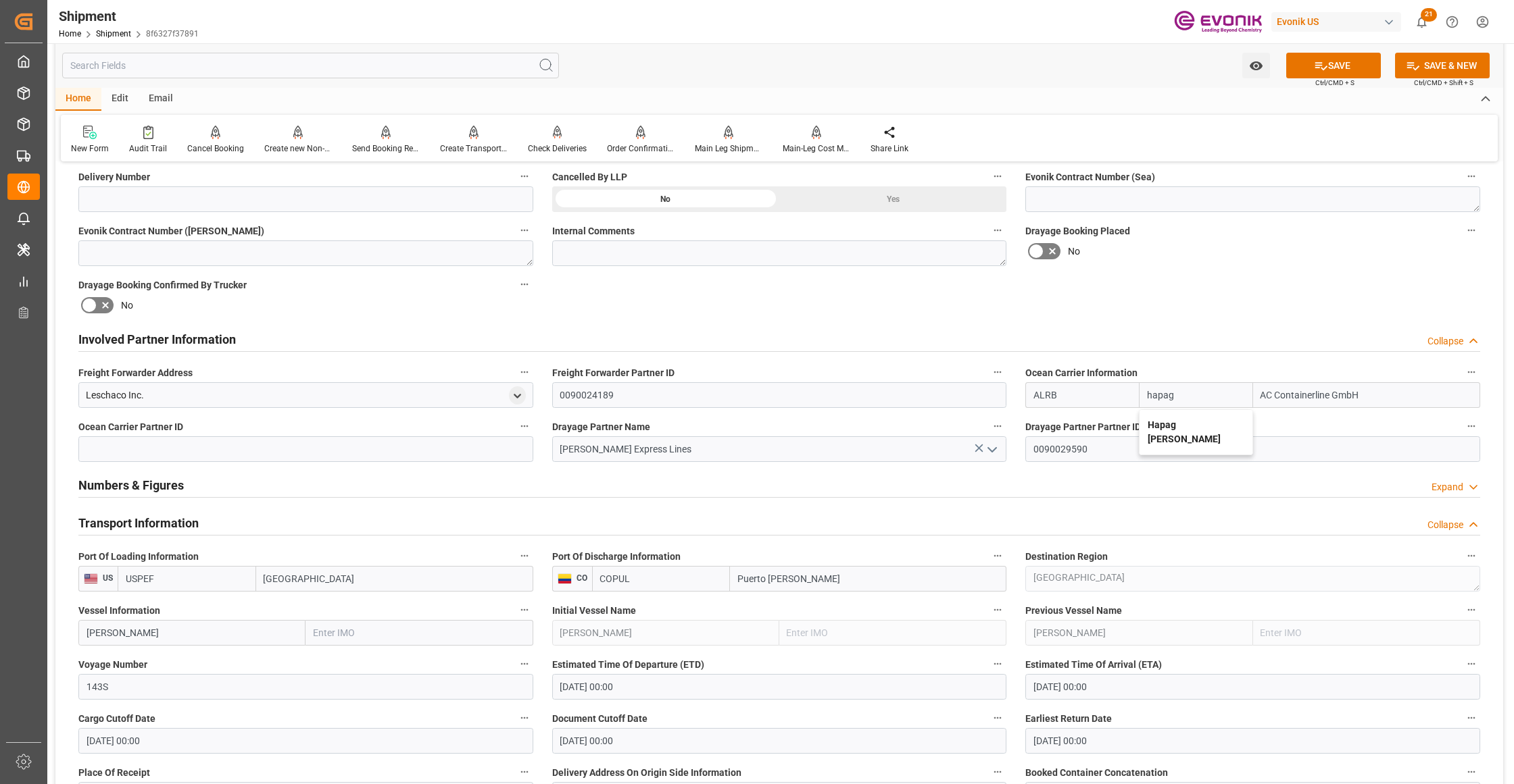
type input "Hapag Lloyd"
type input "Hapag Lloyd Aktiengesellschaft"
type input "Hapag Lloyd"
click at [1214, 309] on div "Booking Confirmation Milestone Bar Collapse Submitted to FFW for Booking (Pendi…" at bounding box center [779, 539] width 1448 height 1934
click at [1322, 68] on icon at bounding box center [1321, 66] width 12 height 8
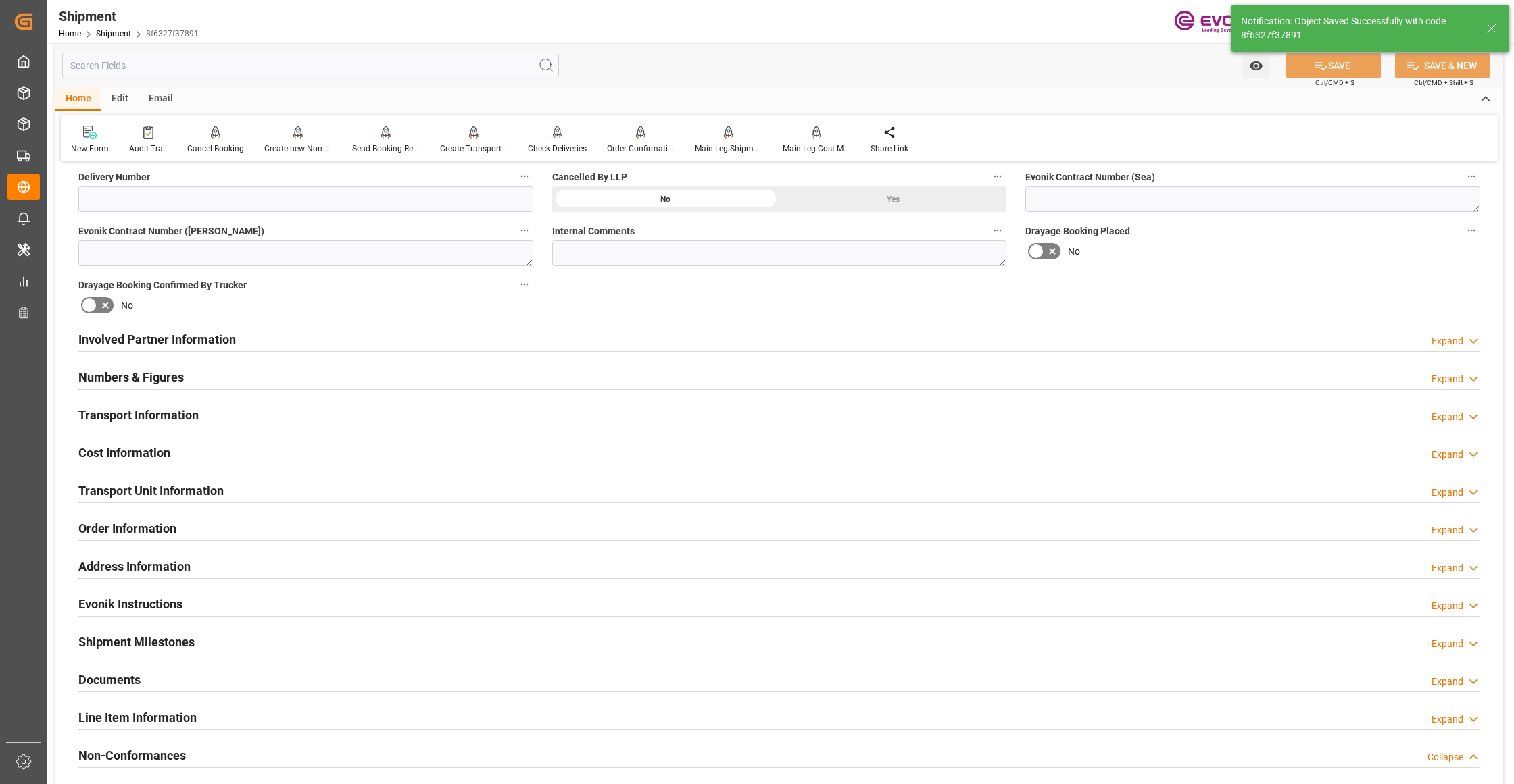
type input "0090027539"
click at [712, 336] on div "Involved Partner Information Expand" at bounding box center [779, 338] width 1402 height 26
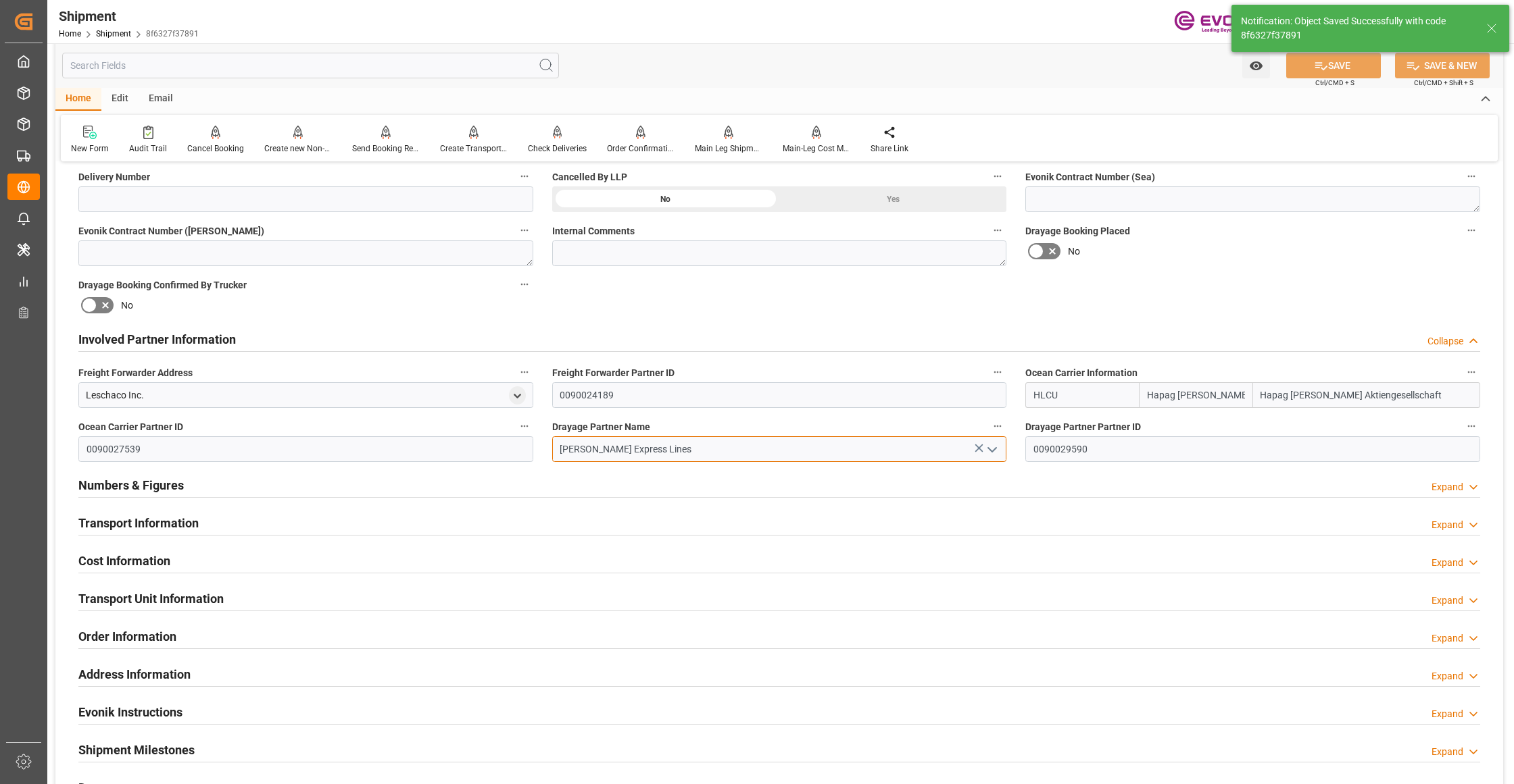
drag, startPoint x: 685, startPoint y: 446, endPoint x: 538, endPoint y: 449, distance: 147.0
click at [538, 449] on div "Booking Confirmation Milestone Bar Collapse Submitted to FFW for Booking (Pendi…" at bounding box center [779, 325] width 1448 height 1505
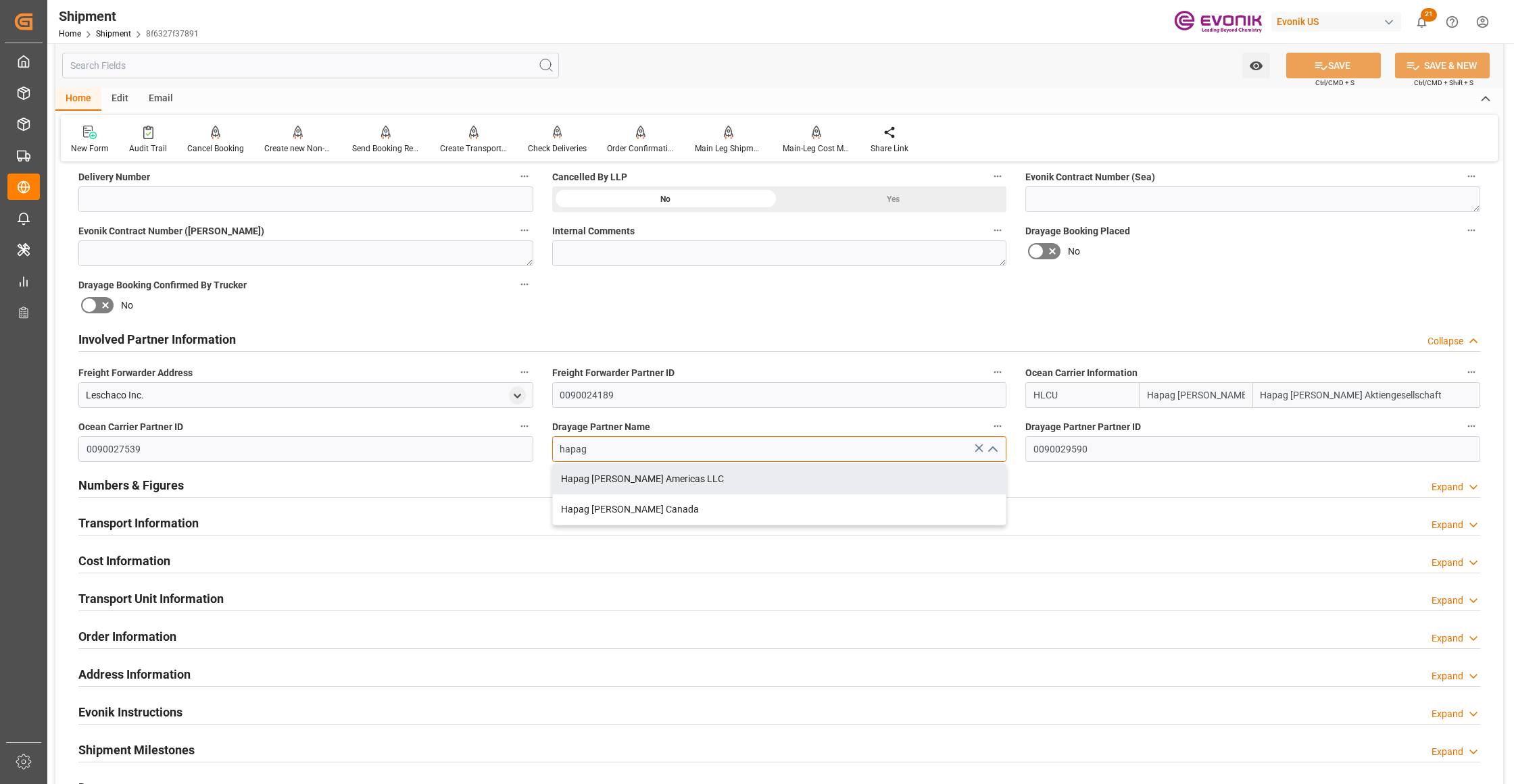
drag, startPoint x: 654, startPoint y: 481, endPoint x: 1060, endPoint y: 365, distance: 422.2
click at [655, 481] on div "Hapag Lloyd Americas LLC" at bounding box center [780, 479] width 453 height 31
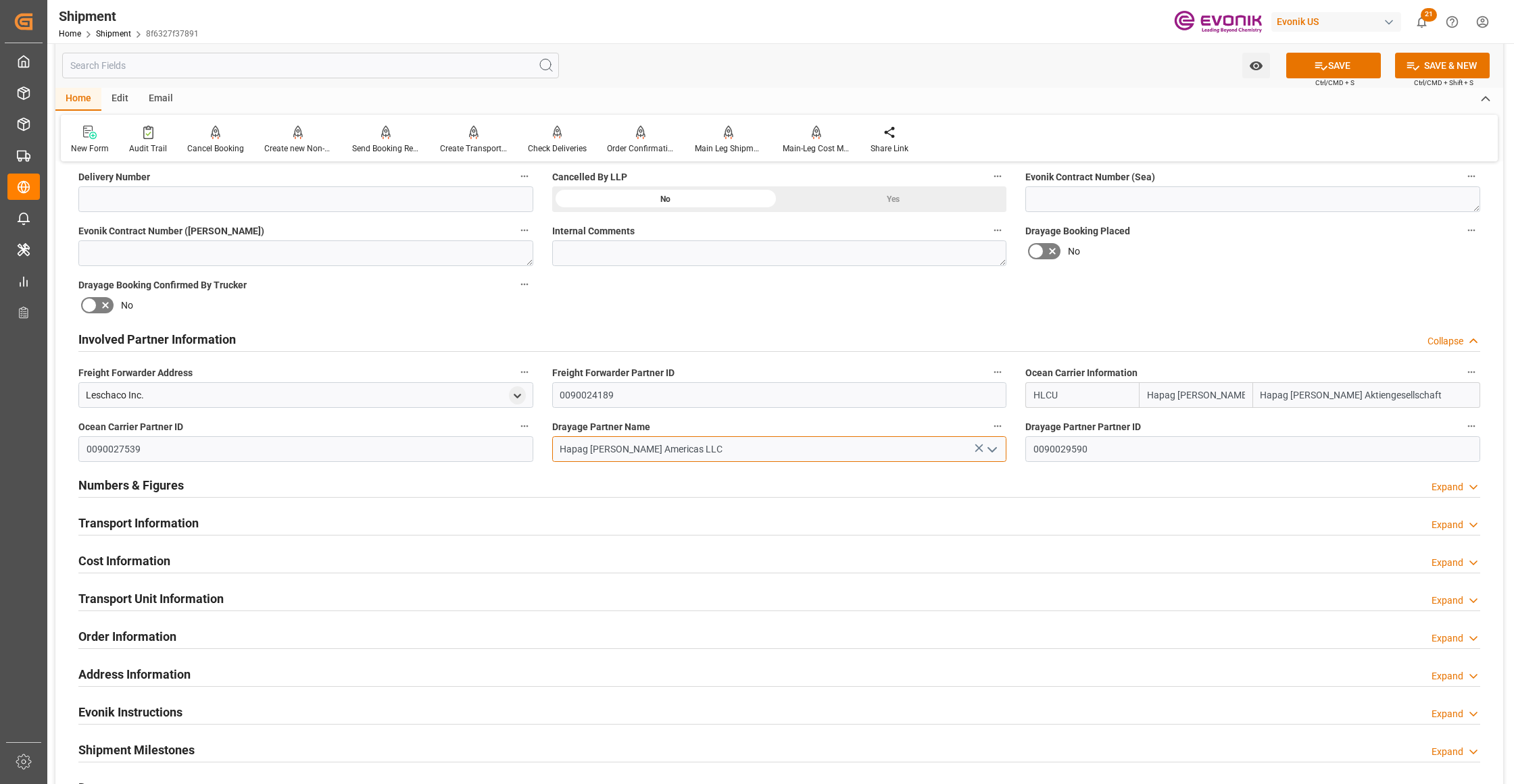
type input "Hapag Lloyd Americas LLC"
click at [1160, 319] on div "Booking Confirmation Milestone Bar Collapse Submitted to FFW for Booking (Pendi…" at bounding box center [779, 325] width 1448 height 1505
click at [1336, 65] on button "SAVE" at bounding box center [1333, 66] width 95 height 26
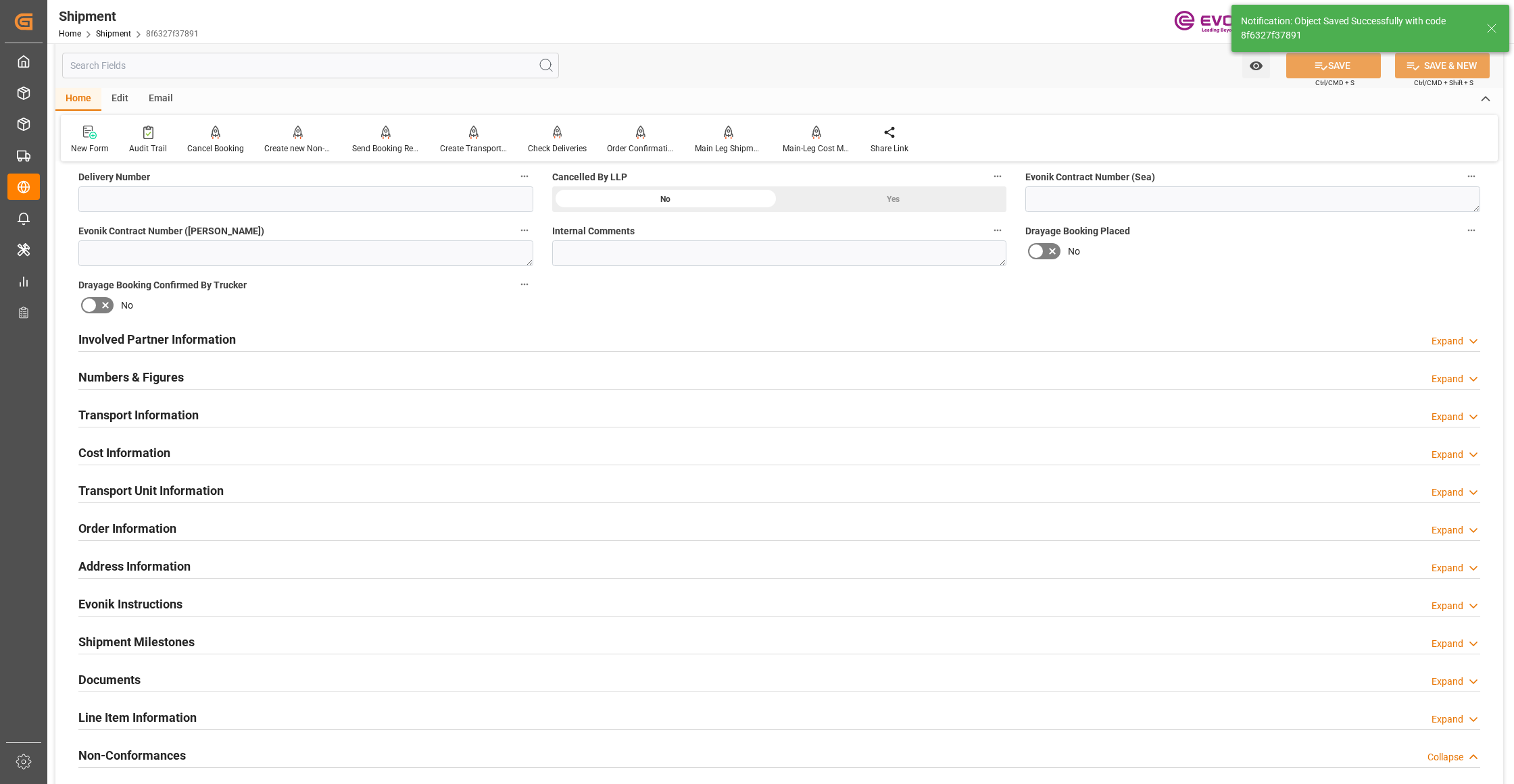
type input "0090027539"
drag, startPoint x: 414, startPoint y: 330, endPoint x: 427, endPoint y: 384, distance: 55.5
click at [414, 330] on div "Involved Partner Information Expand" at bounding box center [779, 338] width 1402 height 26
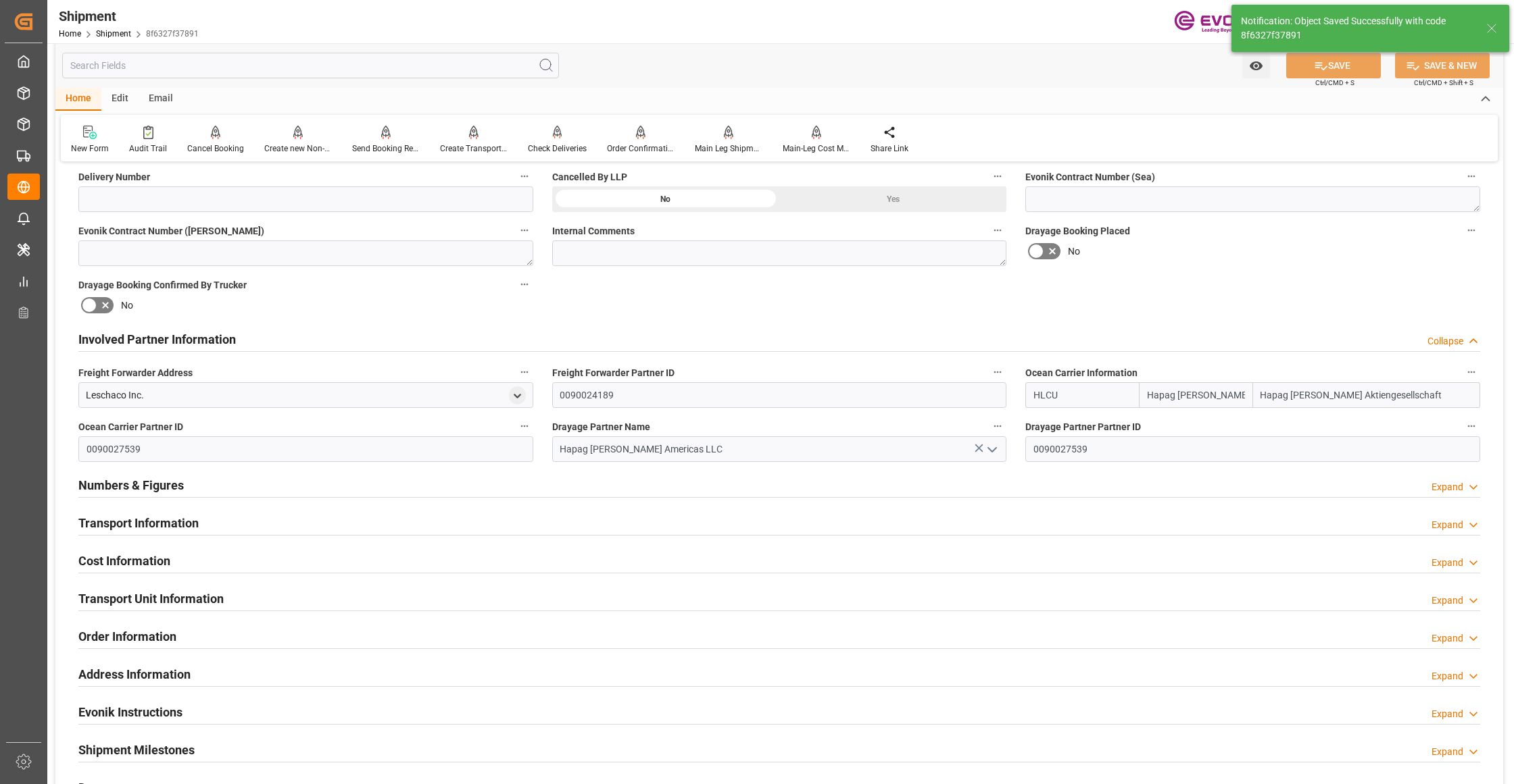
click at [363, 519] on div "Transport Information Expand" at bounding box center [779, 522] width 1402 height 26
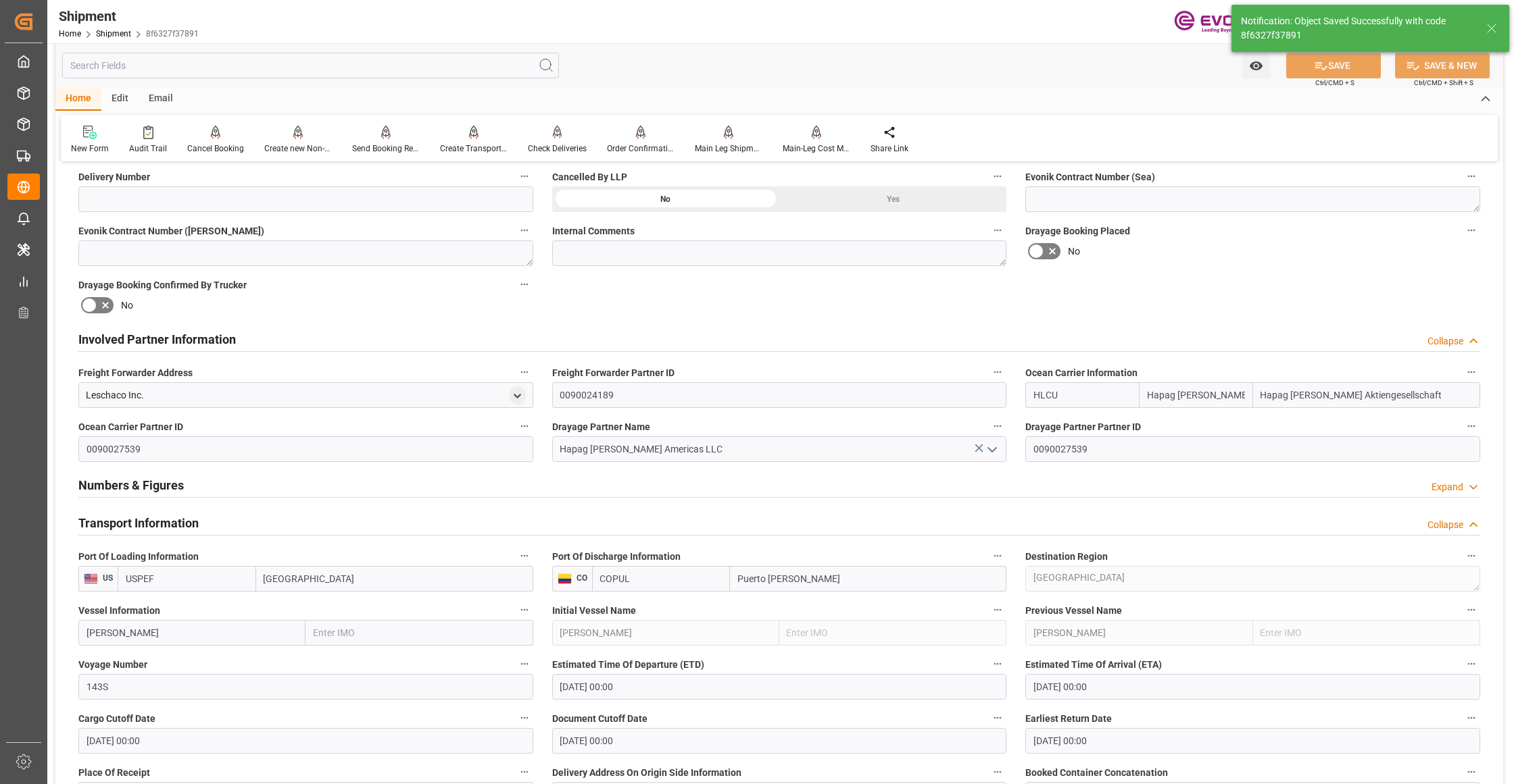
scroll to position [901, 0]
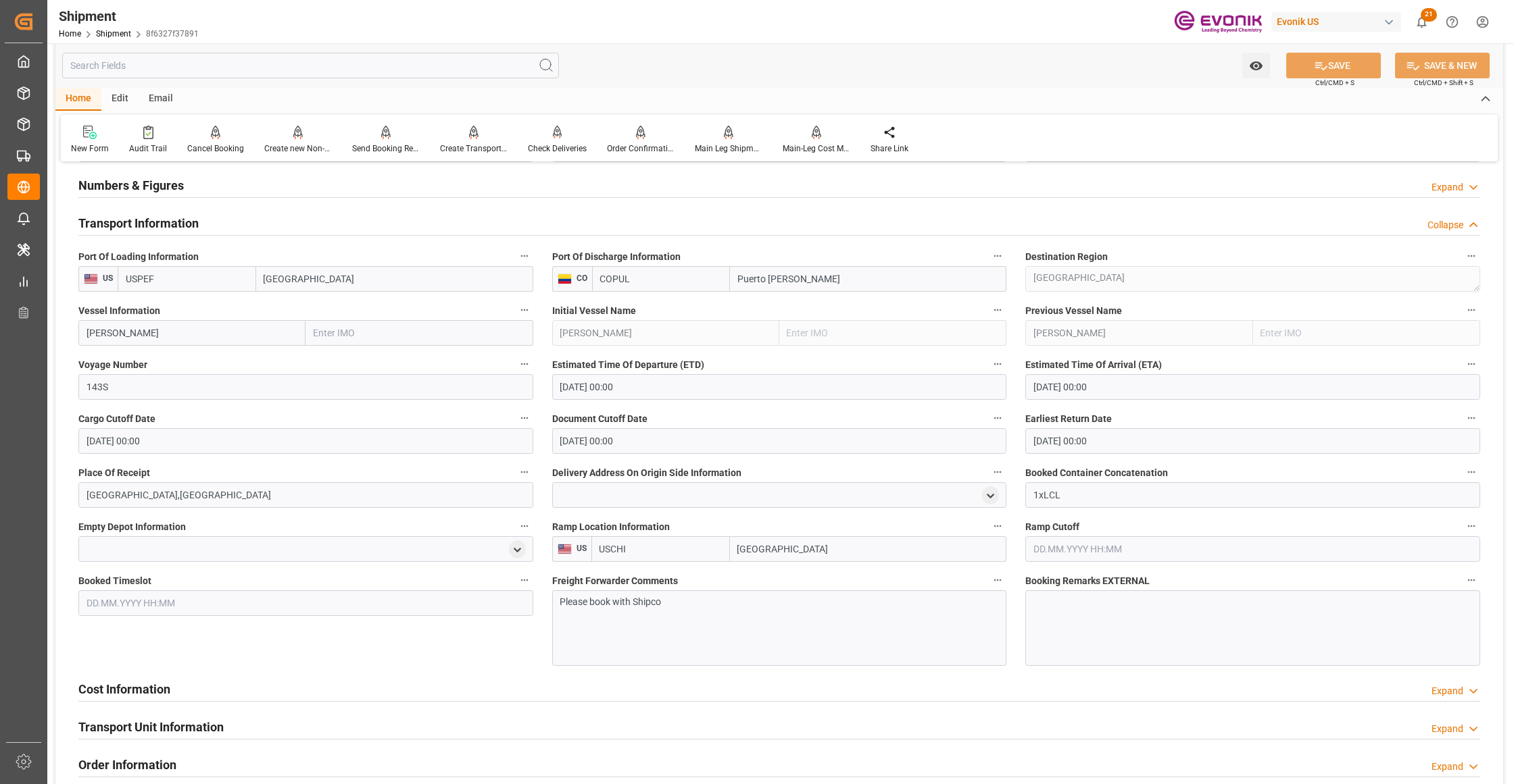
drag, startPoint x: 167, startPoint y: 277, endPoint x: 109, endPoint y: 277, distance: 58.0
click at [109, 277] on div "US USPEF Port Everglades" at bounding box center [306, 279] width 455 height 26
click at [166, 314] on div "USMOB - Mobile" at bounding box center [158, 309] width 80 height 31
type input "USMOB"
type input "Mobile"
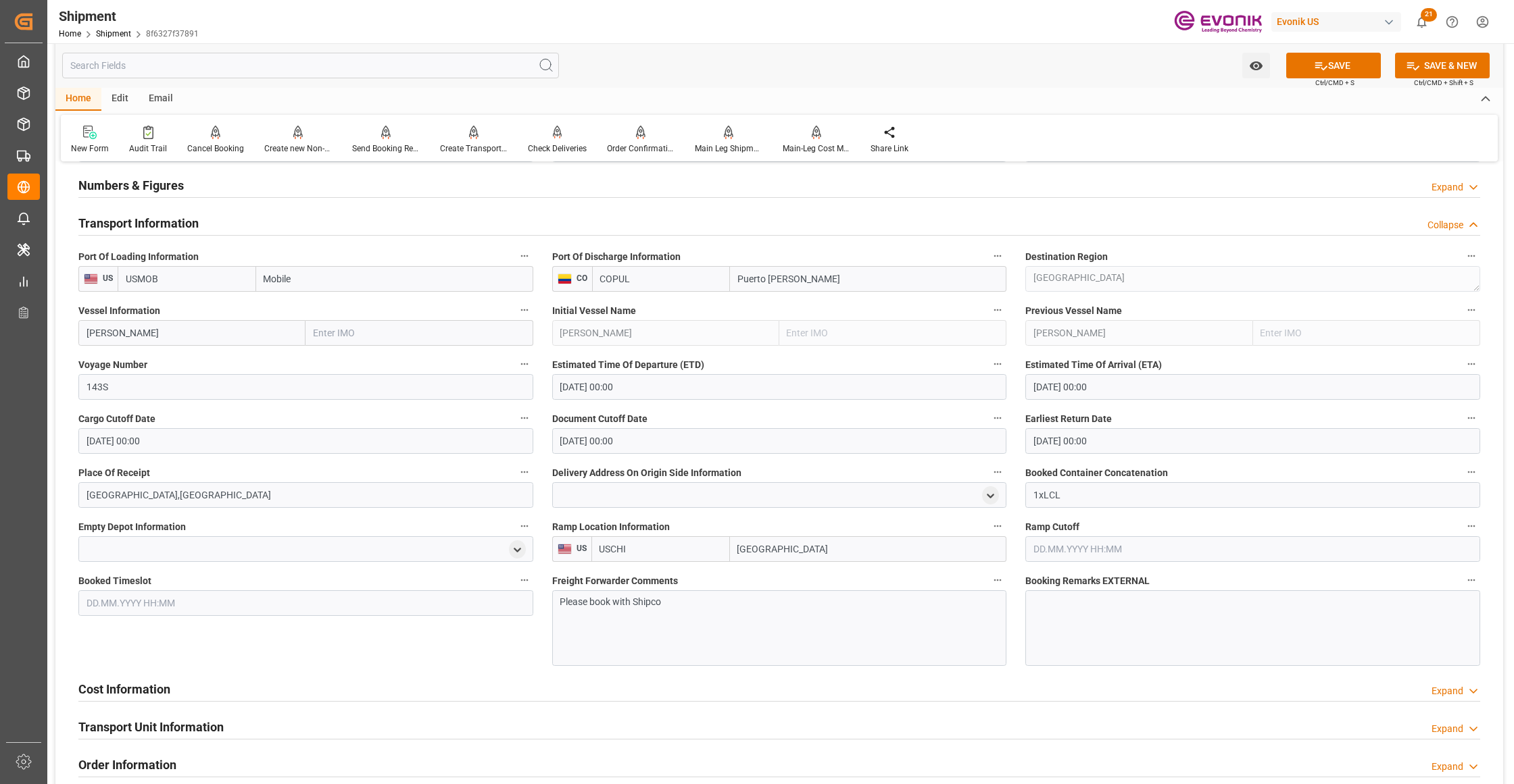
type input "USMOB"
click at [185, 330] on input "OKEE GUSTAV" at bounding box center [191, 333] width 227 height 26
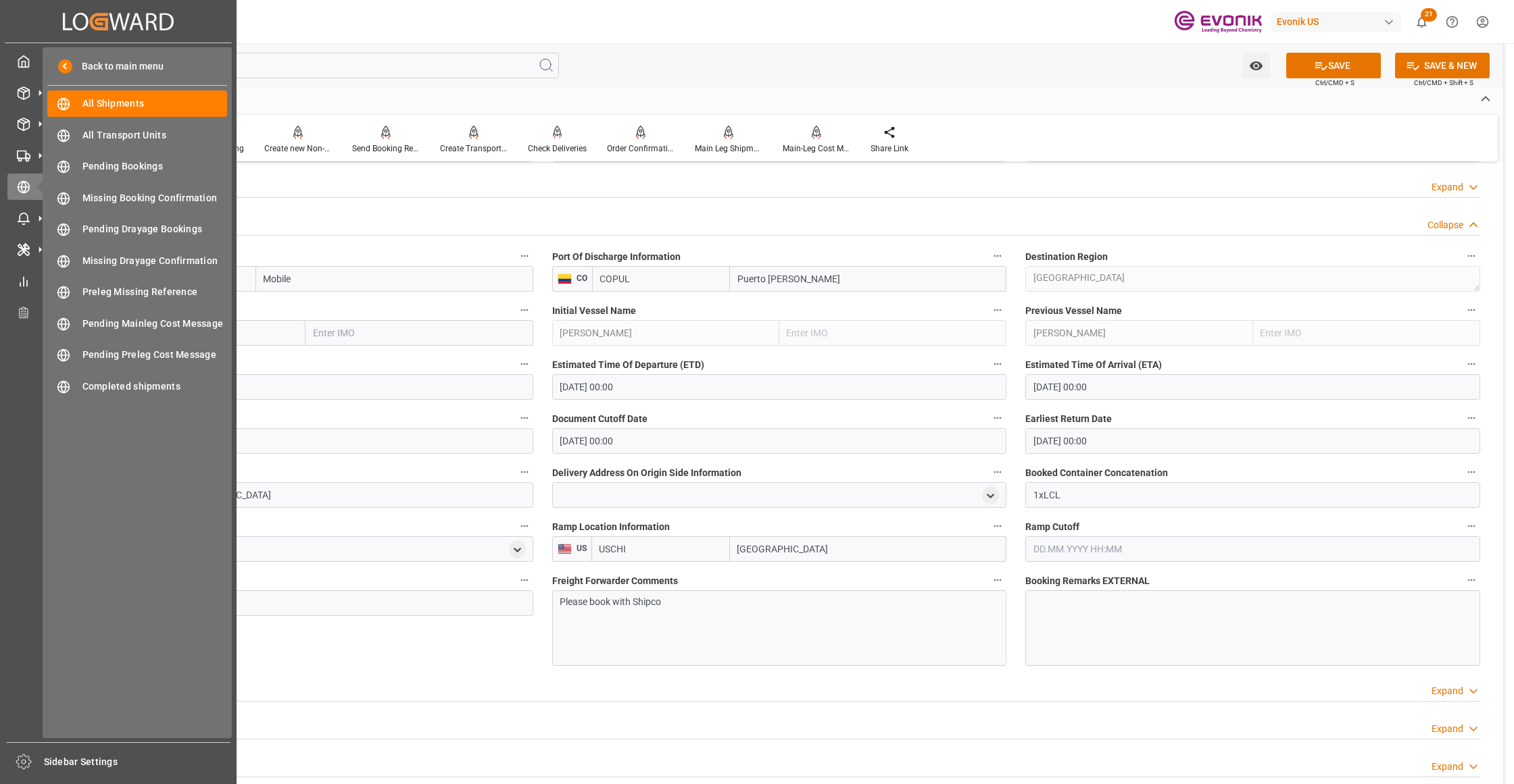
drag, startPoint x: 193, startPoint y: 333, endPoint x: 42, endPoint y: 322, distance: 151.4
click at [42, 322] on div "Created by potrace 1.15, written by Peter Selinger 2001-2017 Created by potrace…" at bounding box center [757, 392] width 1514 height 784
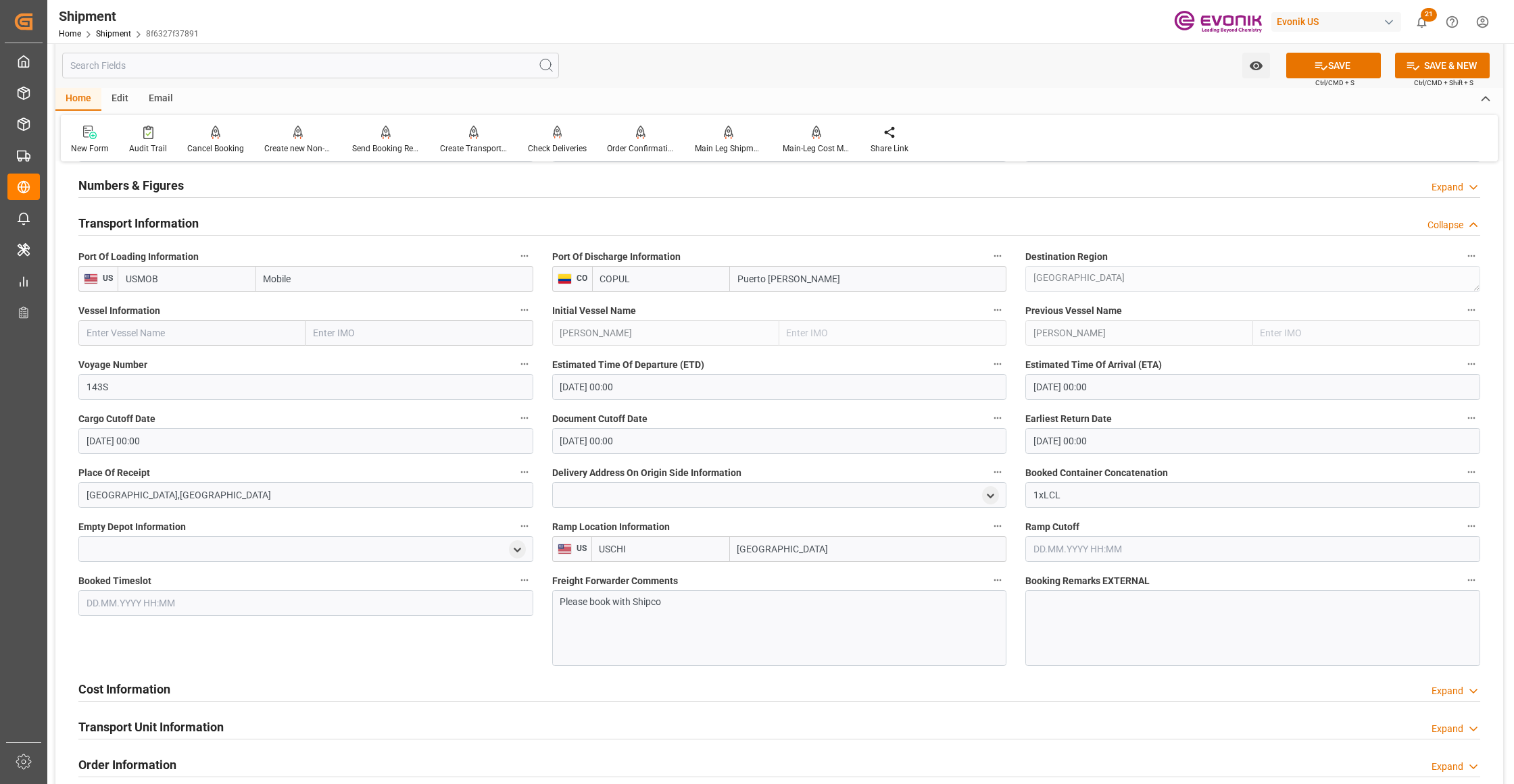
paste input "MAERSK SEVILLE / 541W"
click at [187, 331] on input "MAERSK SEVILLE / 541W" at bounding box center [191, 333] width 227 height 26
click at [185, 359] on span "Maersk Seville - 9299927" at bounding box center [139, 363] width 104 height 11
type input "Maersk Seville"
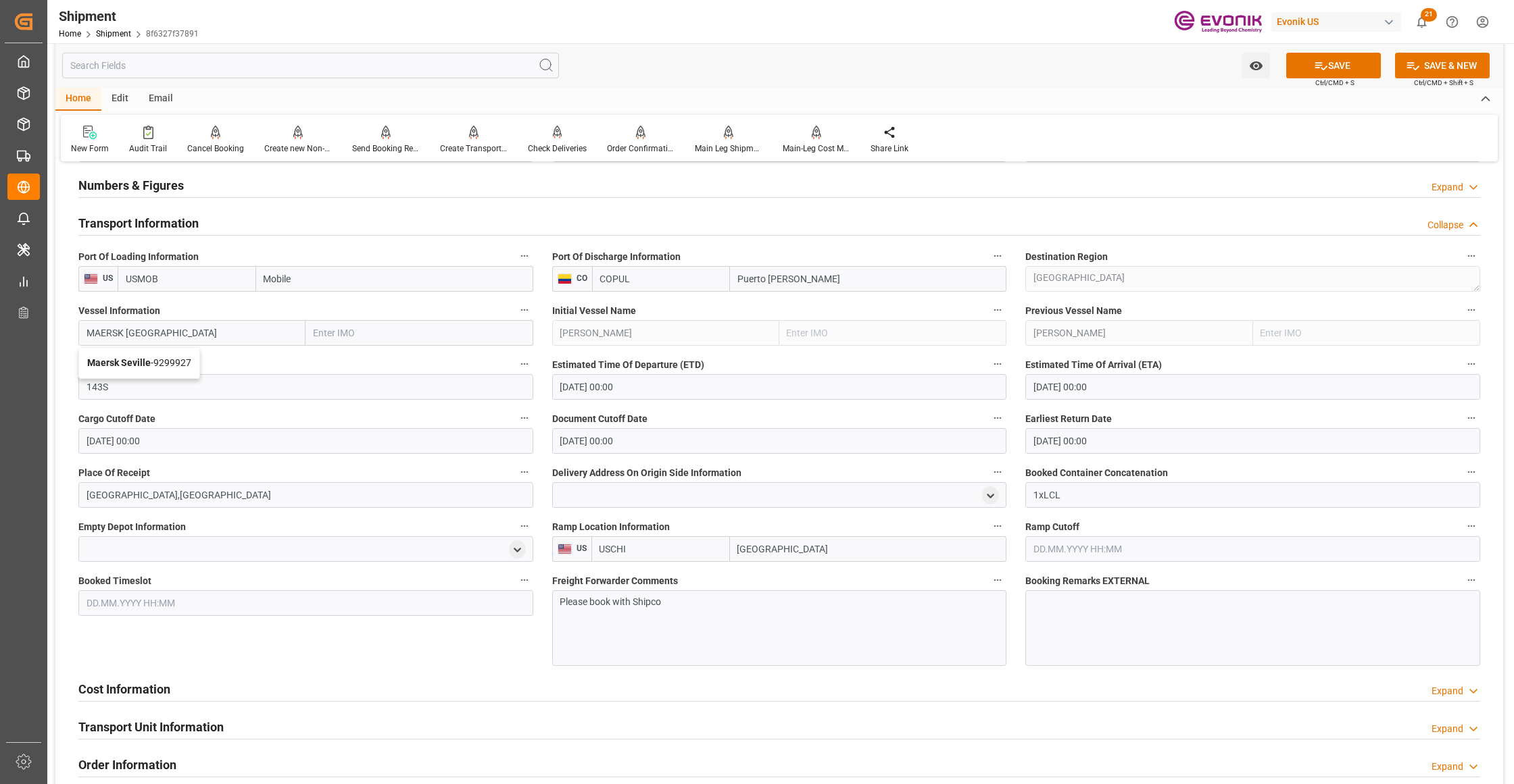
type input "9299927"
type input "Maersk Seville"
click at [173, 384] on input "143S" at bounding box center [306, 387] width 455 height 26
drag, startPoint x: 123, startPoint y: 385, endPoint x: 66, endPoint y: 384, distance: 57.0
click at [66, 384] on div "Booking Confirmation Milestone Bar Collapse Submitted to FFW for Booking (Pendi…" at bounding box center [779, 239] width 1448 height 1934
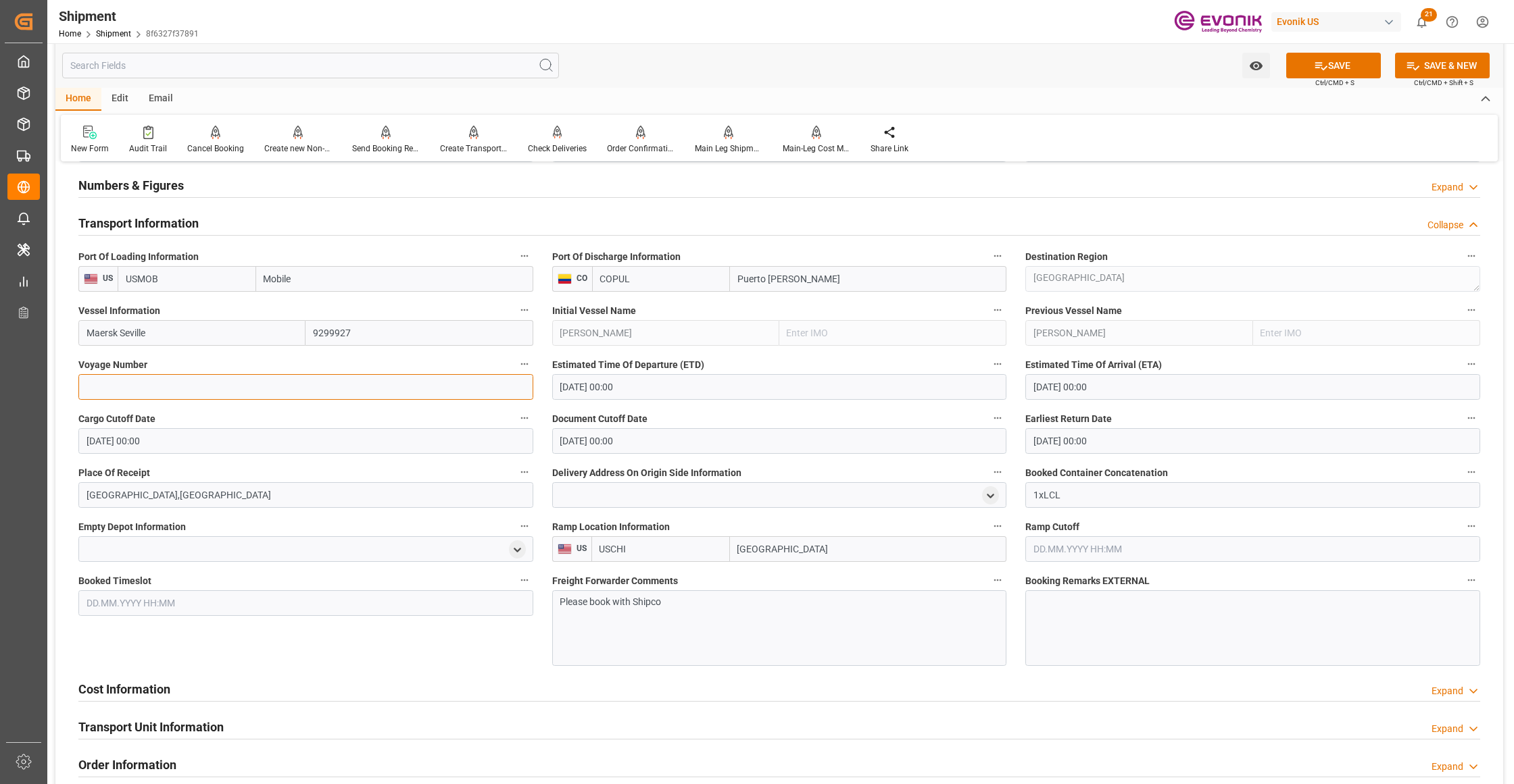
paste input "541W"
type input "541W"
click at [677, 386] on input "19.10.2025 00:00" at bounding box center [780, 387] width 455 height 26
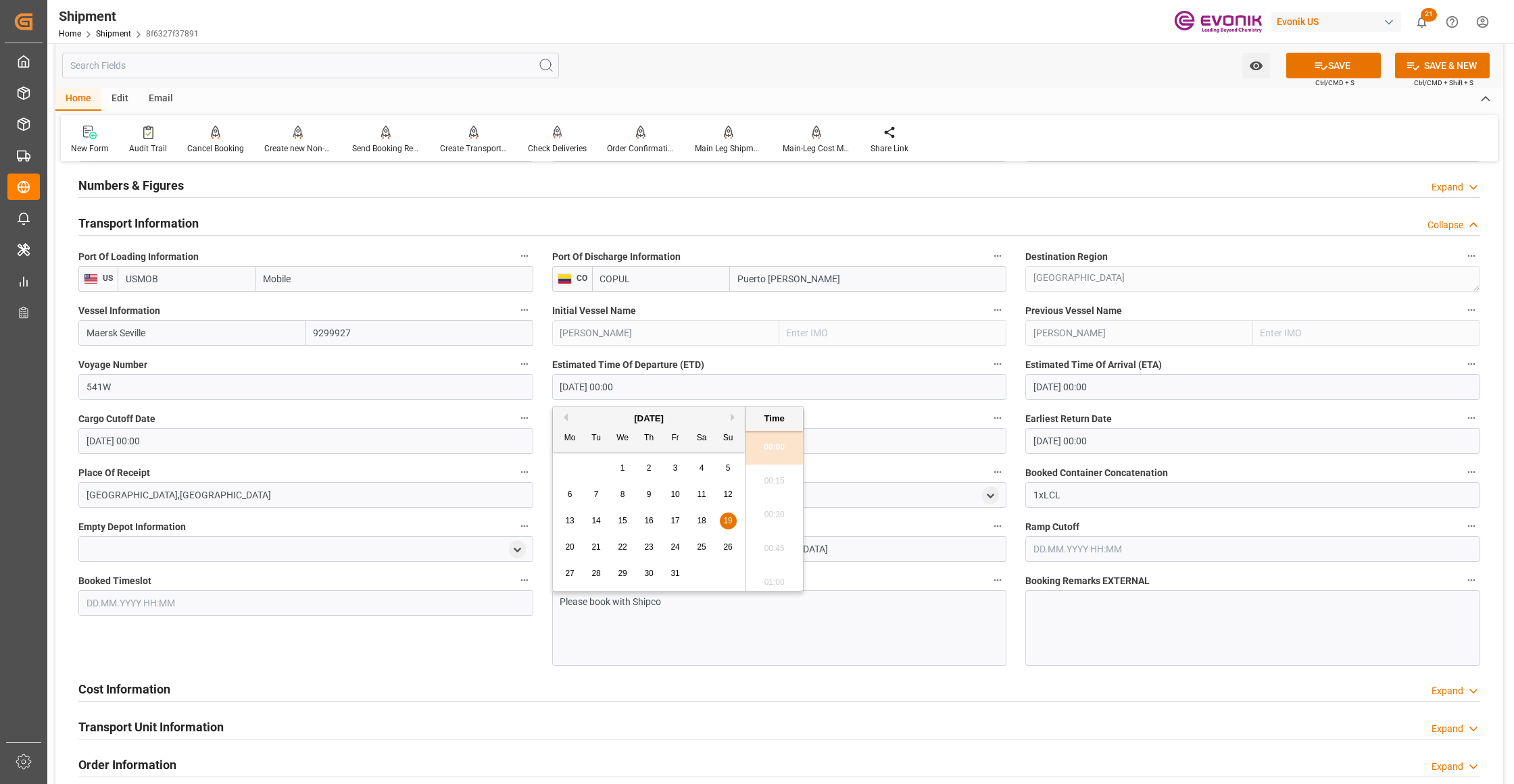
click at [650, 519] on span "16" at bounding box center [648, 521] width 9 height 9
type input "16.10.2025 00:00"
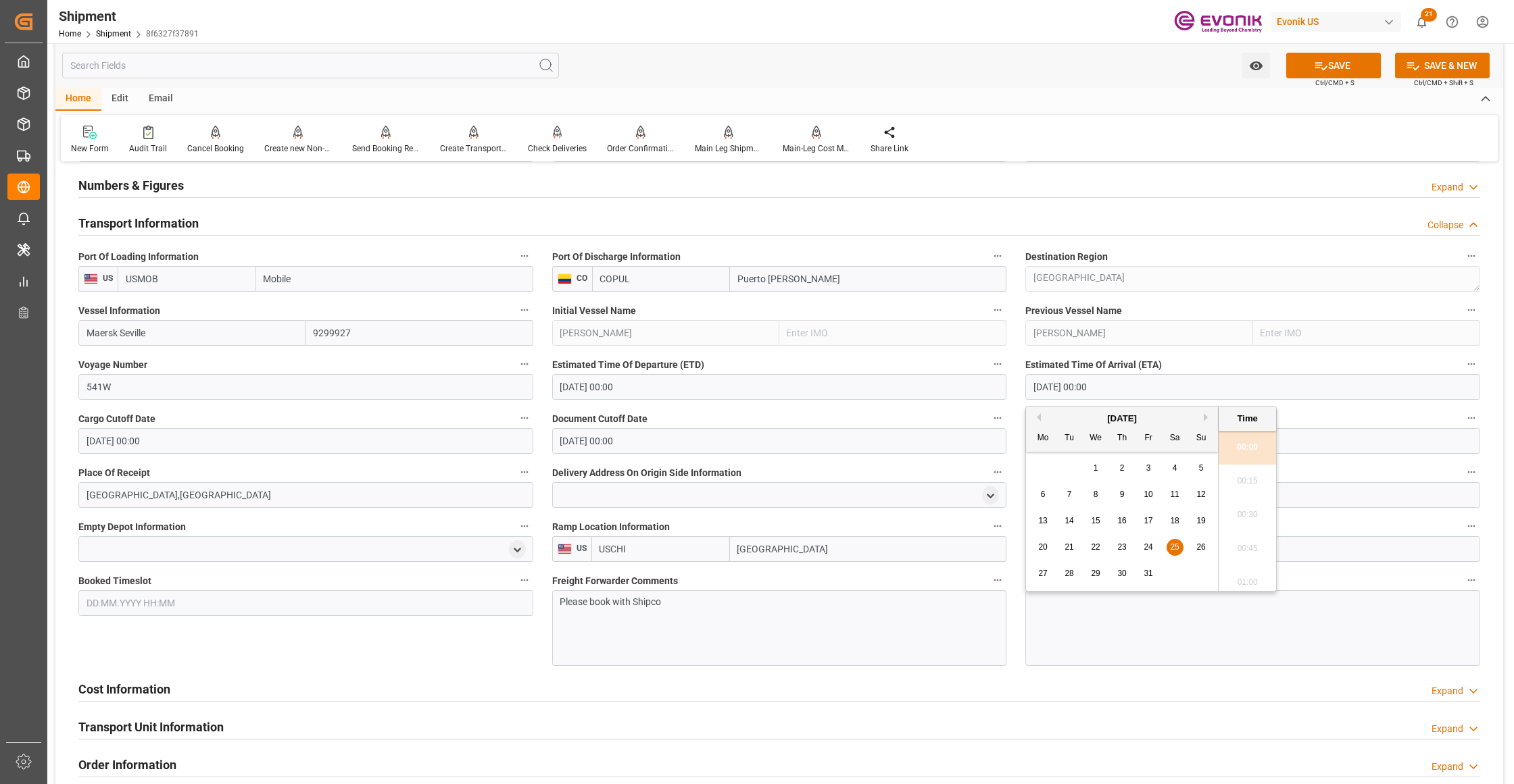
click at [1149, 384] on input "25.10.2025 00:00" at bounding box center [1253, 387] width 455 height 26
click at [1146, 543] on span "24" at bounding box center [1148, 547] width 9 height 9
type input "24.10.2025 00:00"
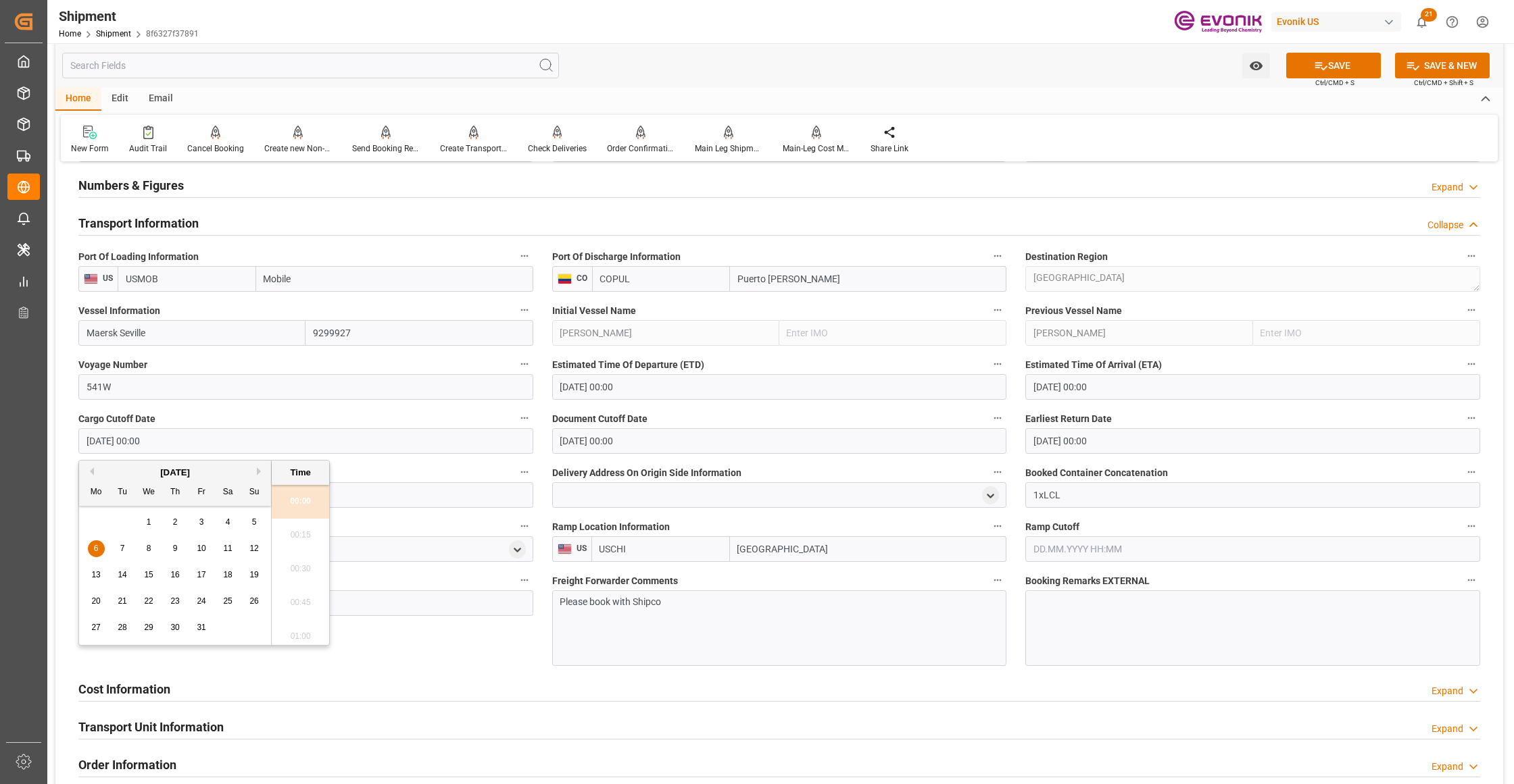
click at [438, 445] on input "06.10.2025 00:00" at bounding box center [306, 441] width 455 height 26
click at [261, 470] on button "Next Month" at bounding box center [261, 471] width 8 height 8
click at [92, 471] on button "Previous Month" at bounding box center [90, 471] width 8 height 8
click at [200, 523] on span "3" at bounding box center [201, 522] width 5 height 9
type input "03.10.2025 00:00"
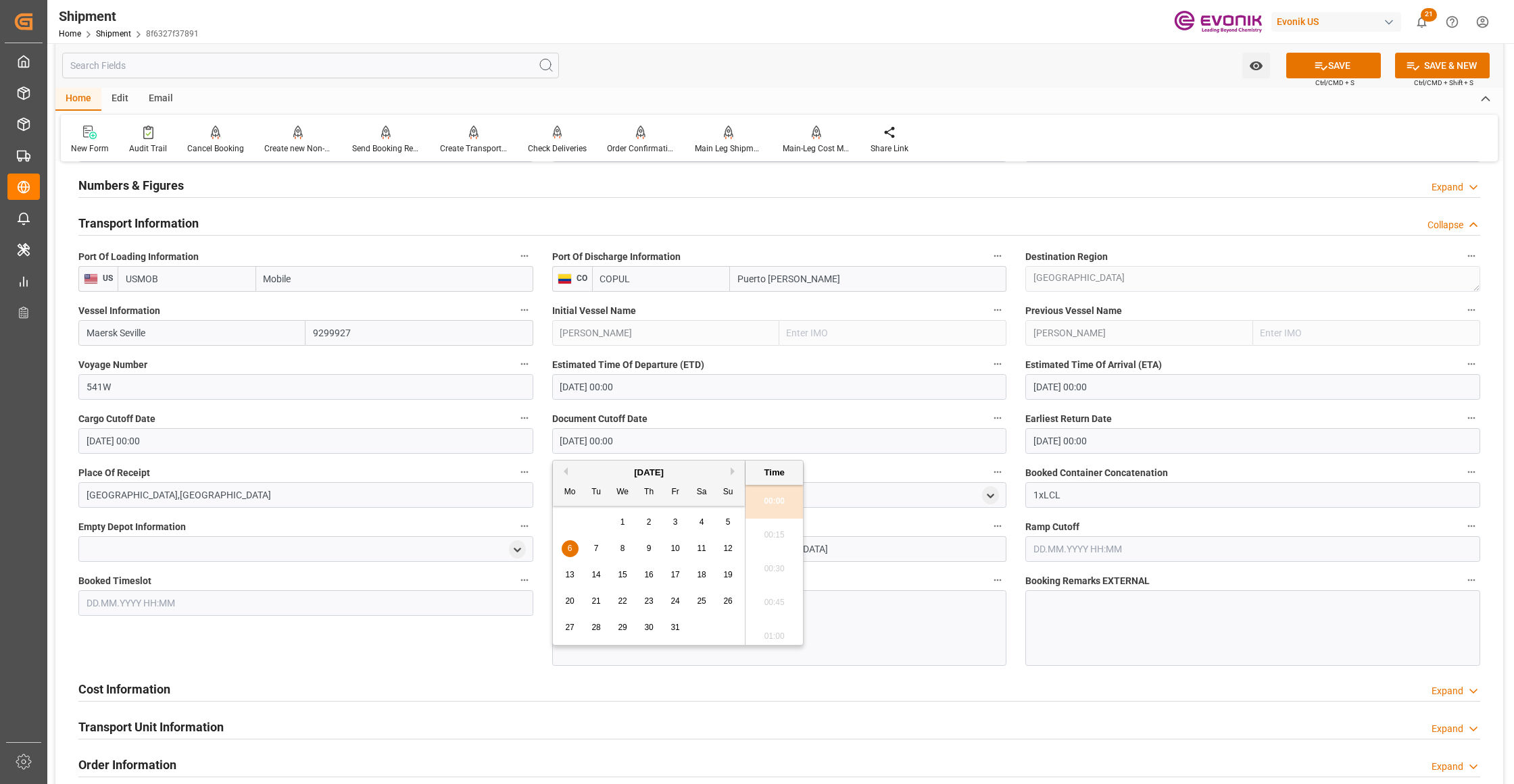
click at [629, 441] on input "06.10.2025 00:00" at bounding box center [780, 441] width 455 height 26
click at [676, 522] on span "3" at bounding box center [675, 522] width 5 height 9
type input "03.10.2025 00:00"
click at [1093, 437] on input "06.10.2025 00:00" at bounding box center [1253, 441] width 455 height 26
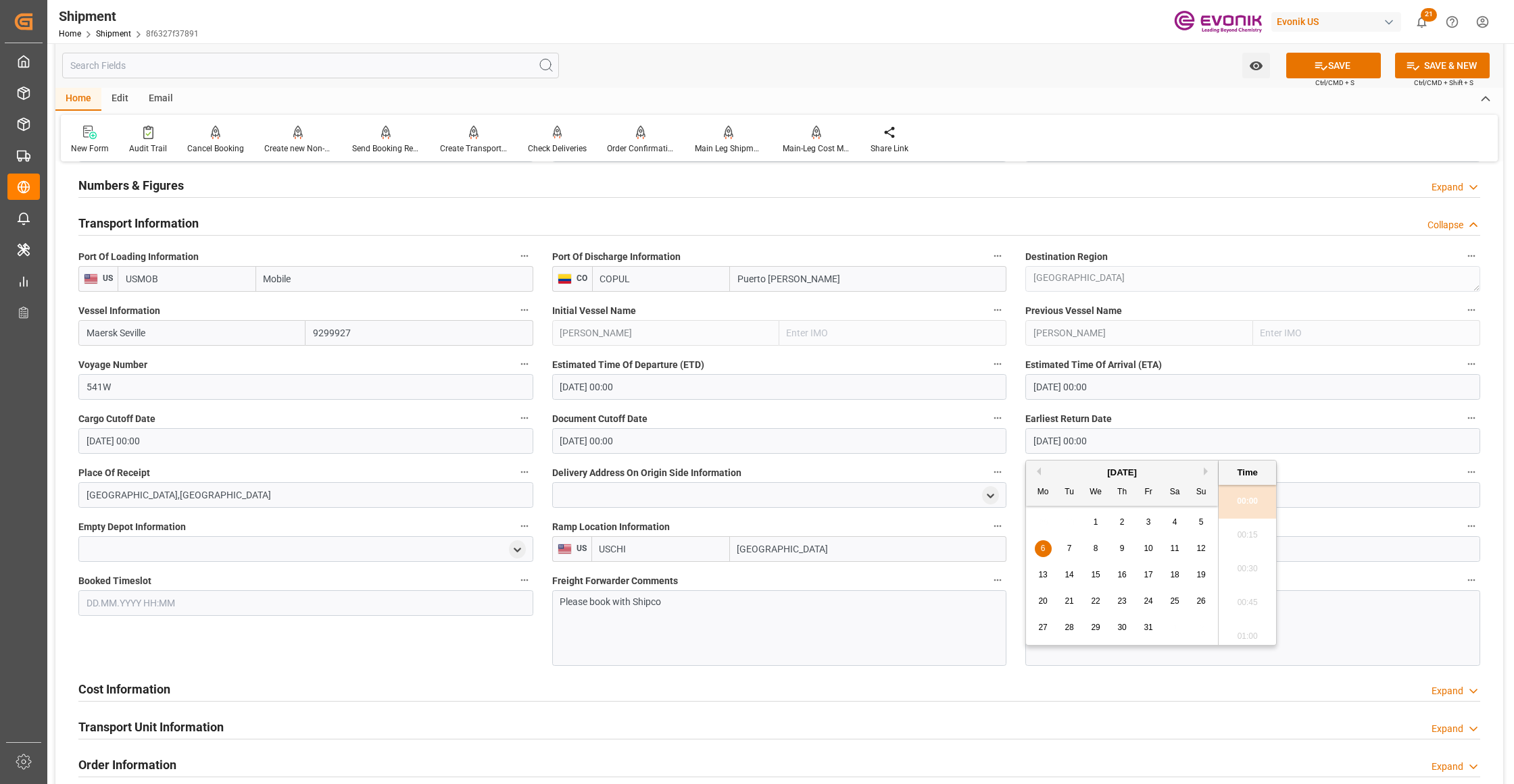
click at [1147, 520] on span "3" at bounding box center [1148, 522] width 5 height 9
type input "03.10.2025 00:00"
click at [462, 648] on div "Booked Timeslot" at bounding box center [306, 619] width 474 height 104
click at [711, 632] on div "Please book with Shipco" at bounding box center [780, 628] width 455 height 76
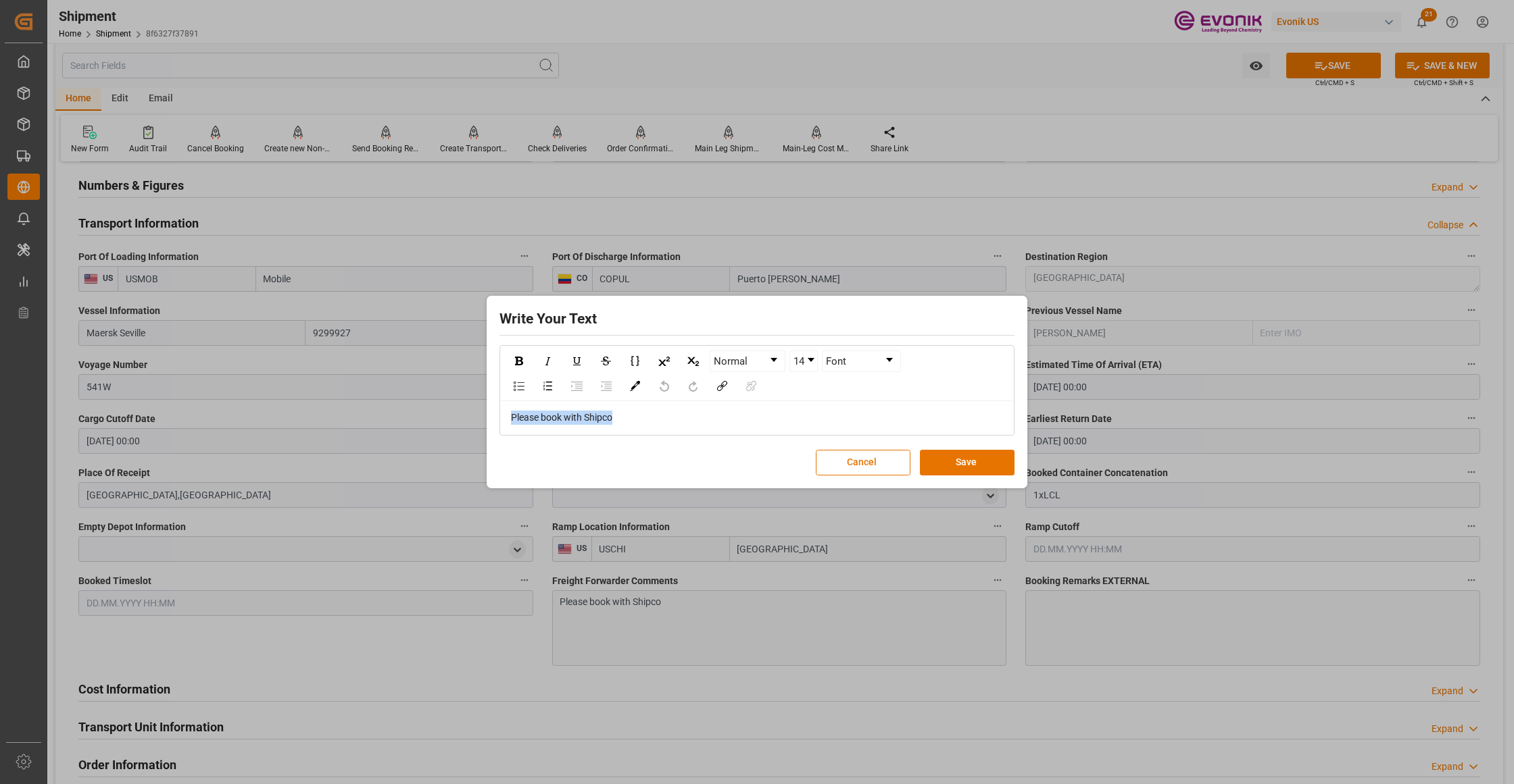
drag, startPoint x: 637, startPoint y: 419, endPoint x: 454, endPoint y: 414, distance: 183.1
click at [454, 414] on div "Write Your Text Normal 14 Font Please book with Shipco Cancel Save" at bounding box center [757, 392] width 1514 height 784
click at [976, 463] on button "Save" at bounding box center [967, 463] width 95 height 26
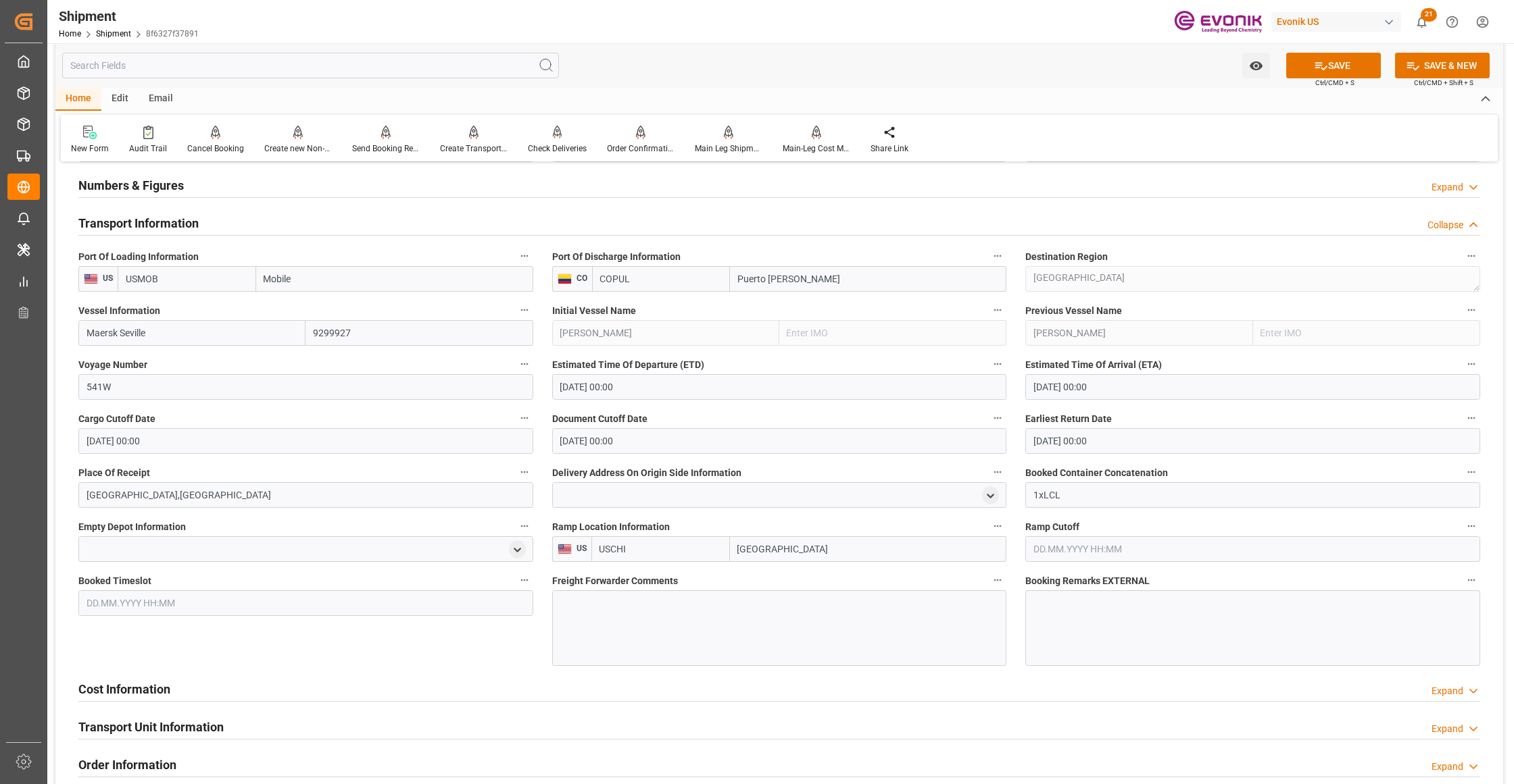
drag, startPoint x: 646, startPoint y: 551, endPoint x: 592, endPoint y: 545, distance: 54.3
click at [592, 545] on input "USCHI" at bounding box center [660, 549] width 138 height 26
drag, startPoint x: 732, startPoint y: 553, endPoint x: 717, endPoint y: 553, distance: 15.0
click at [717, 553] on div "Chicago" at bounding box center [799, 549] width 415 height 26
drag, startPoint x: 454, startPoint y: 649, endPoint x: 909, endPoint y: 498, distance: 479.4
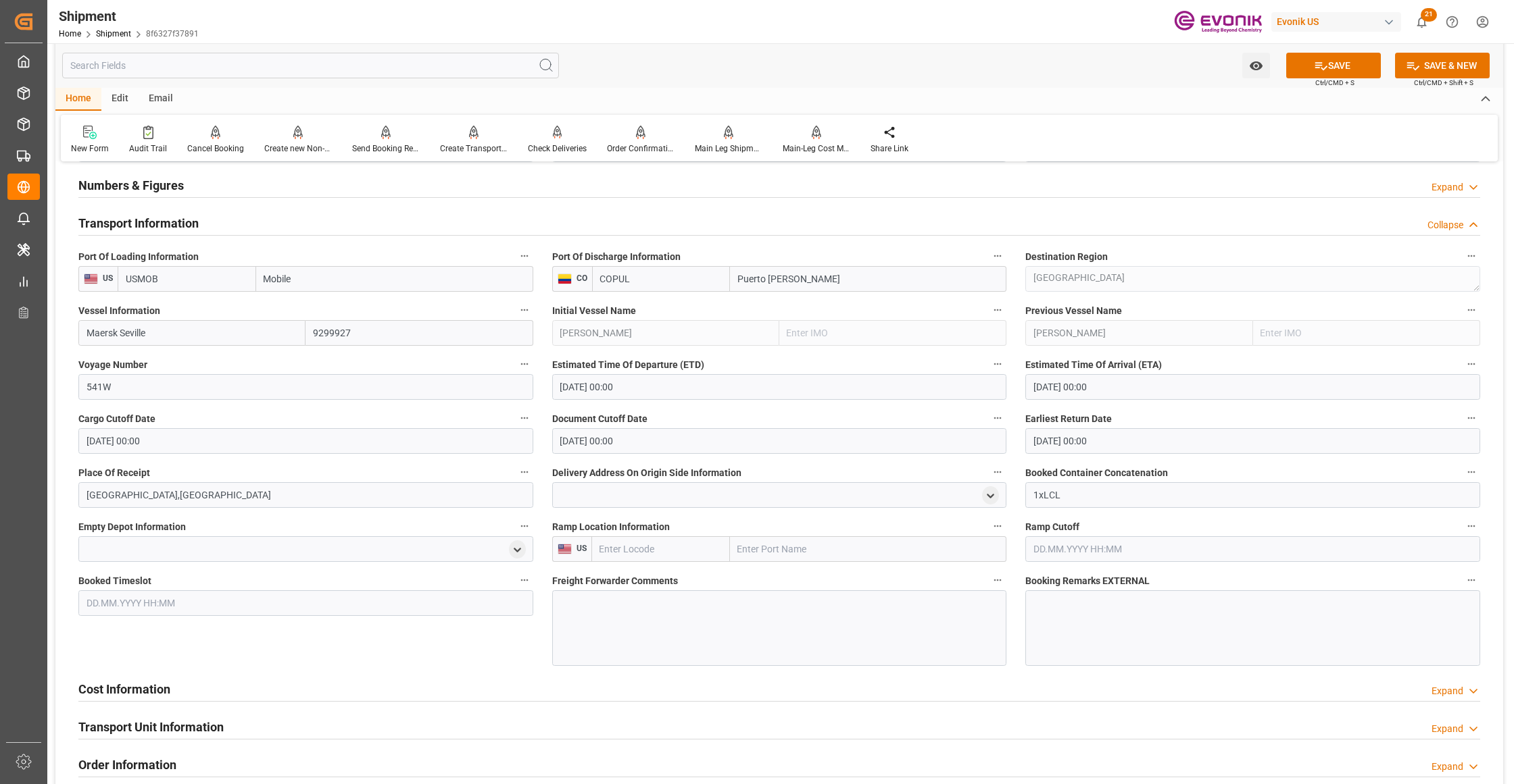
click at [455, 649] on div "Booked Timeslot" at bounding box center [306, 619] width 474 height 104
click at [1341, 68] on button "SAVE" at bounding box center [1333, 66] width 95 height 26
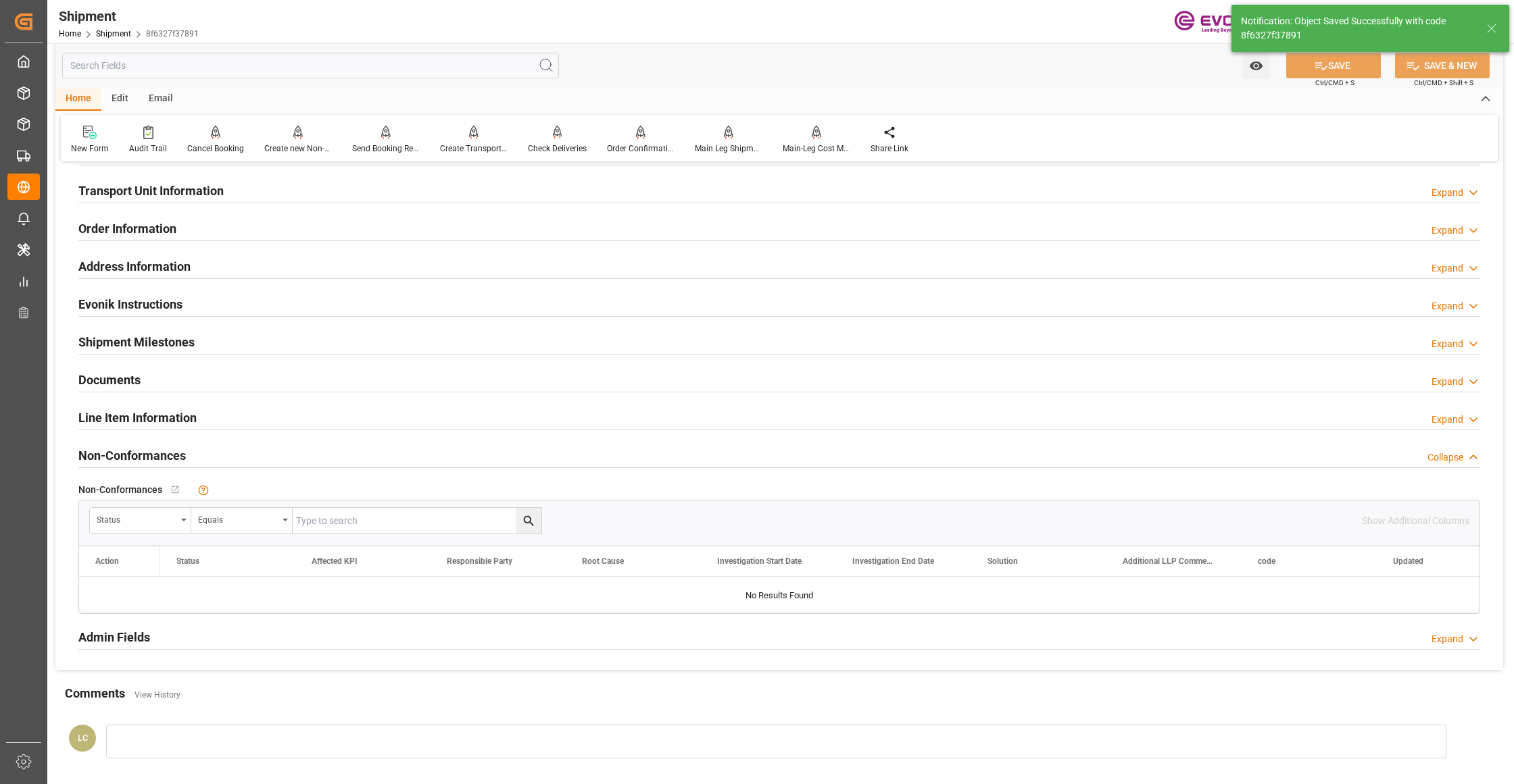
scroll to position [601, 0]
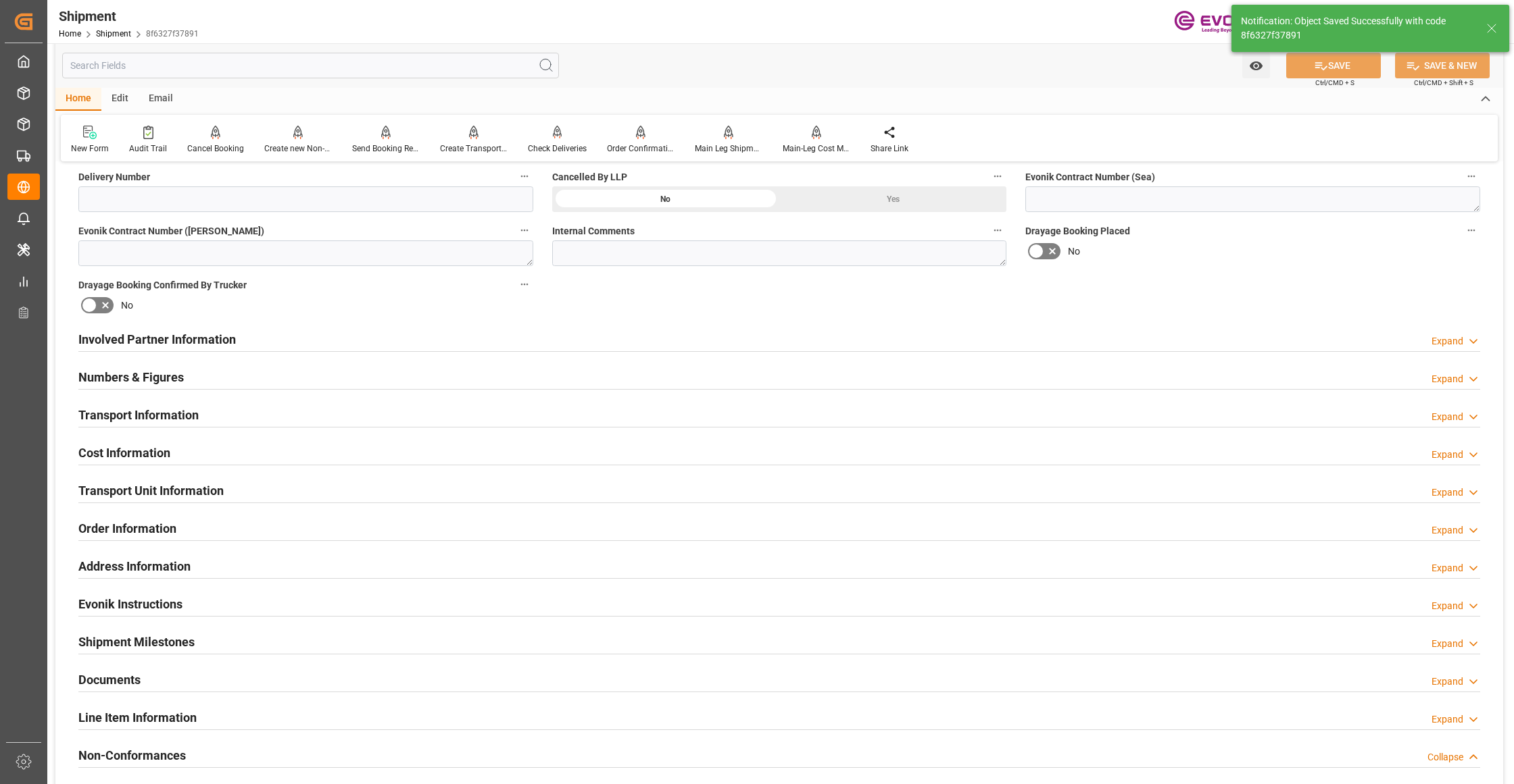
click at [535, 334] on div "Involved Partner Information Expand" at bounding box center [779, 338] width 1402 height 26
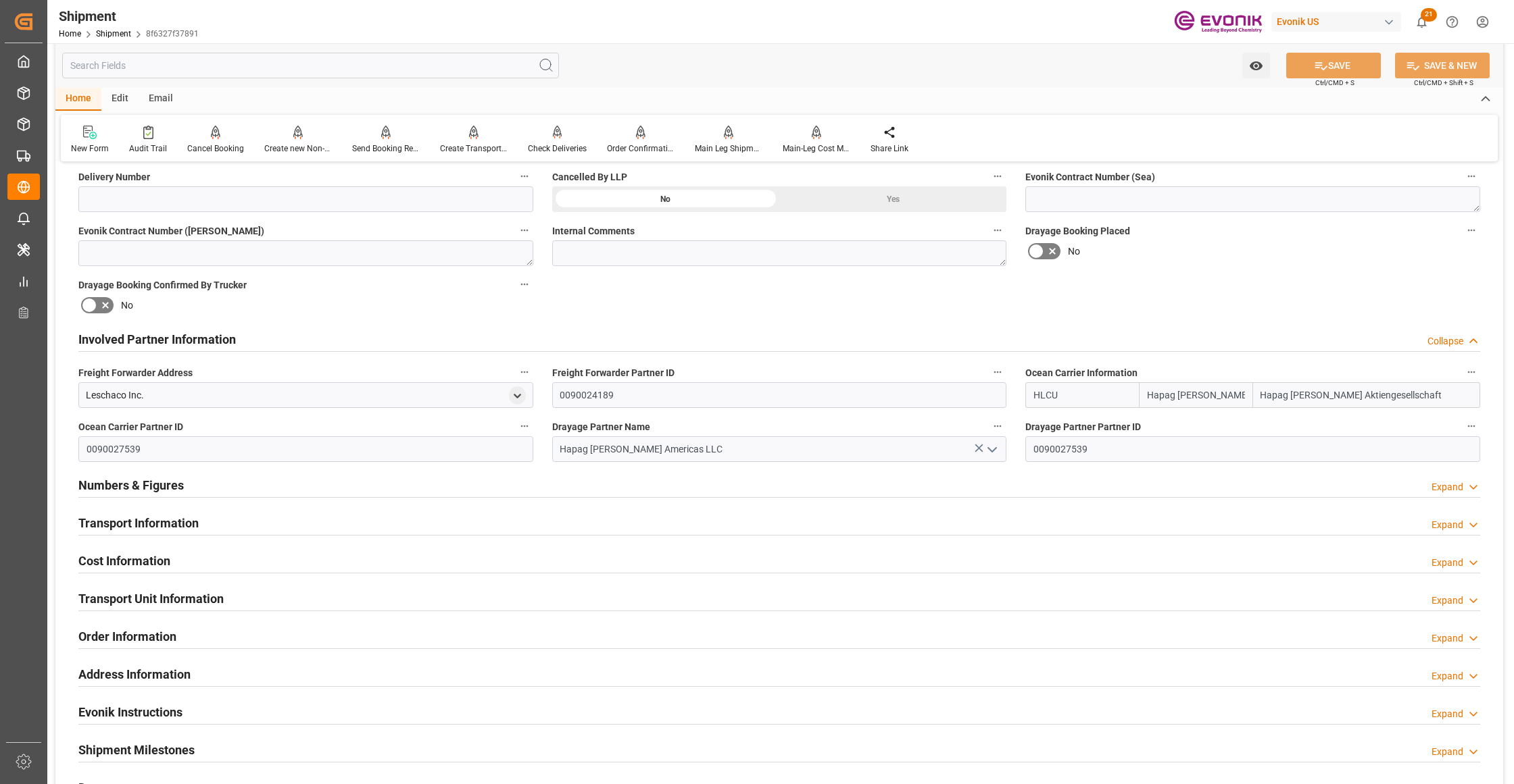
click at [545, 525] on div "Transport Information Expand" at bounding box center [779, 522] width 1402 height 26
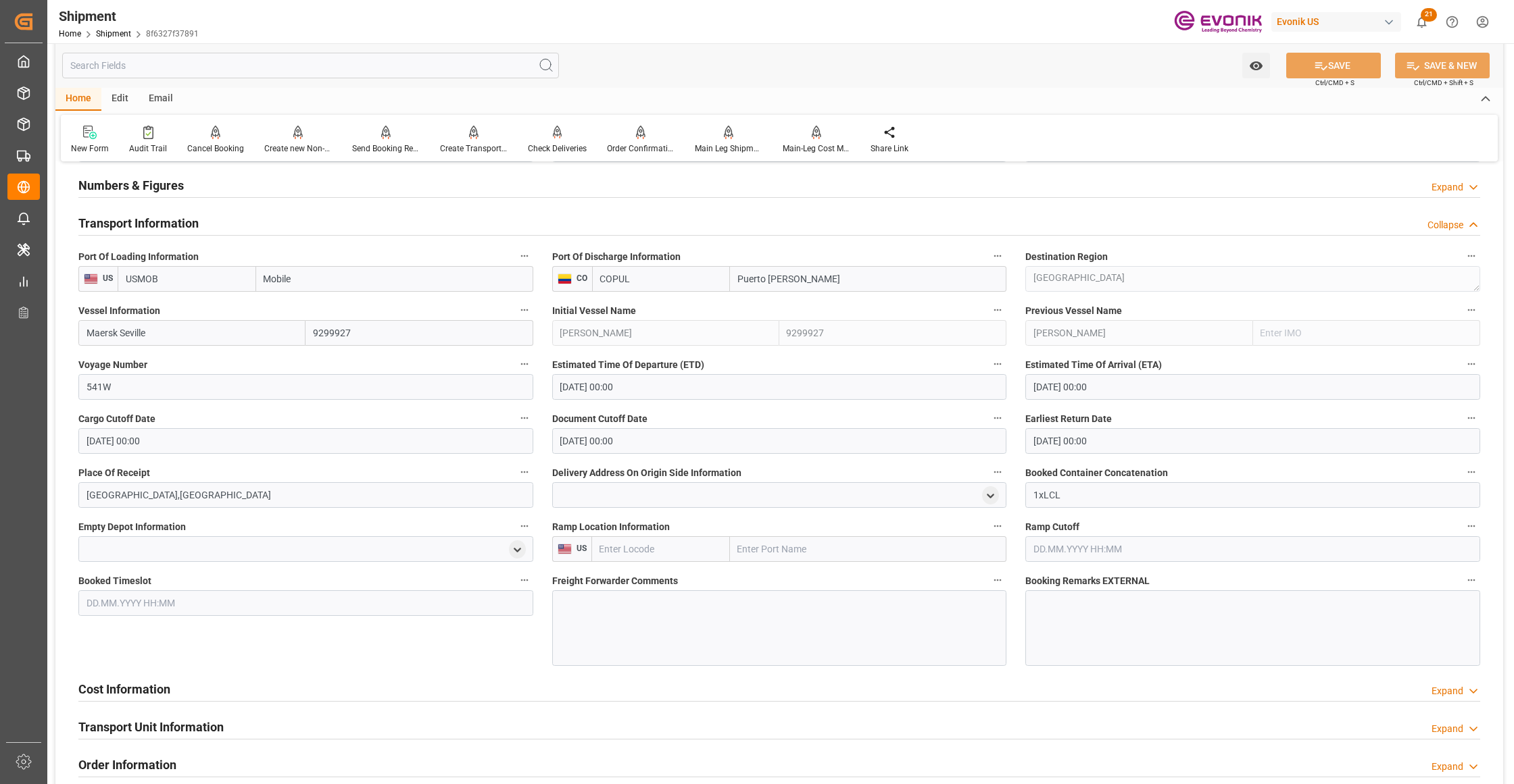
scroll to position [1200, 0]
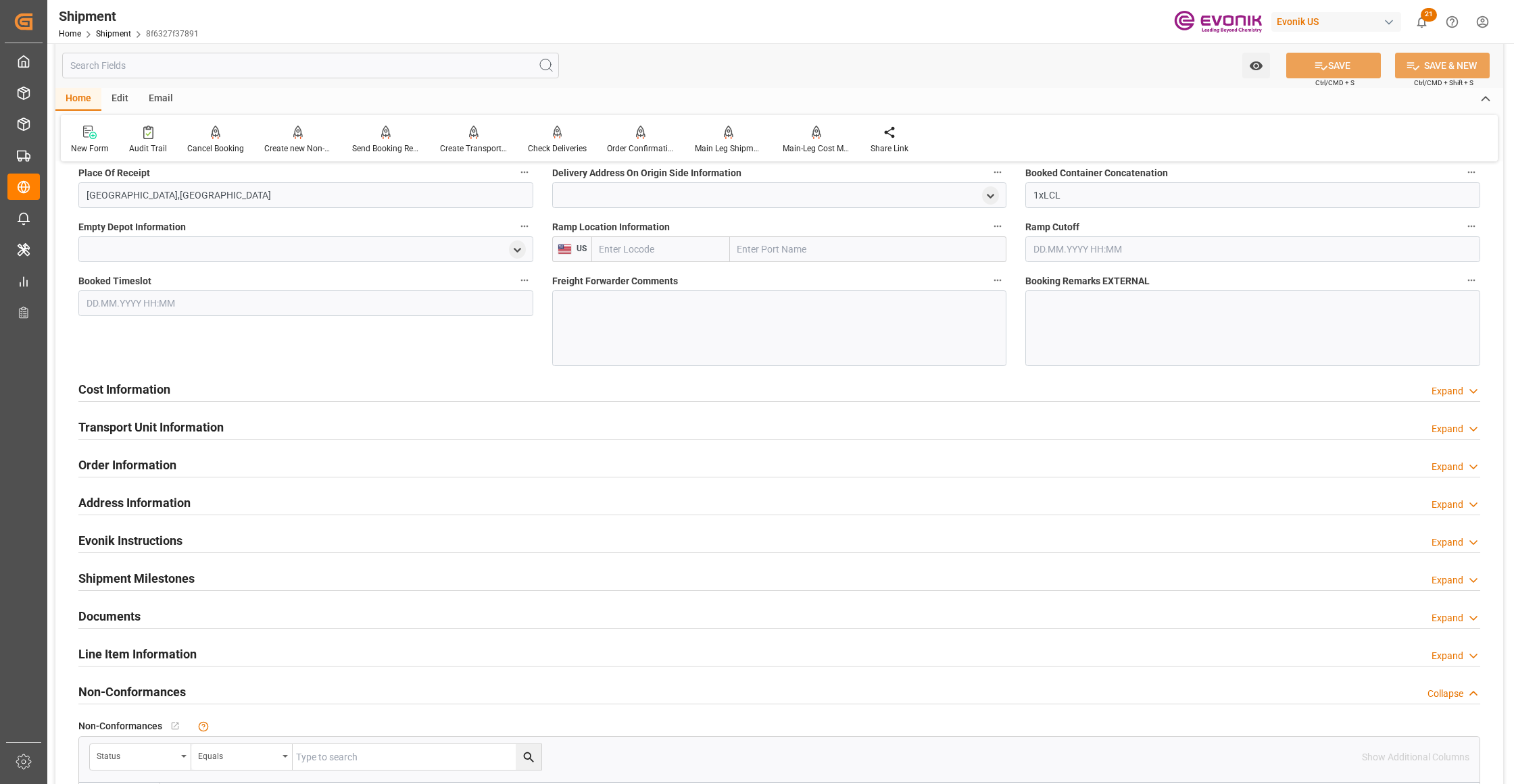
click at [468, 387] on div "Cost Information Expand" at bounding box center [779, 388] width 1402 height 26
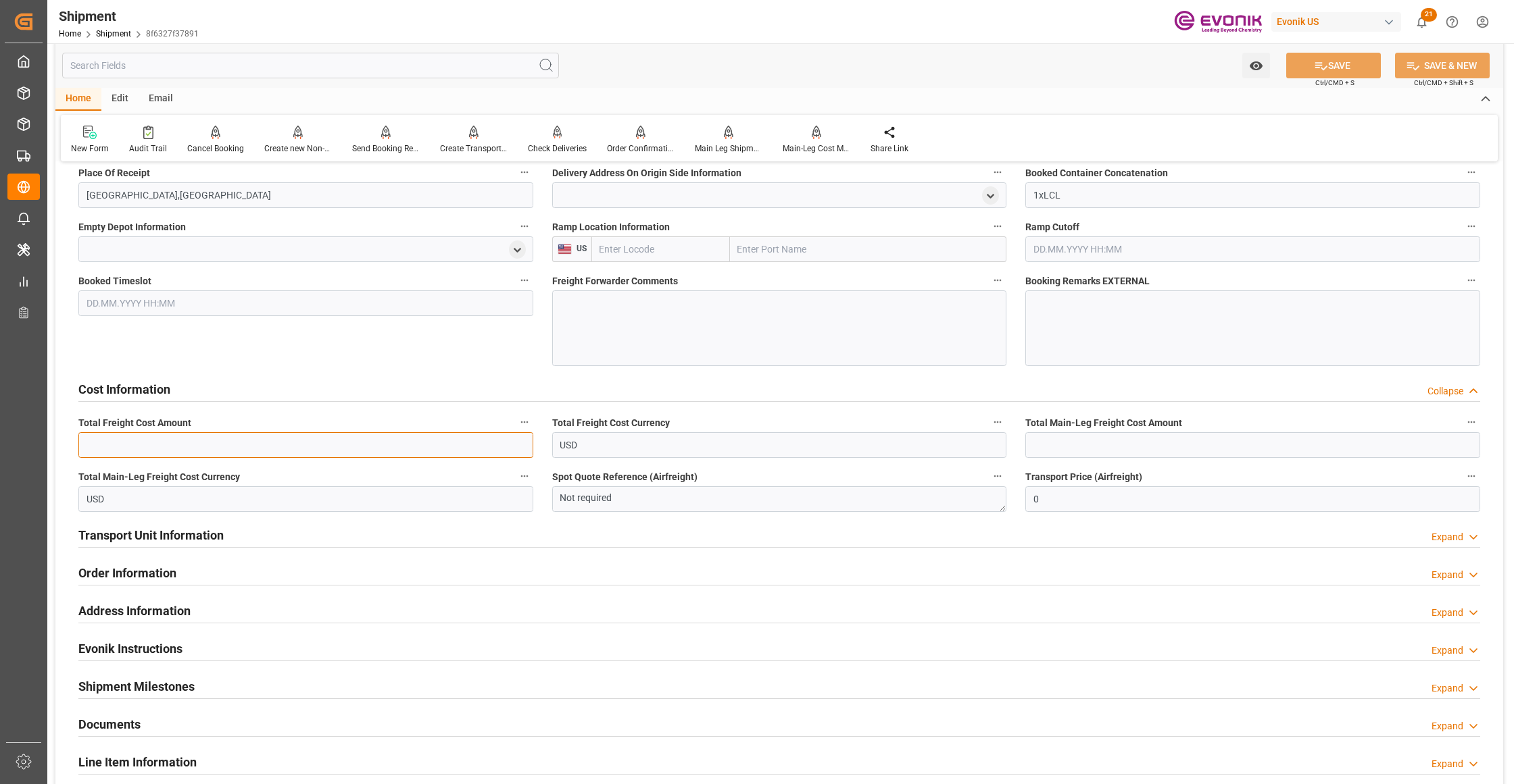
click at [184, 443] on input "text" at bounding box center [306, 445] width 455 height 26
paste input "3195"
type input "3195"
click at [1060, 449] on input "text" at bounding box center [1253, 445] width 455 height 26
paste input "3195"
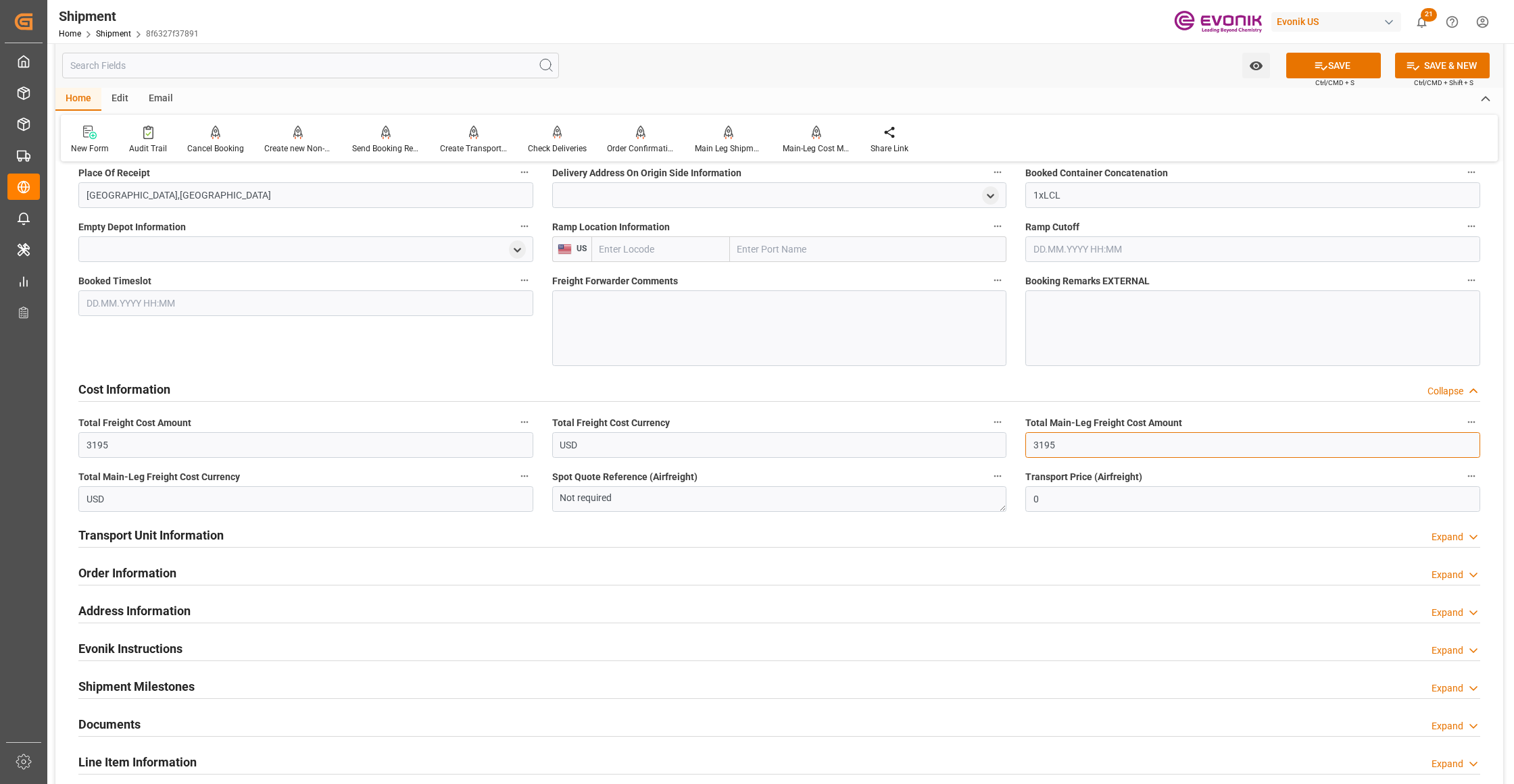
type input "3195"
click at [731, 371] on div "Cost Information Collapse" at bounding box center [779, 390] width 1420 height 38
click at [1358, 66] on button "SAVE" at bounding box center [1333, 66] width 95 height 26
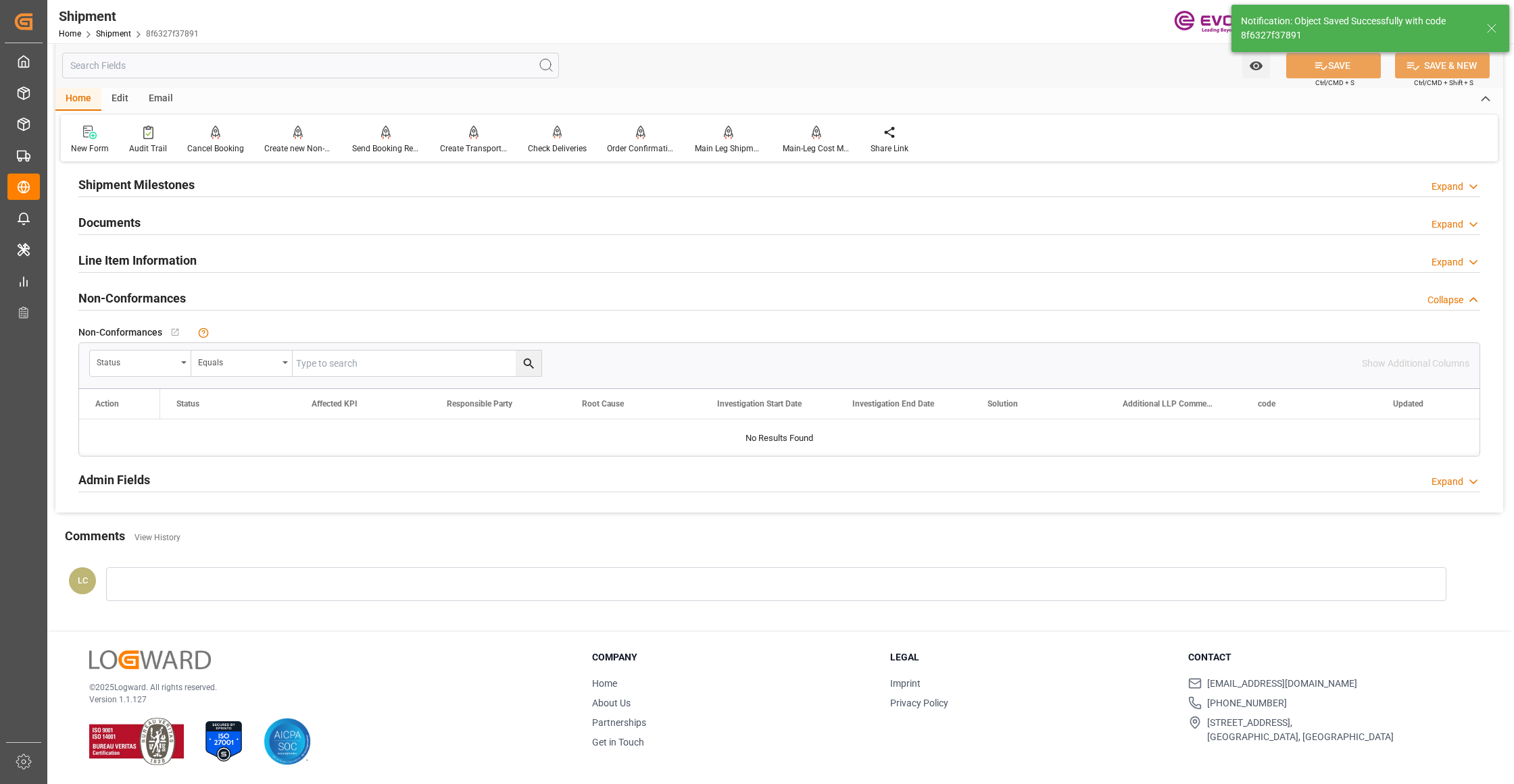
scroll to position [665, 0]
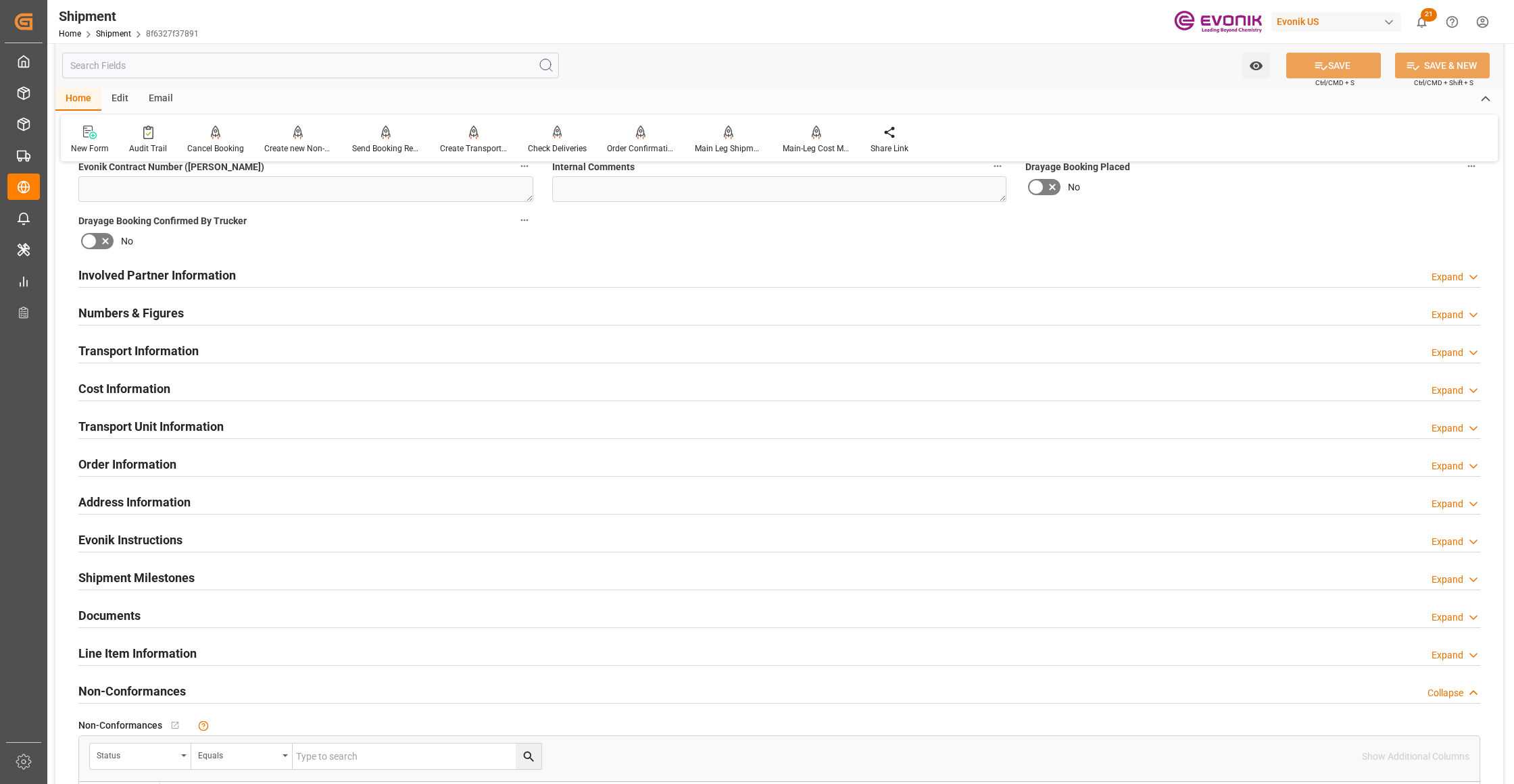
click at [610, 276] on div "Involved Partner Information Expand" at bounding box center [779, 274] width 1402 height 26
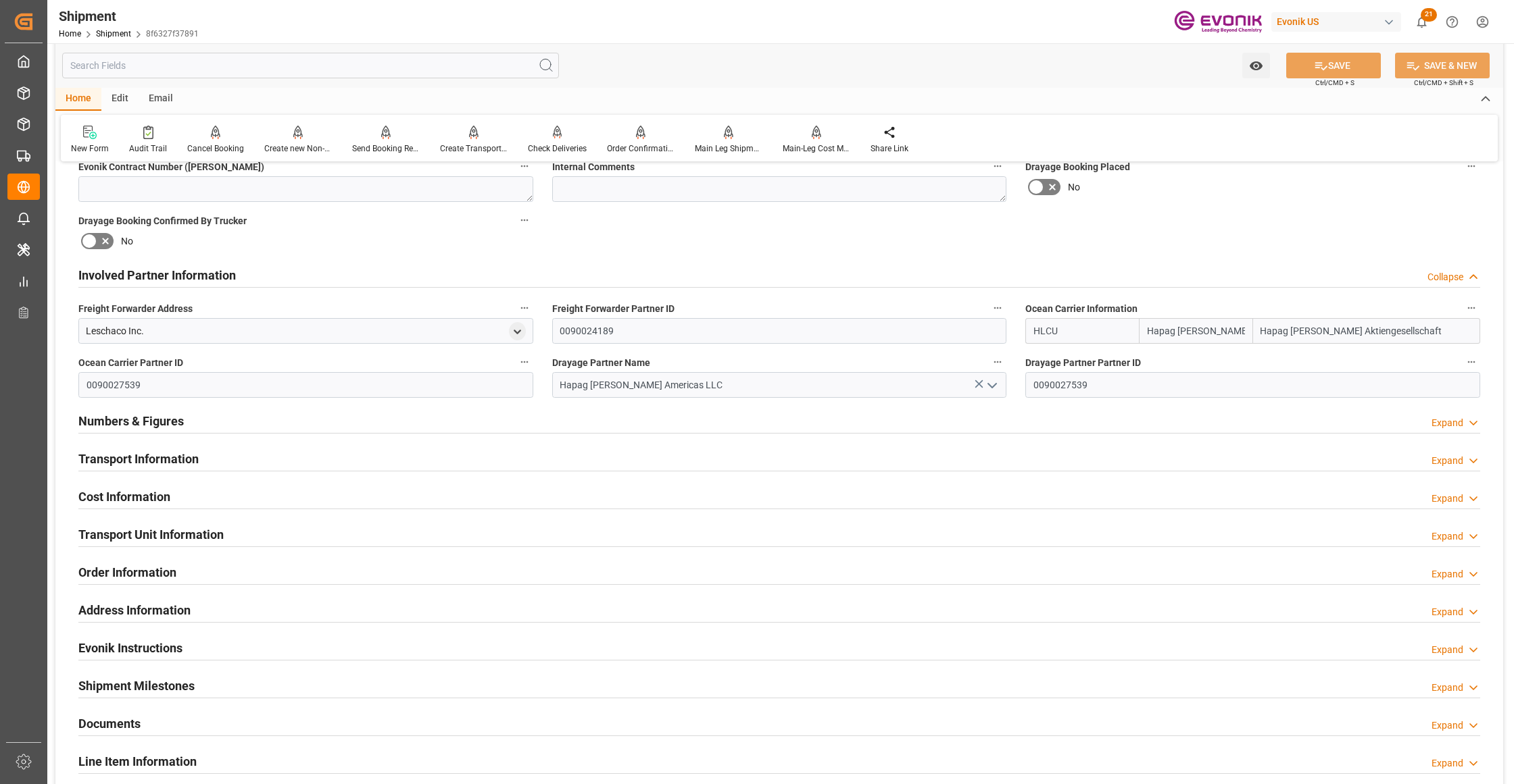
scroll to position [773, 0]
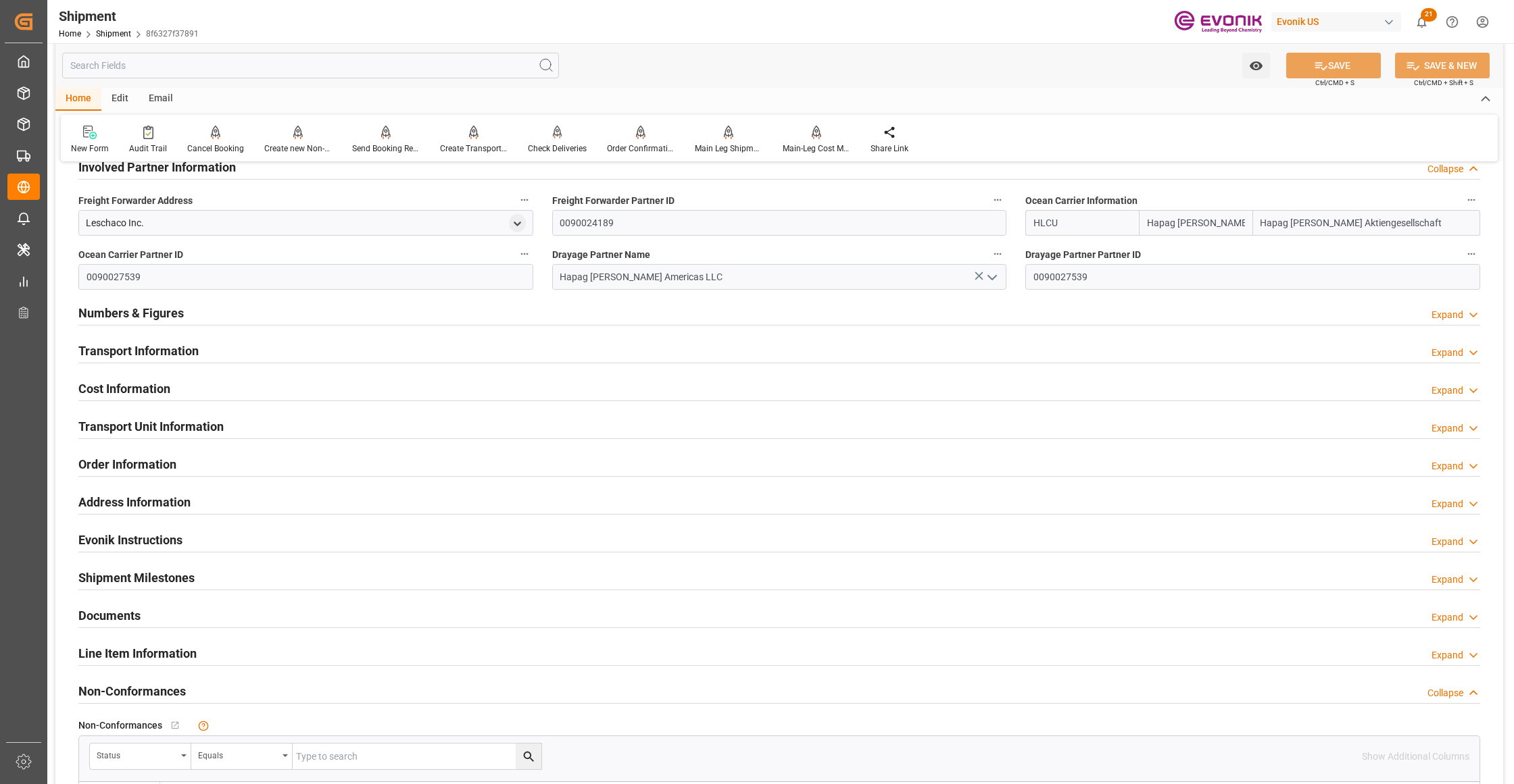
click at [349, 349] on div "Transport Information Expand" at bounding box center [779, 350] width 1402 height 26
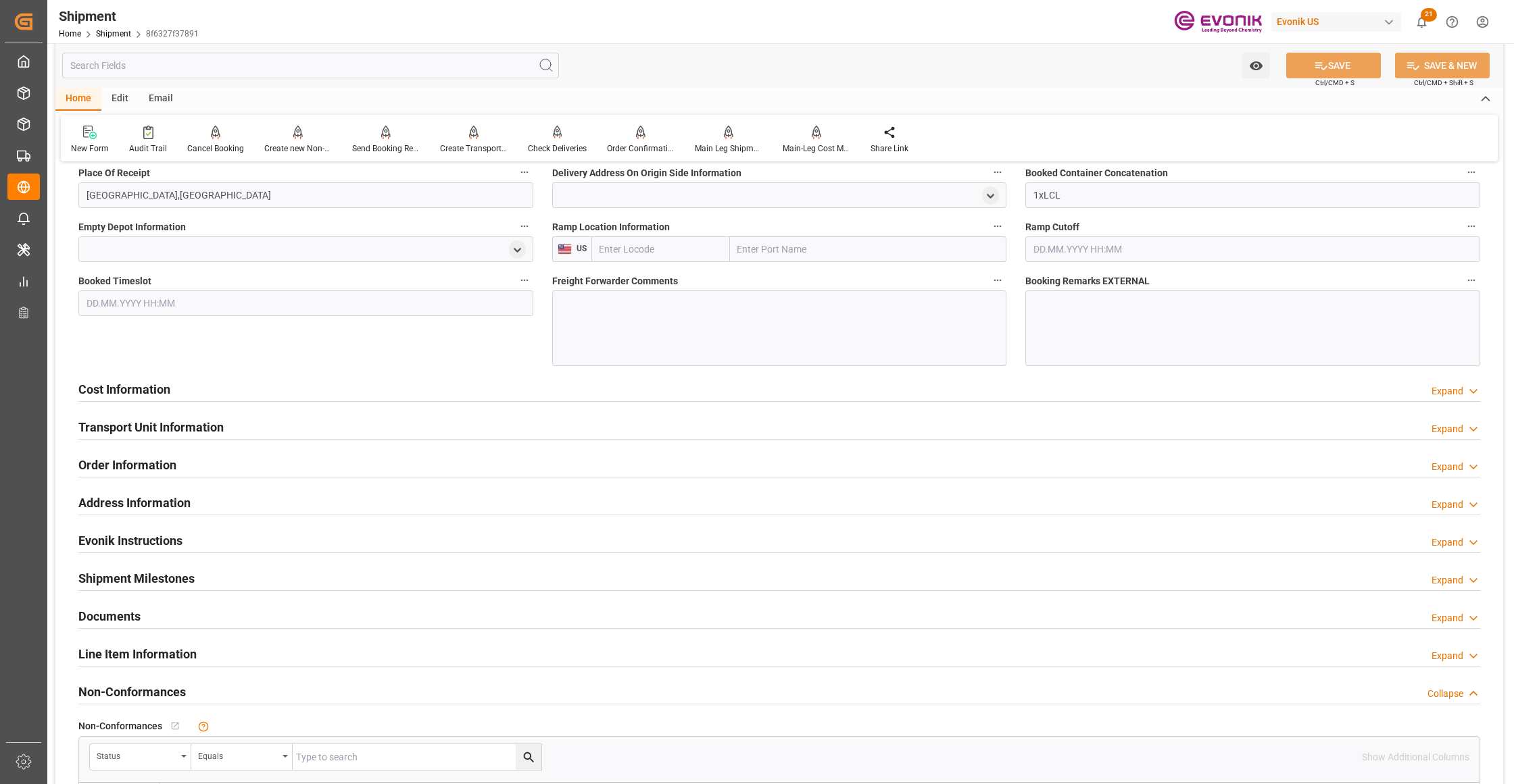
scroll to position [901, 0]
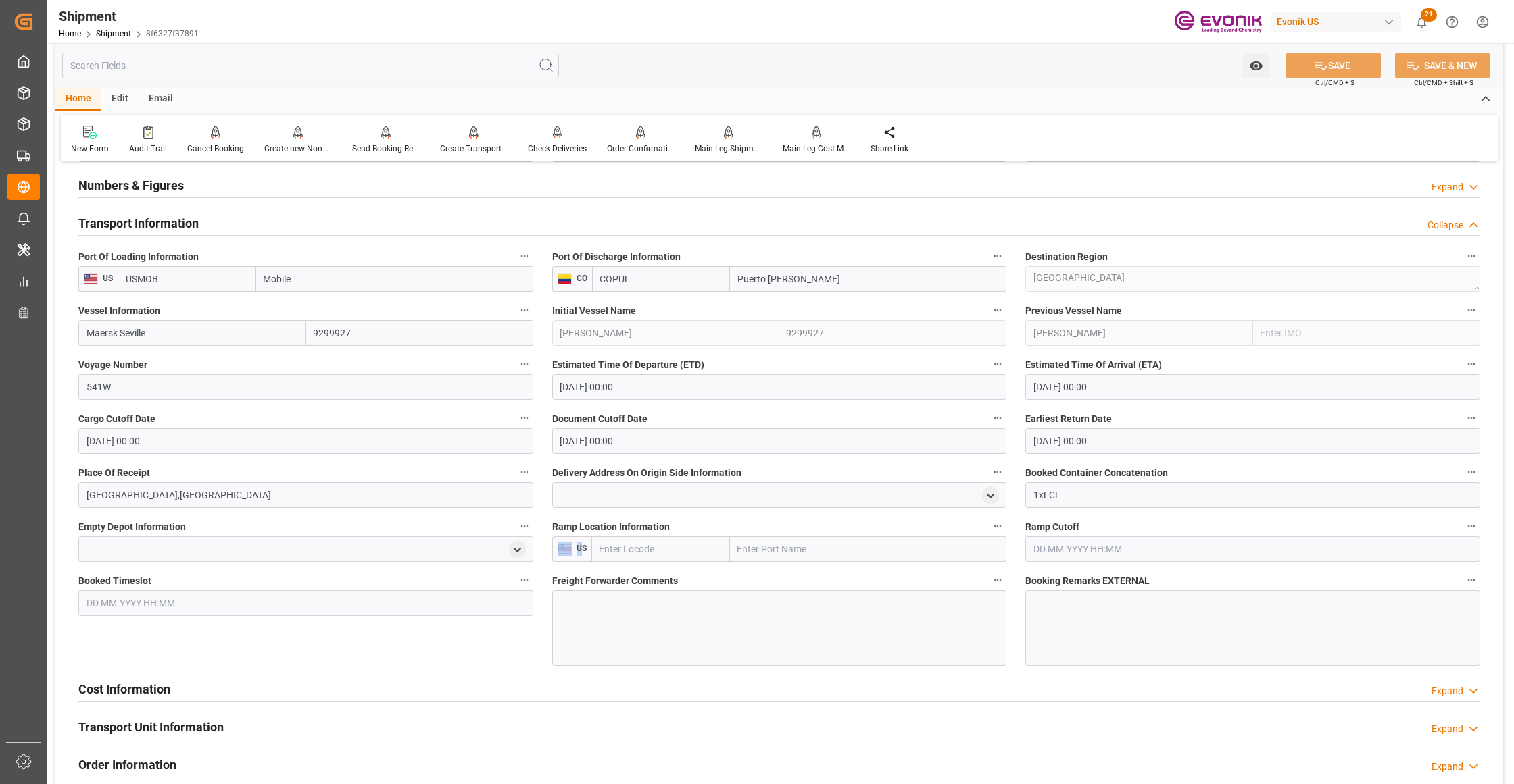
drag, startPoint x: 583, startPoint y: 550, endPoint x: 550, endPoint y: 550, distance: 33.0
click at [550, 550] on div "Ramp Location Information US" at bounding box center [780, 539] width 474 height 54
click at [487, 635] on div "Booked Timeslot" at bounding box center [306, 619] width 474 height 104
click at [401, 695] on div "Cost Information Expand" at bounding box center [779, 688] width 1402 height 26
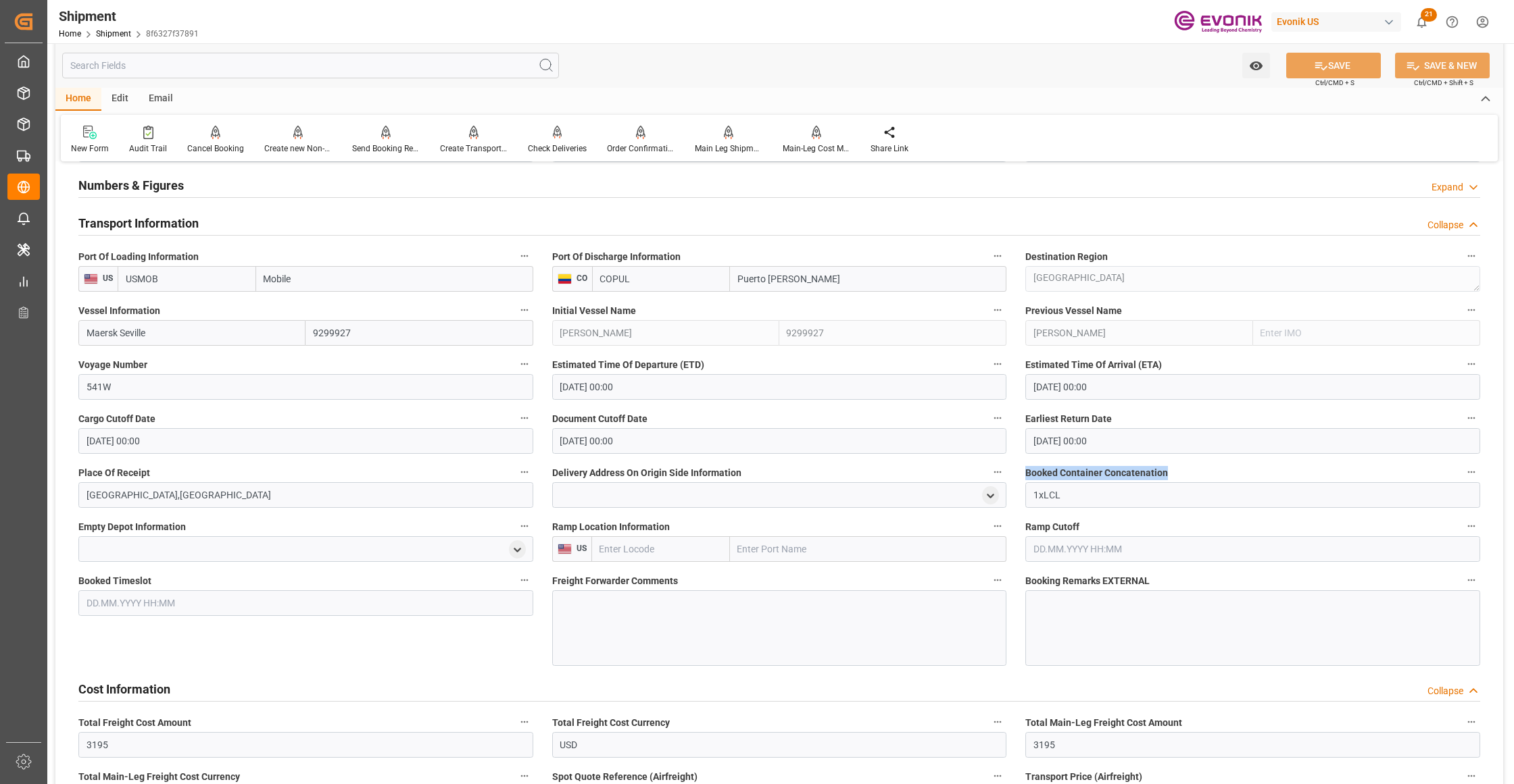
drag, startPoint x: 1172, startPoint y: 470, endPoint x: 988, endPoint y: 462, distance: 184.2
click at [988, 462] on div "Booking Confirmation Milestone Bar Collapse Submitted to FFW for Booking (Pendi…" at bounding box center [779, 294] width 1448 height 2042
copy span "Booked Container Concatenation"
click at [749, 681] on div "Cost Information Collapse" at bounding box center [779, 688] width 1402 height 26
